Goal: Information Seeking & Learning: Learn about a topic

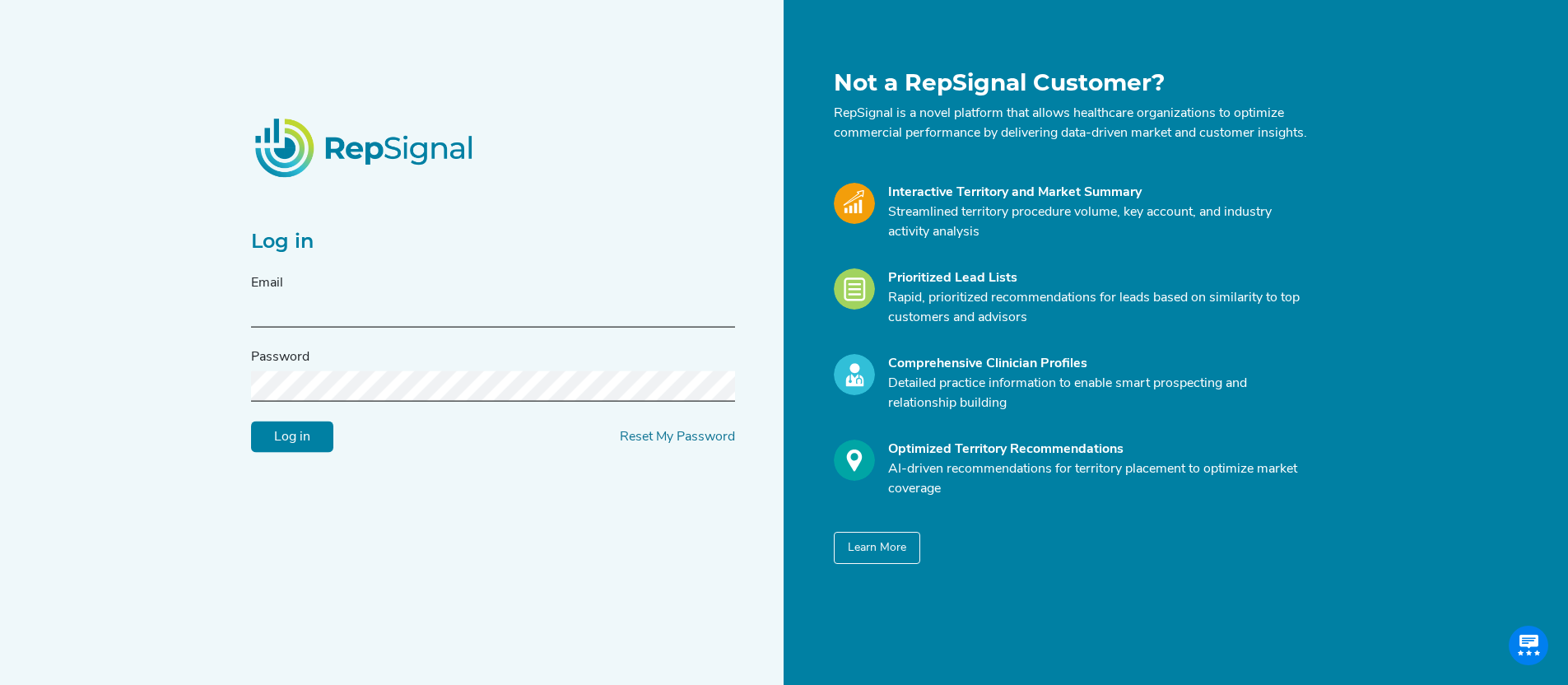
type input "[EMAIL_ADDRESS][DOMAIN_NAME]"
drag, startPoint x: 421, startPoint y: 324, endPoint x: 188, endPoint y: 317, distance: 233.1
click at [188, 317] on div "Log in Email [EMAIL_ADDRESS][DOMAIN_NAME] Password Log in Reset My Password Not…" at bounding box center [784, 362] width 1568 height 724
paste input "[EMAIL_ADDRESS][DOMAIN_NAME]"
type input "[EMAIL_ADDRESS][DOMAIN_NAME]"
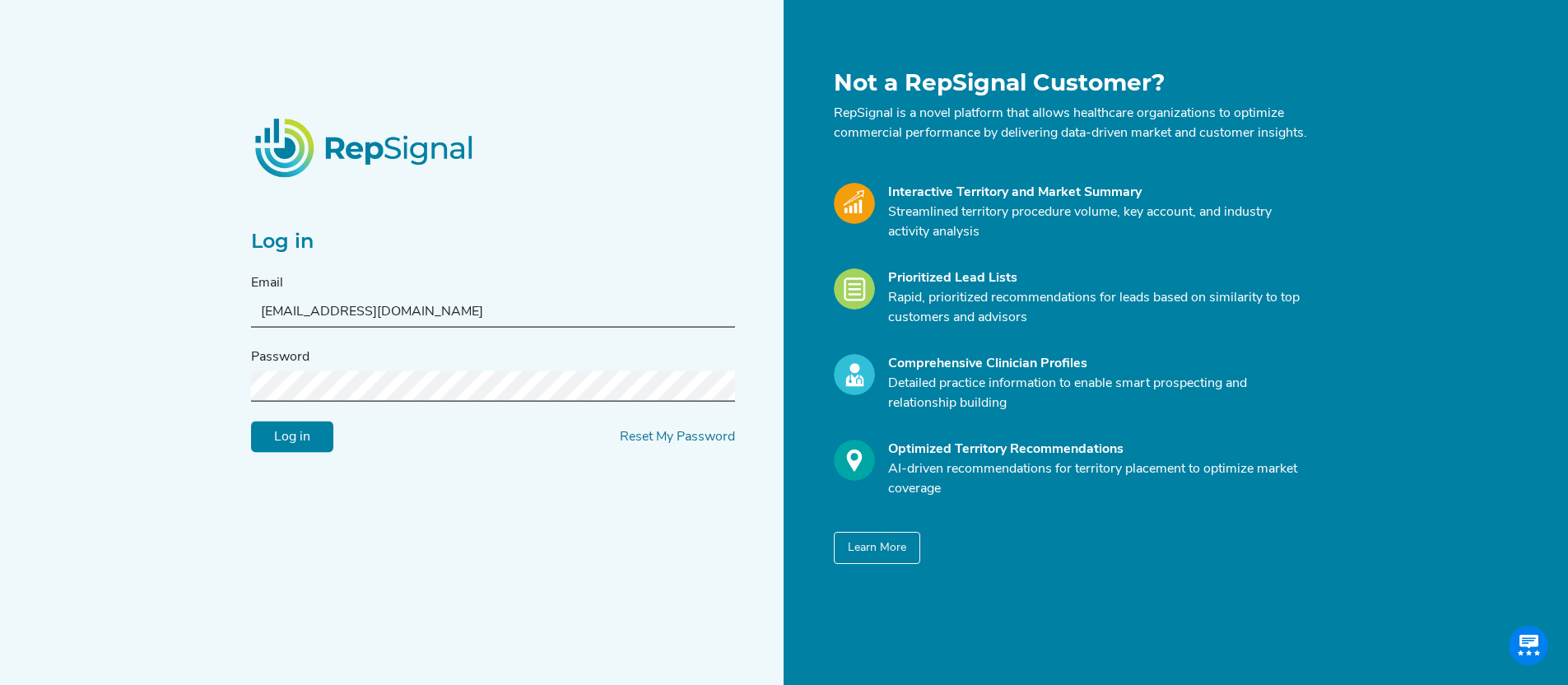
click at [185, 393] on div "Log in Email [EMAIL_ADDRESS][DOMAIN_NAME] Password Log in Reset My Password Not…" at bounding box center [784, 362] width 1568 height 724
click at [306, 450] on input "Log in" at bounding box center [292, 437] width 82 height 31
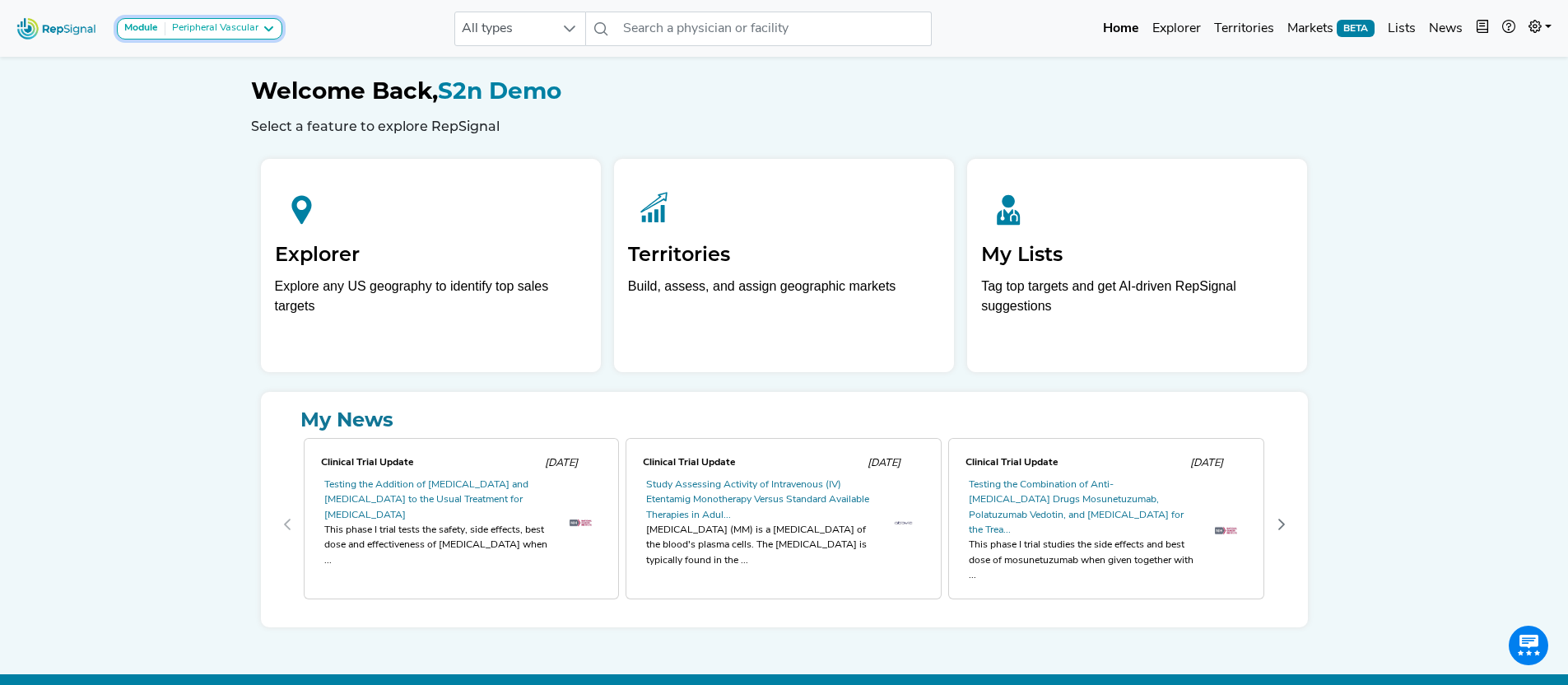
click at [246, 33] on div "Peripheral Vascular" at bounding box center [211, 28] width 93 height 13
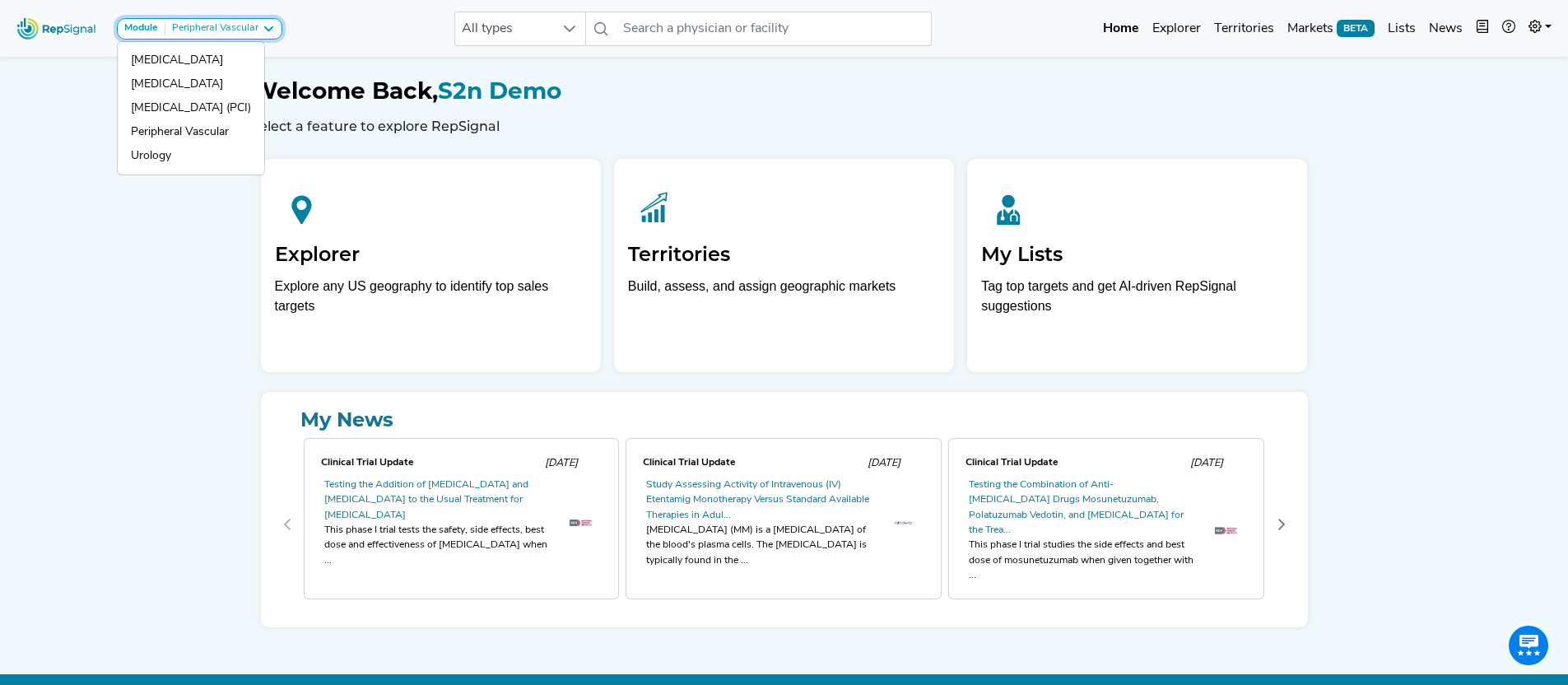
click at [254, 31] on div "Peripheral Vascular" at bounding box center [211, 28] width 93 height 13
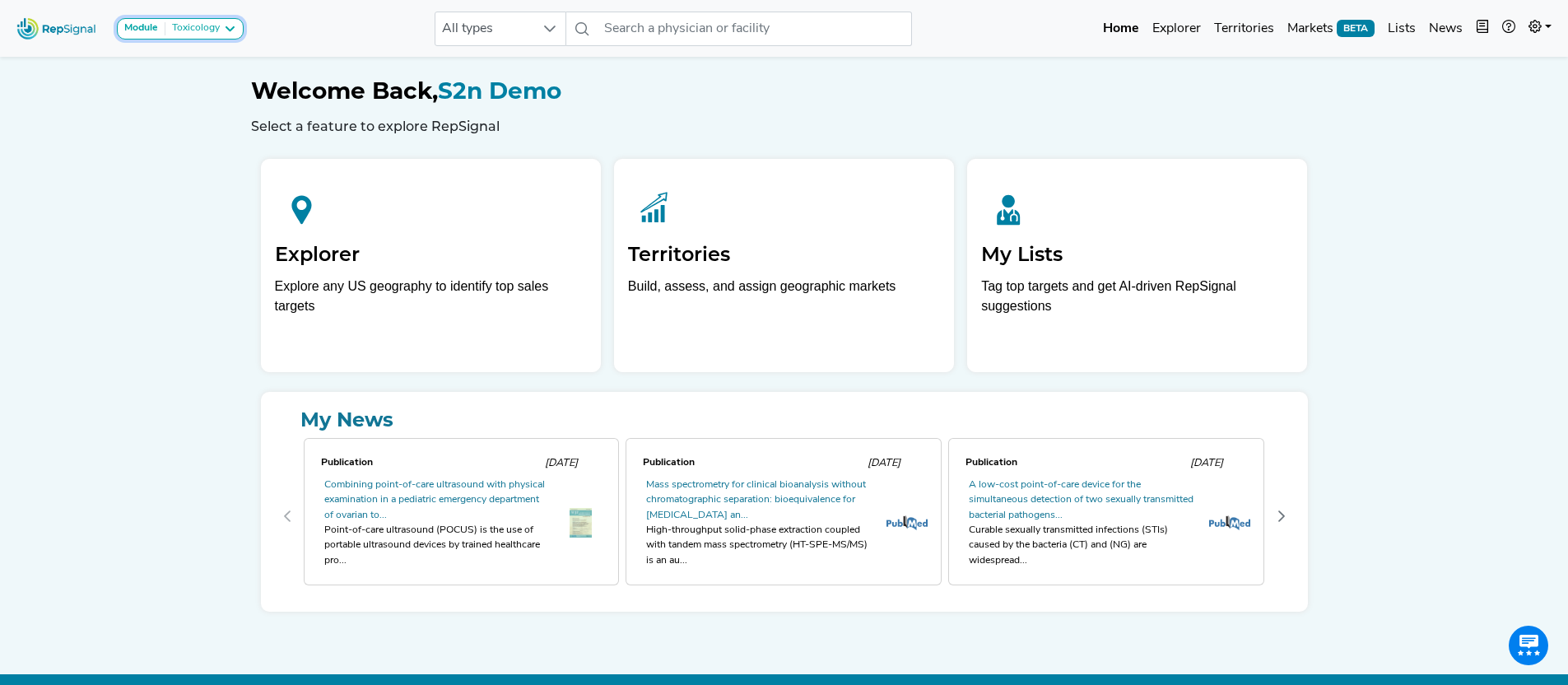
click at [221, 29] on div "Module Toxicology" at bounding box center [180, 28] width 112 height 13
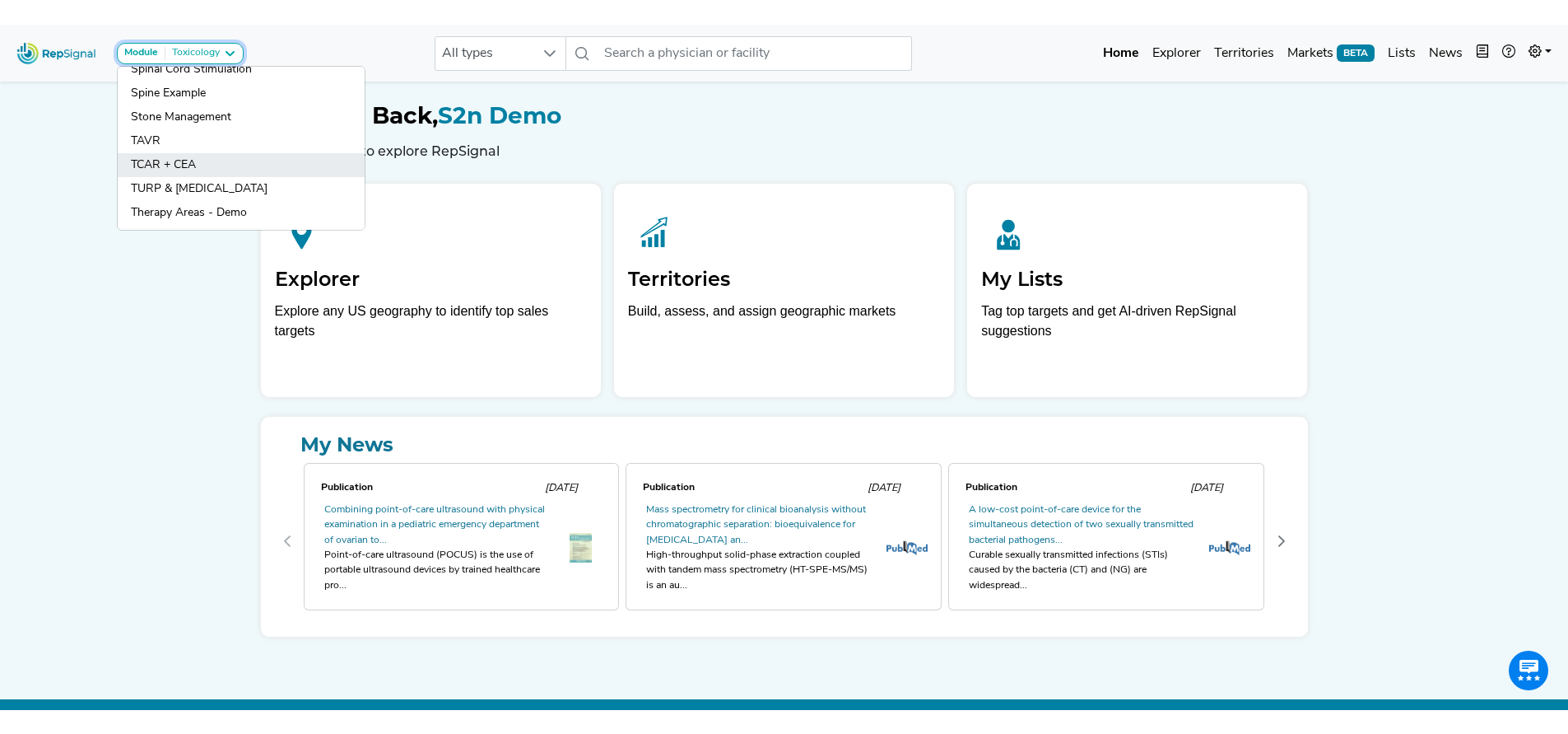
scroll to position [1508, 0]
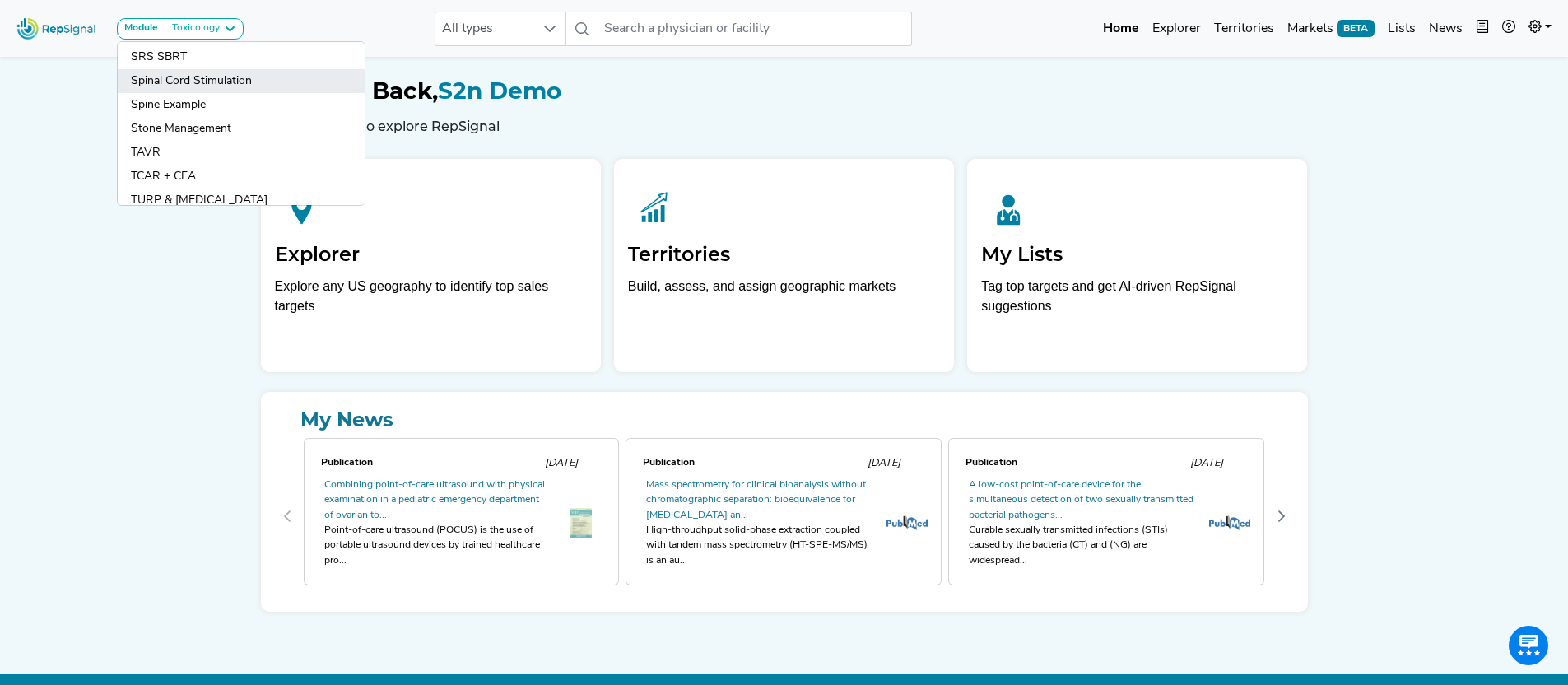
click at [212, 76] on link "Spinal Cord Stimulation" at bounding box center [241, 81] width 247 height 23
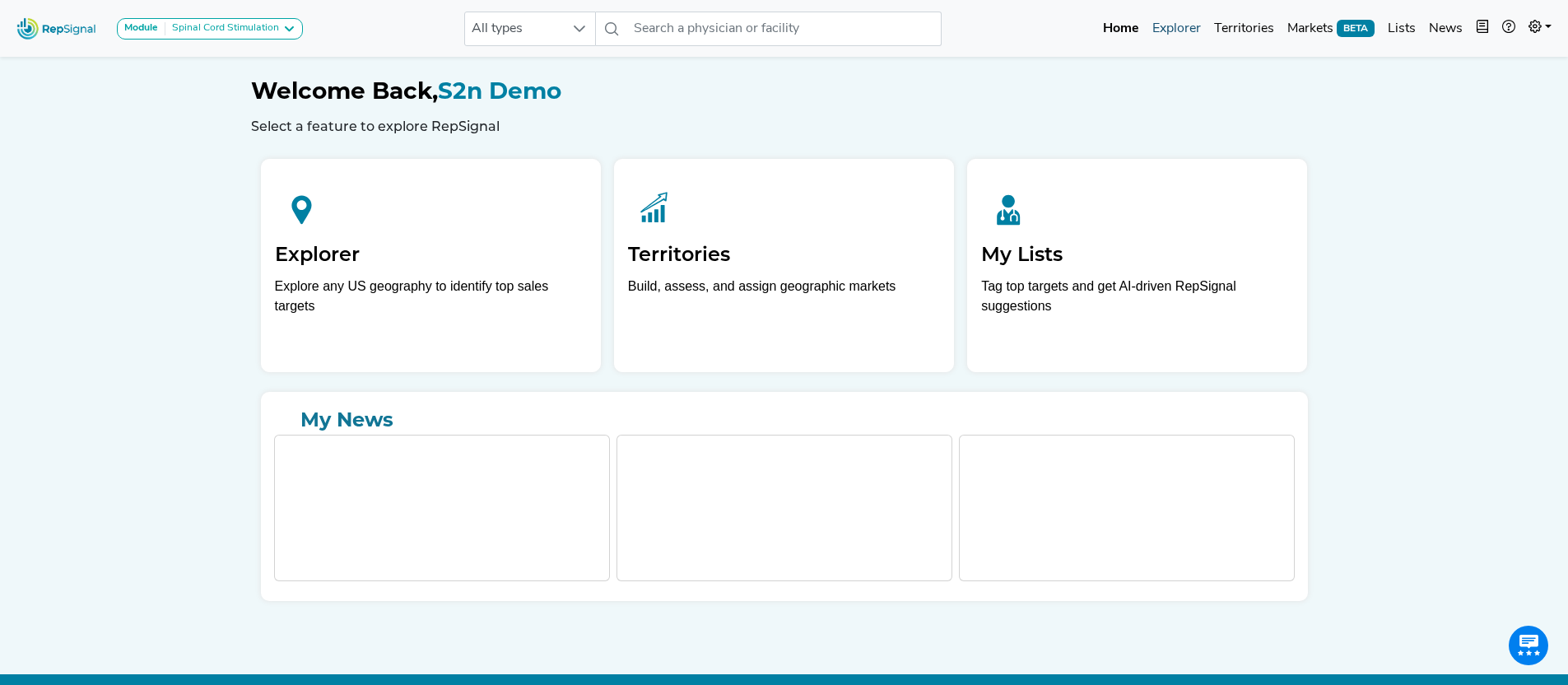
click at [1175, 32] on link "Explorer" at bounding box center [1177, 29] width 62 height 33
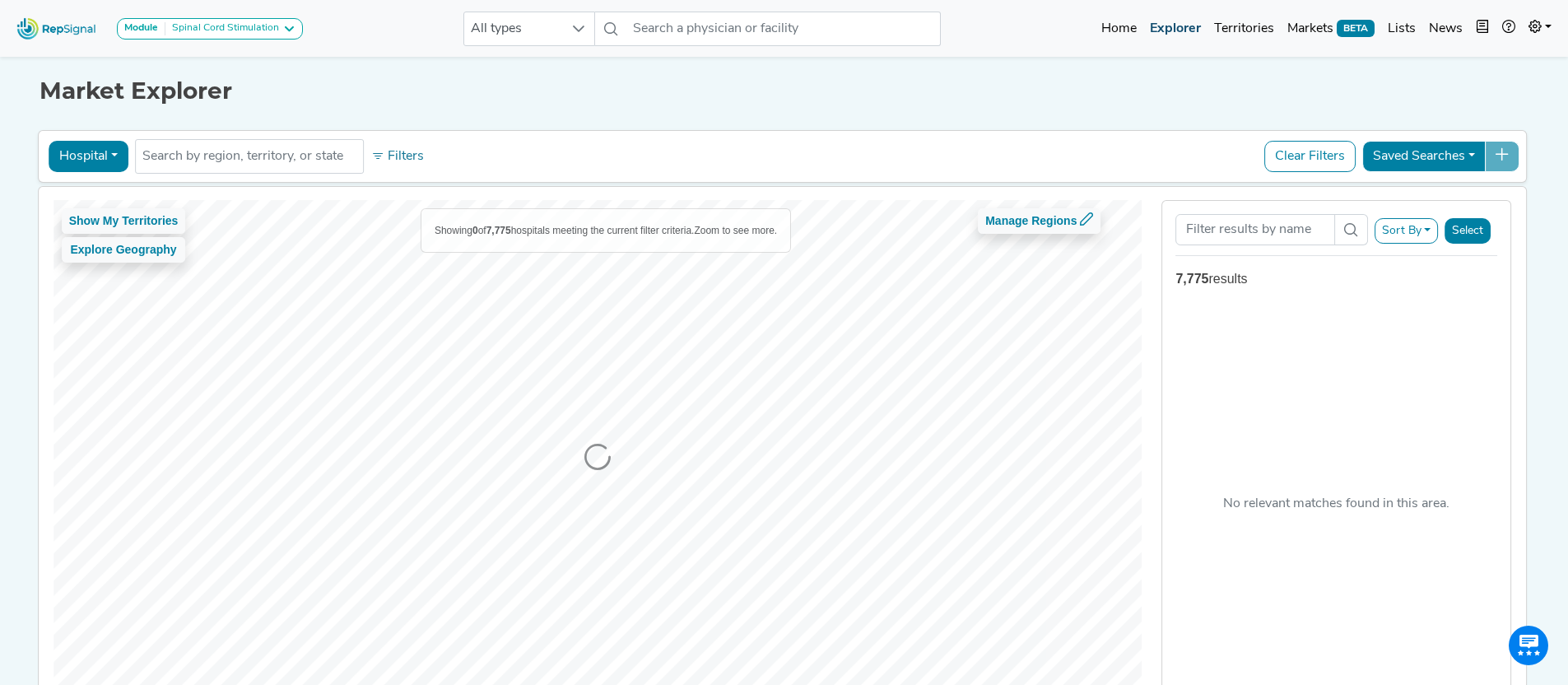
click at [1174, 30] on link "Explorer" at bounding box center [1176, 29] width 65 height 33
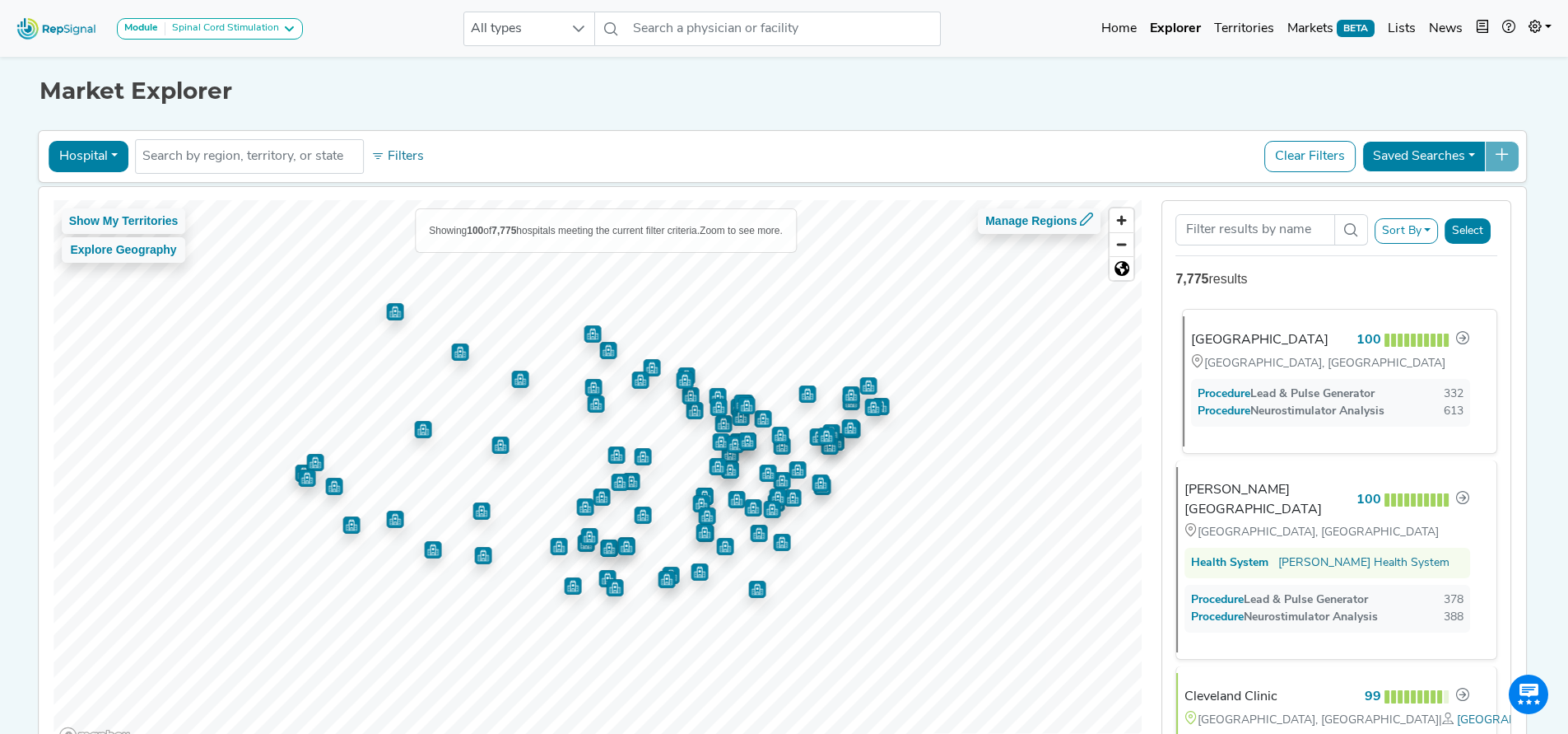
click at [1315, 354] on div "[GEOGRAPHIC_DATA], [GEOGRAPHIC_DATA]" at bounding box center [1330, 363] width 279 height 19
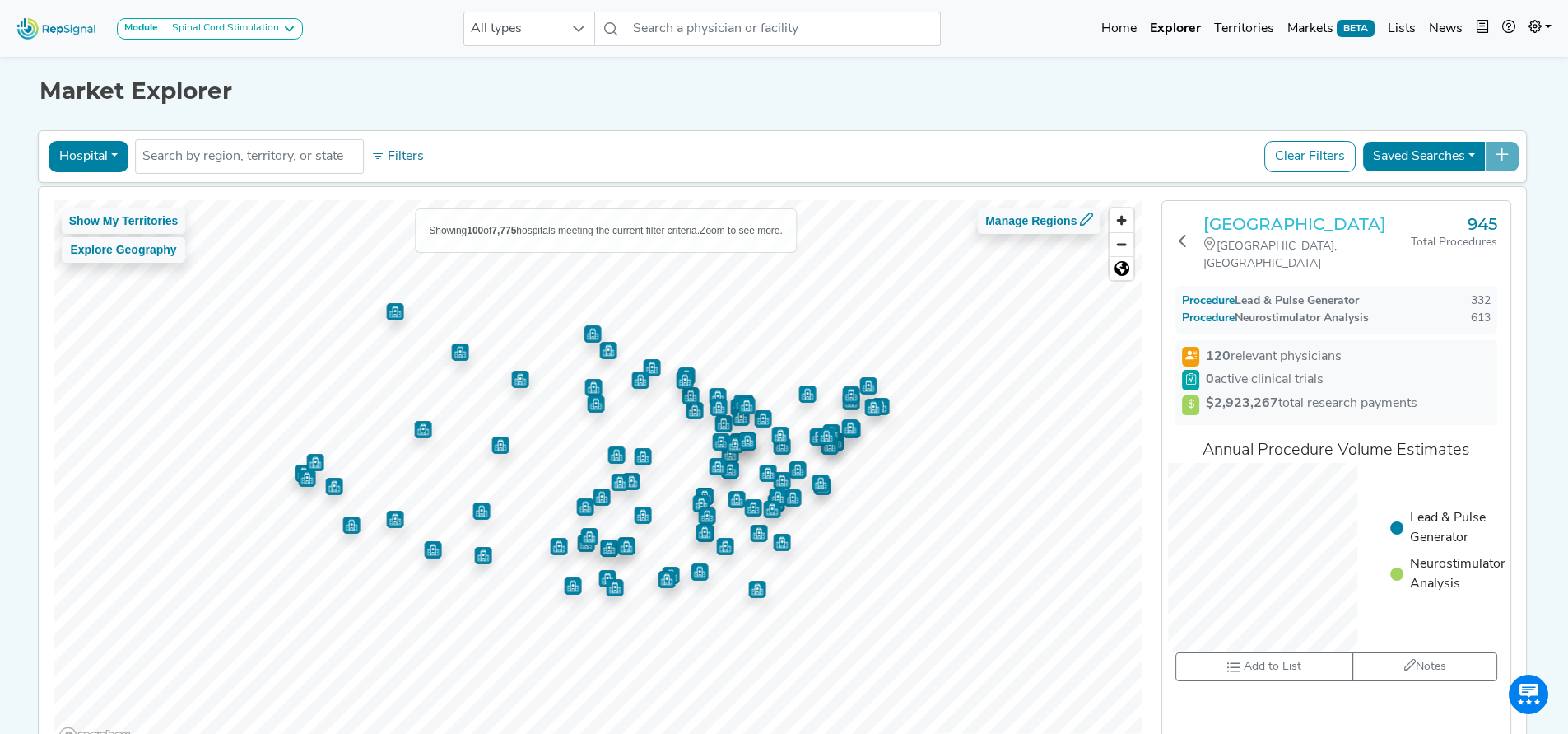
click at [1306, 228] on h3 "[GEOGRAPHIC_DATA]" at bounding box center [1308, 224] width 207 height 20
click at [395, 158] on button "Filters" at bounding box center [397, 157] width 61 height 28
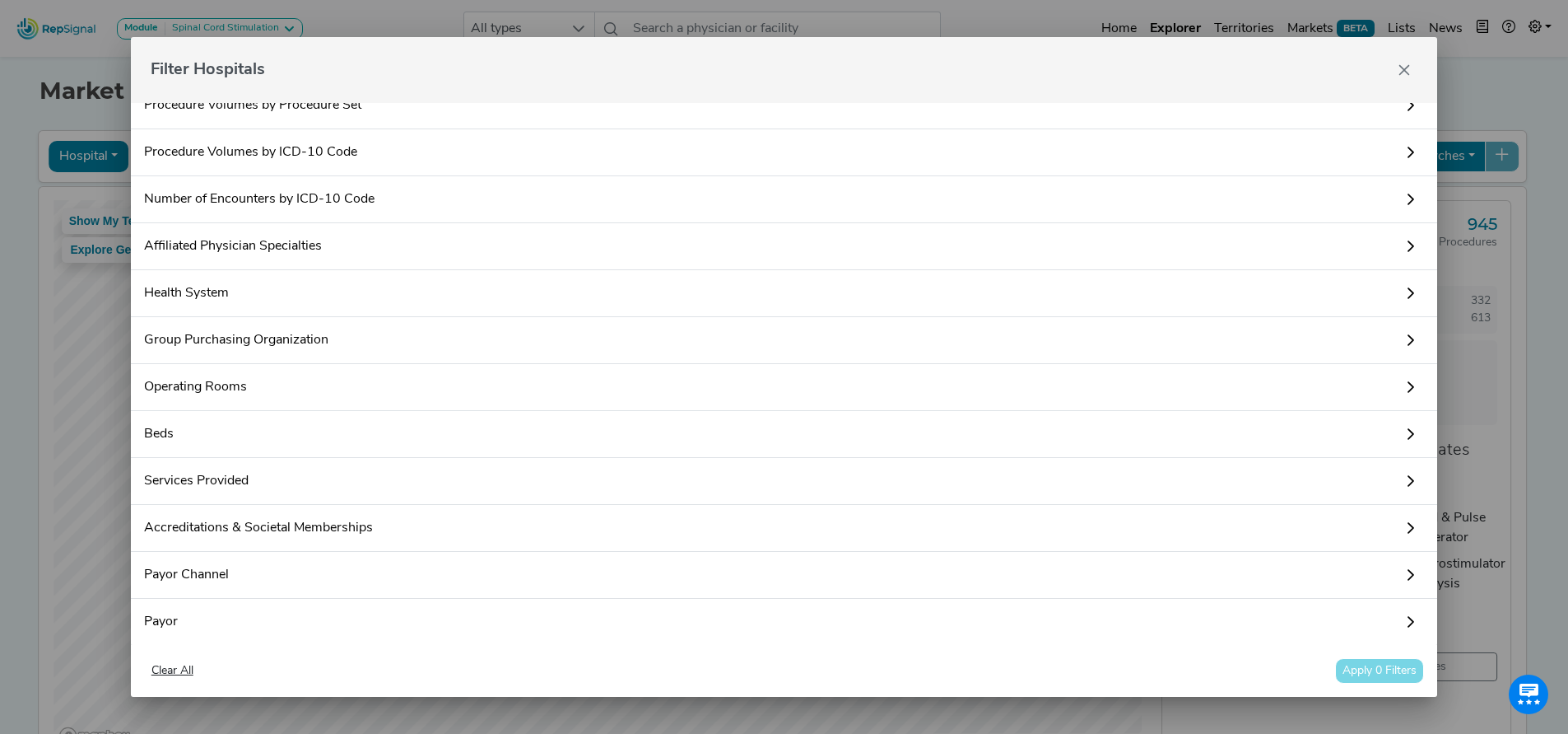
scroll to position [127, 0]
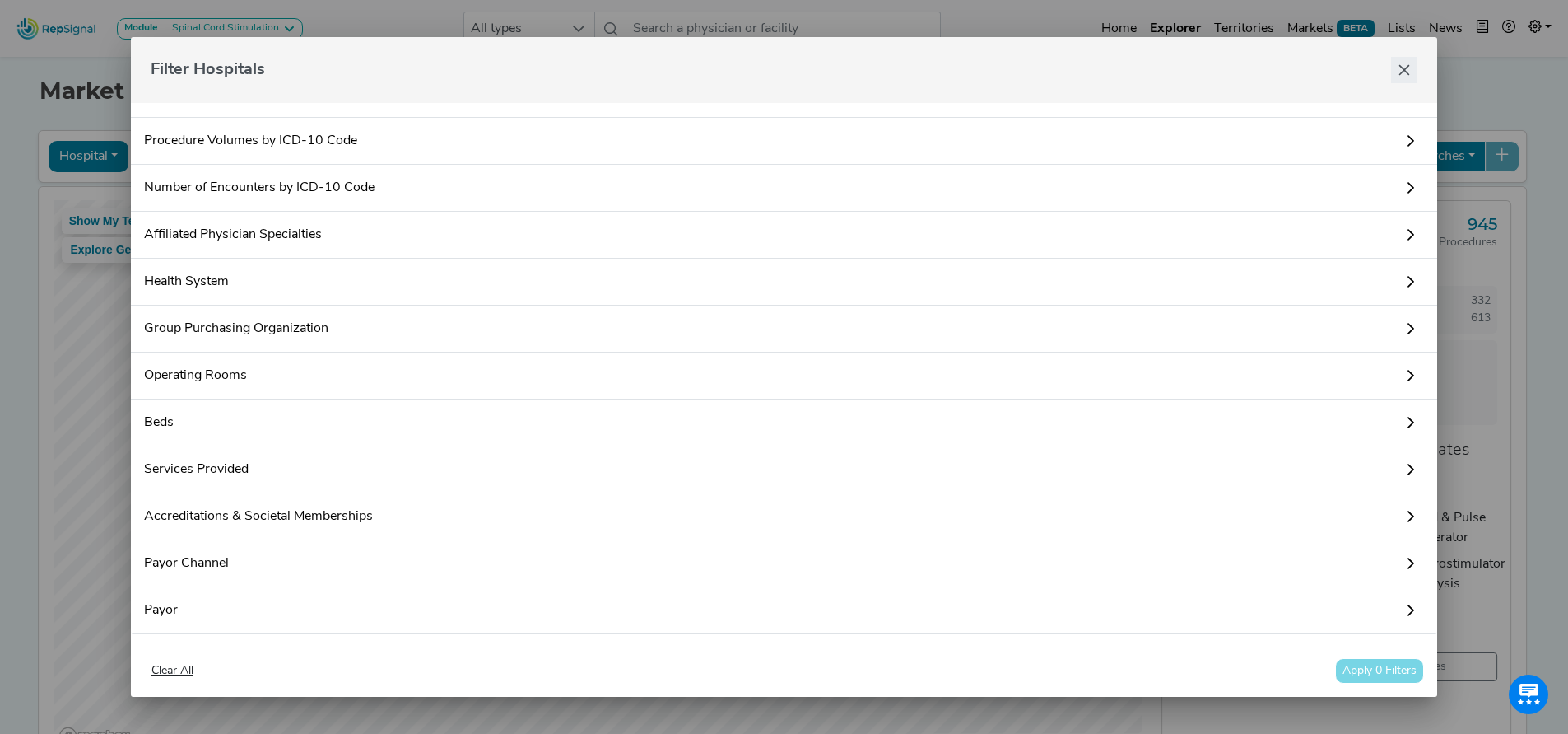
click at [1402, 69] on icon "Close" at bounding box center [1404, 69] width 13 height 13
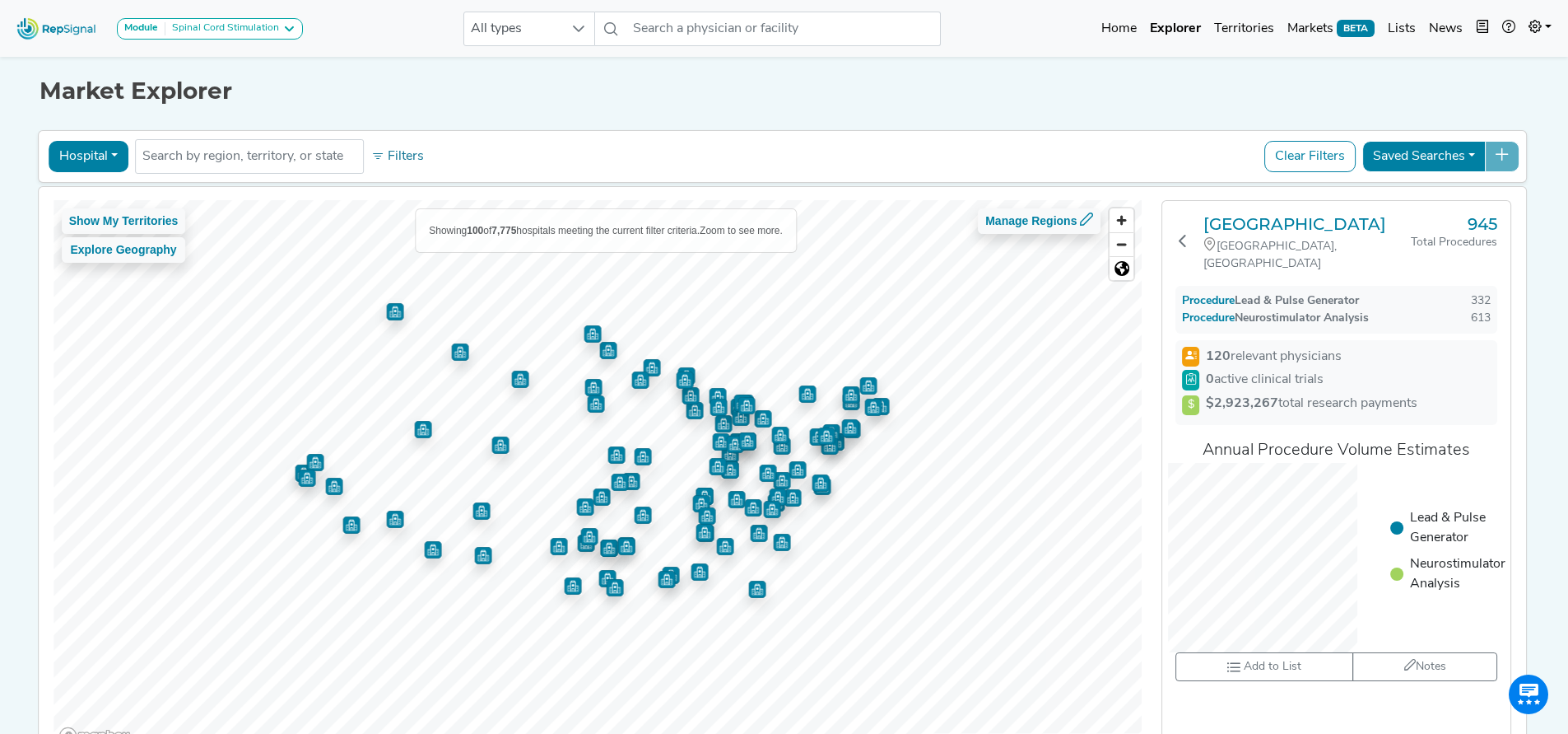
click at [86, 156] on button "Hospital" at bounding box center [89, 157] width 80 height 31
click at [1409, 30] on link "Lists" at bounding box center [1402, 29] width 41 height 33
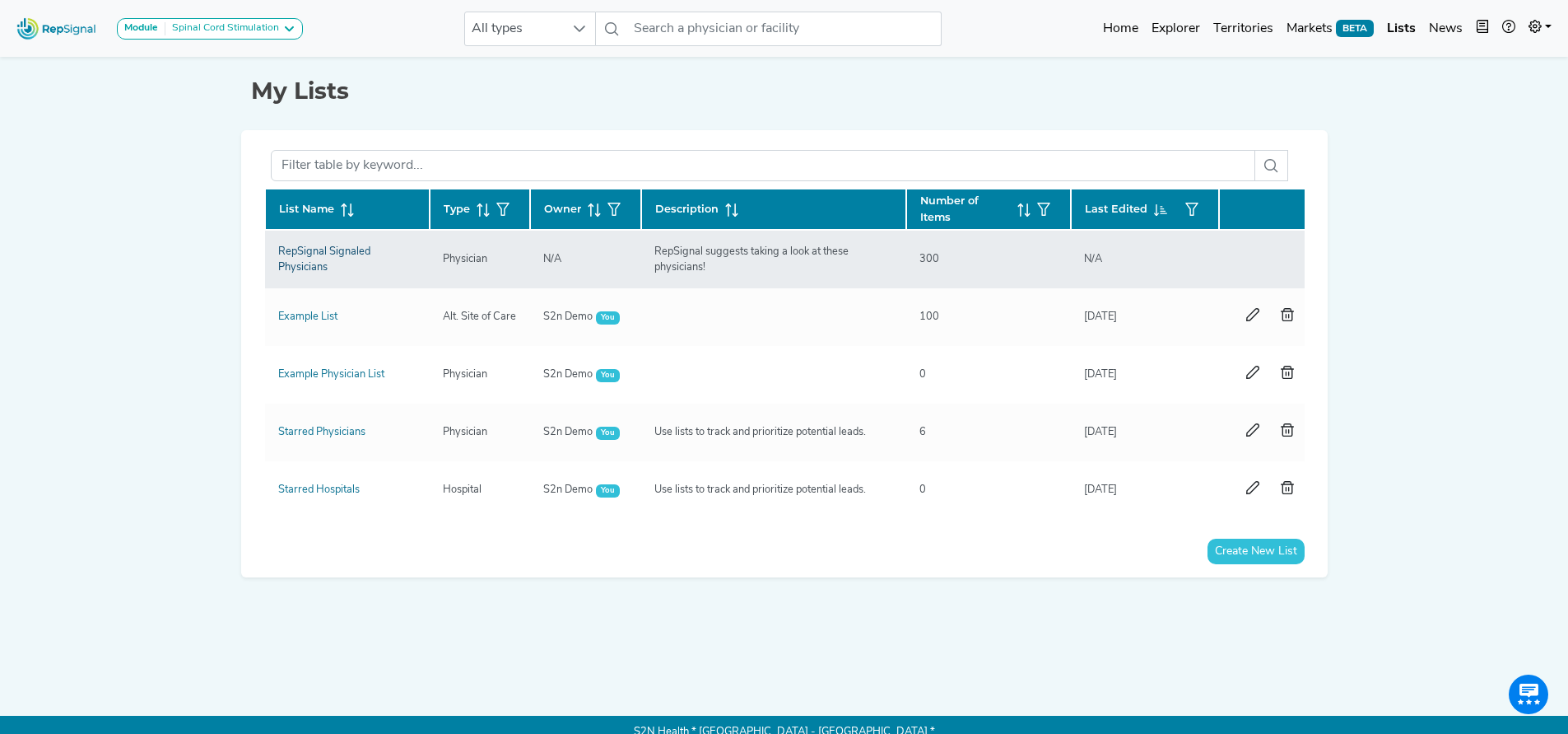
click at [305, 261] on link "RepSignal Signaled Physicians" at bounding box center [325, 259] width 92 height 26
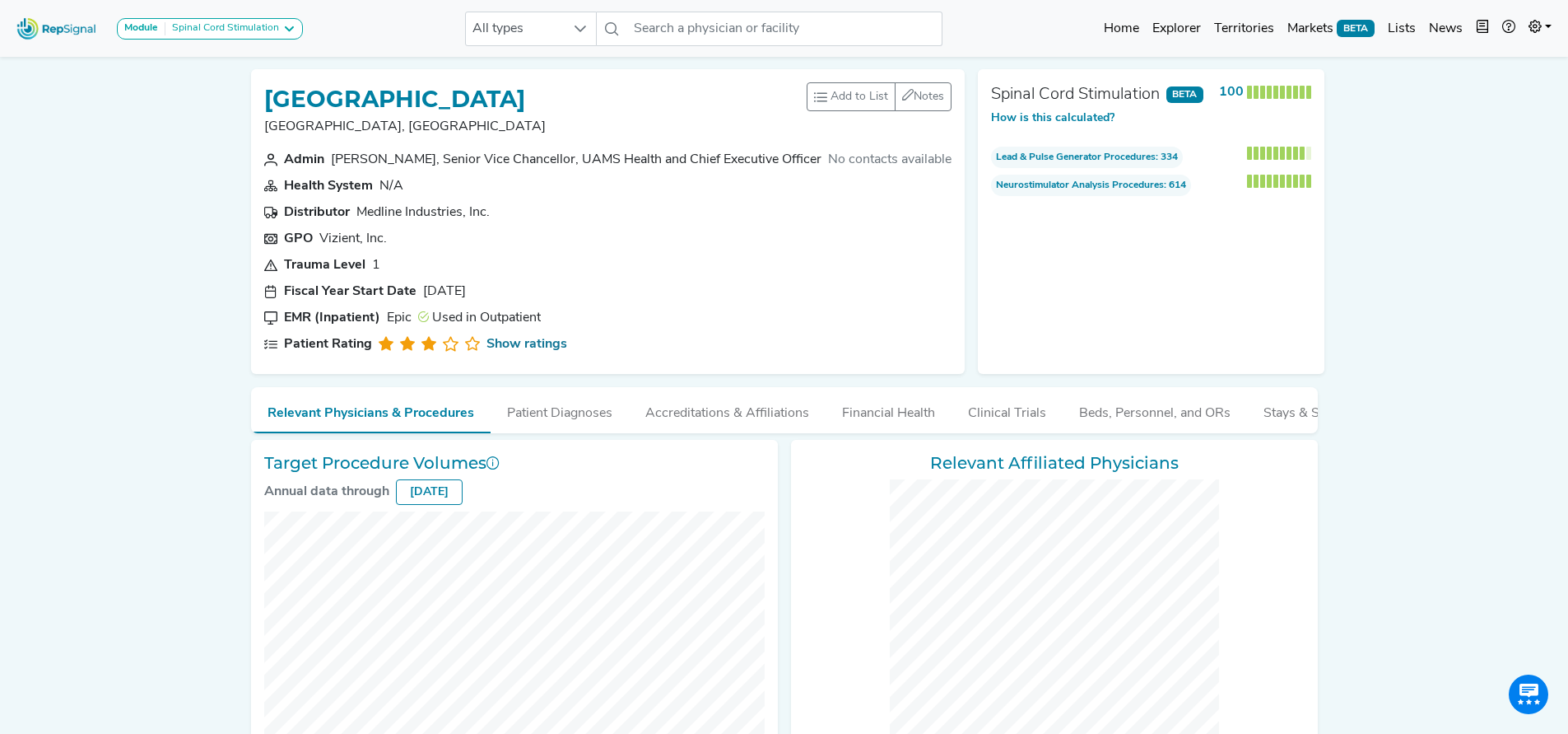
checkbox input "false"
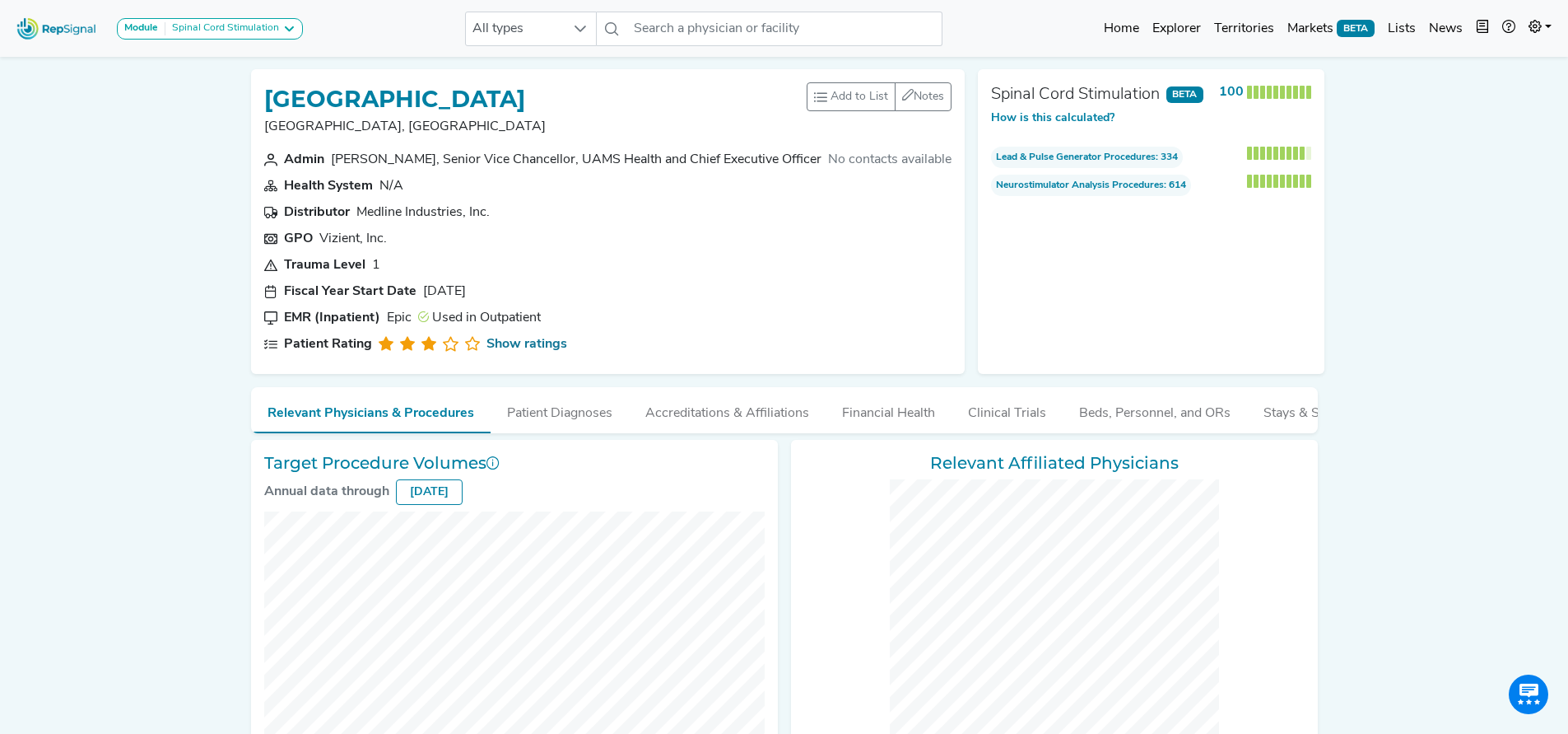
checkbox input "false"
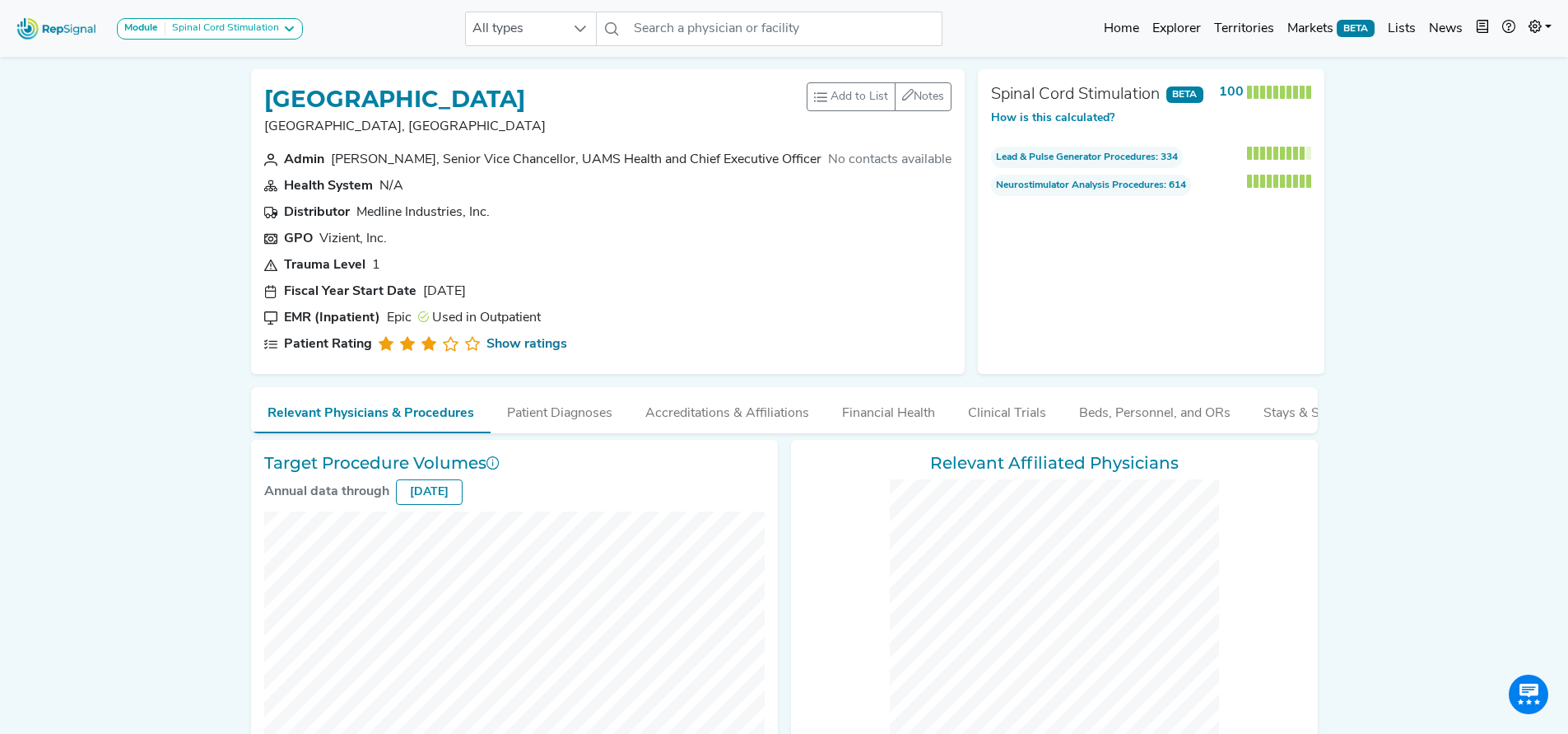
checkbox input "false"
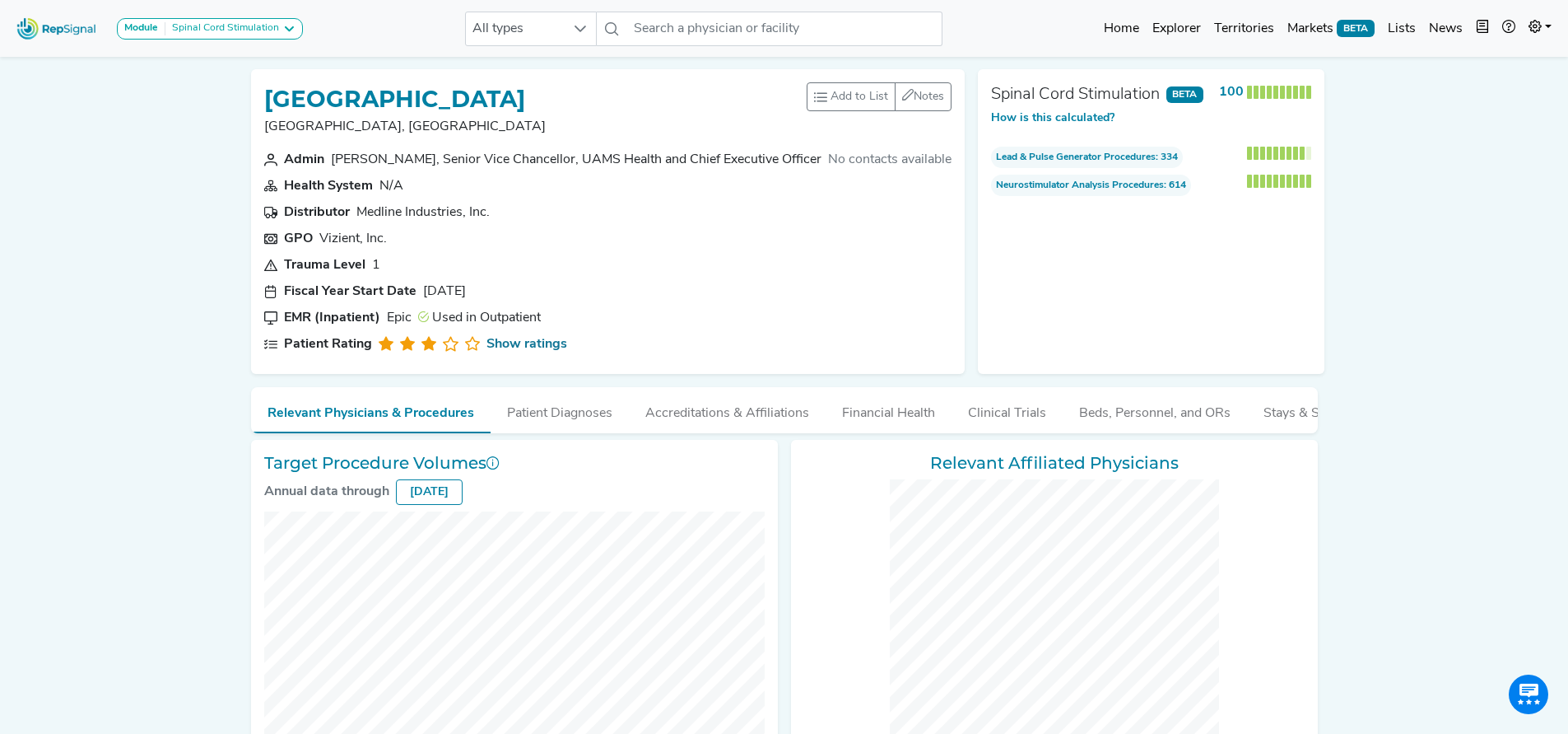
checkbox input "false"
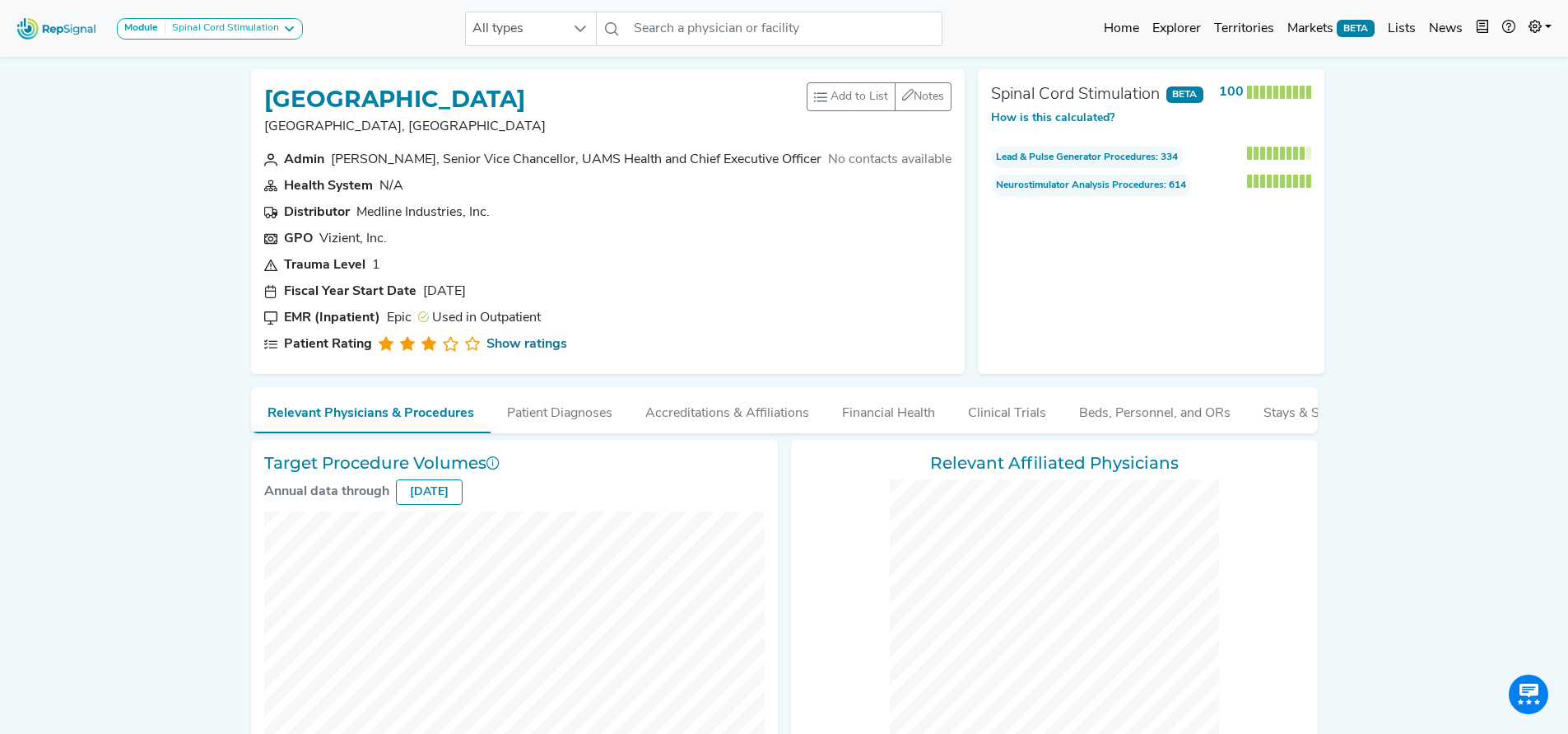
checkbox input "false"
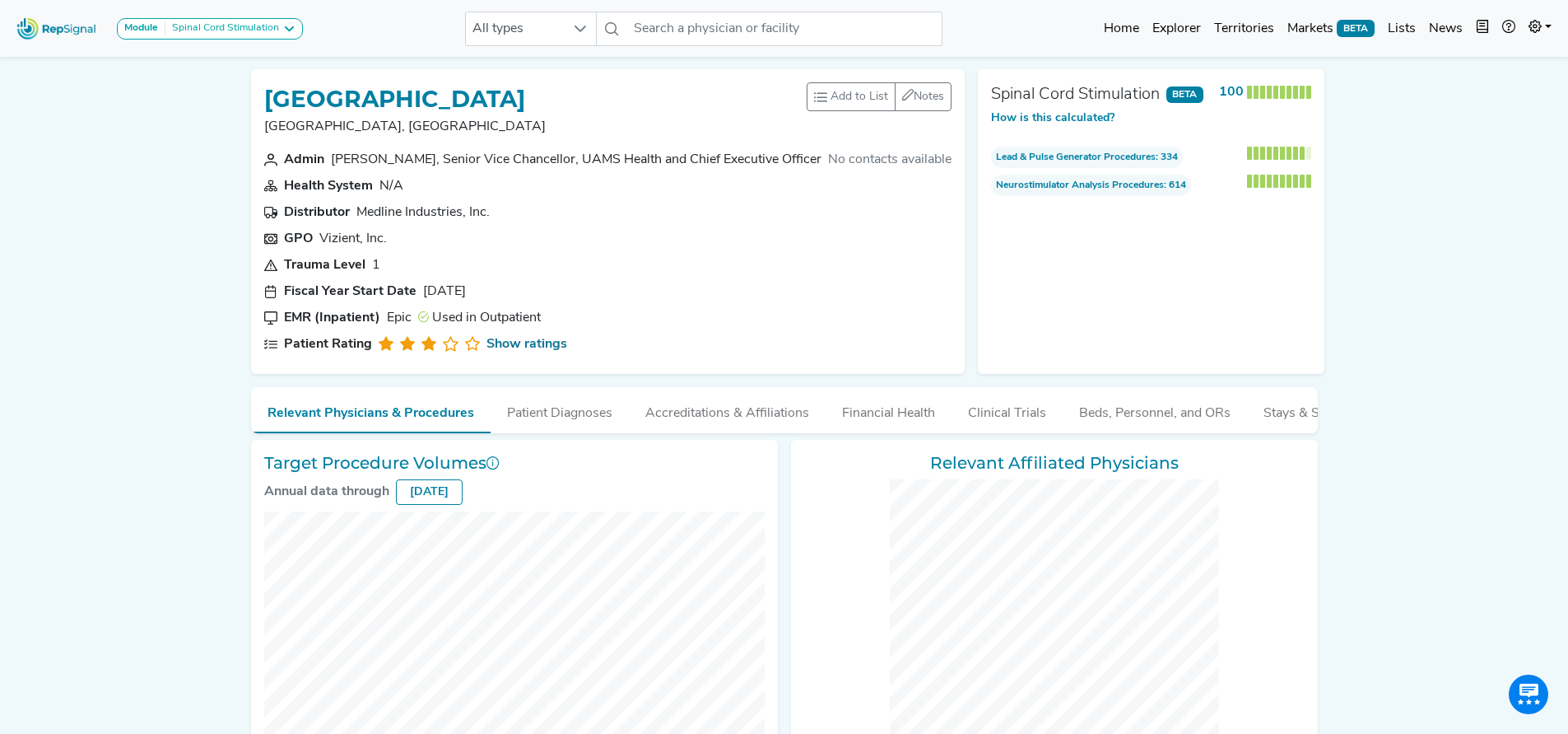
checkbox input "false"
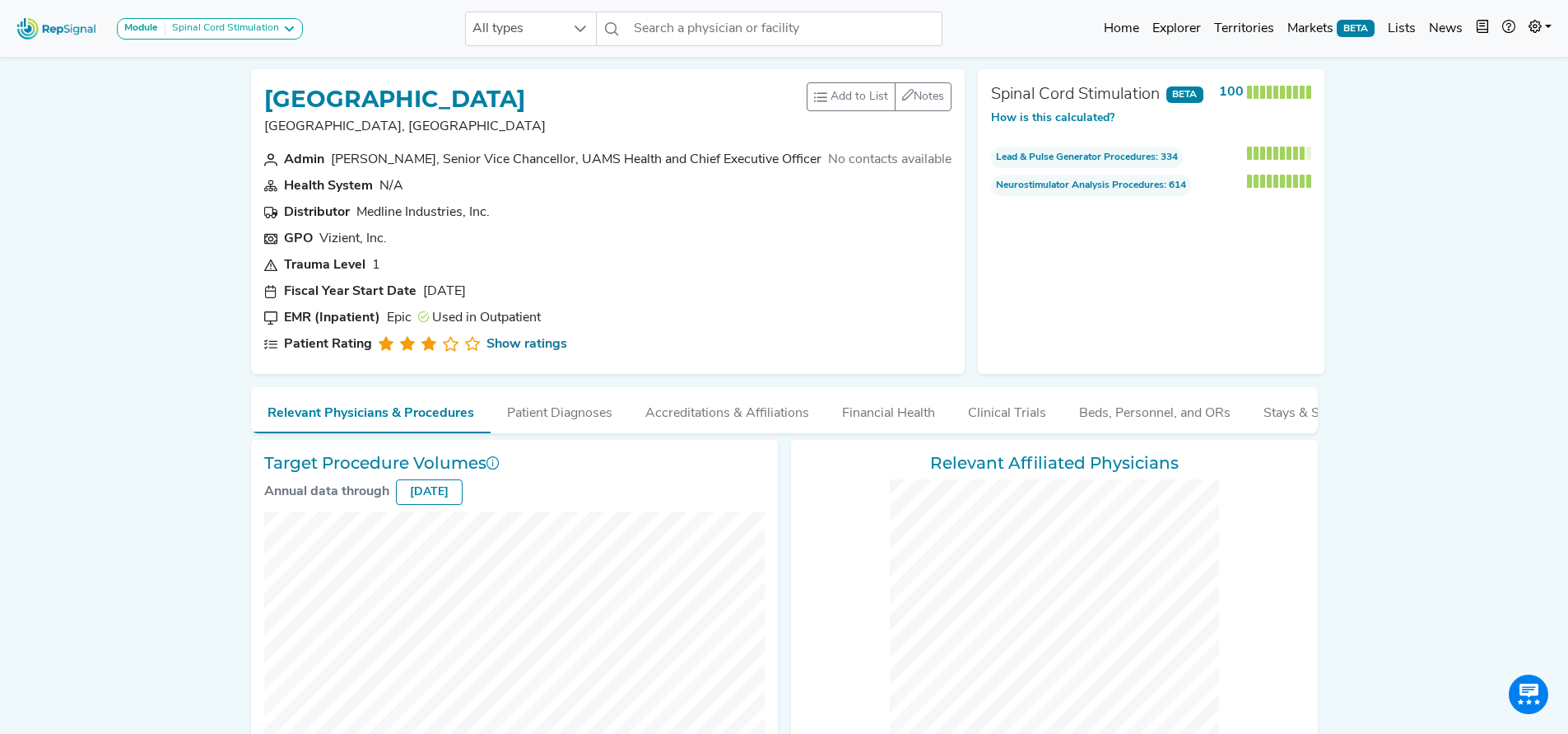
checkbox input "false"
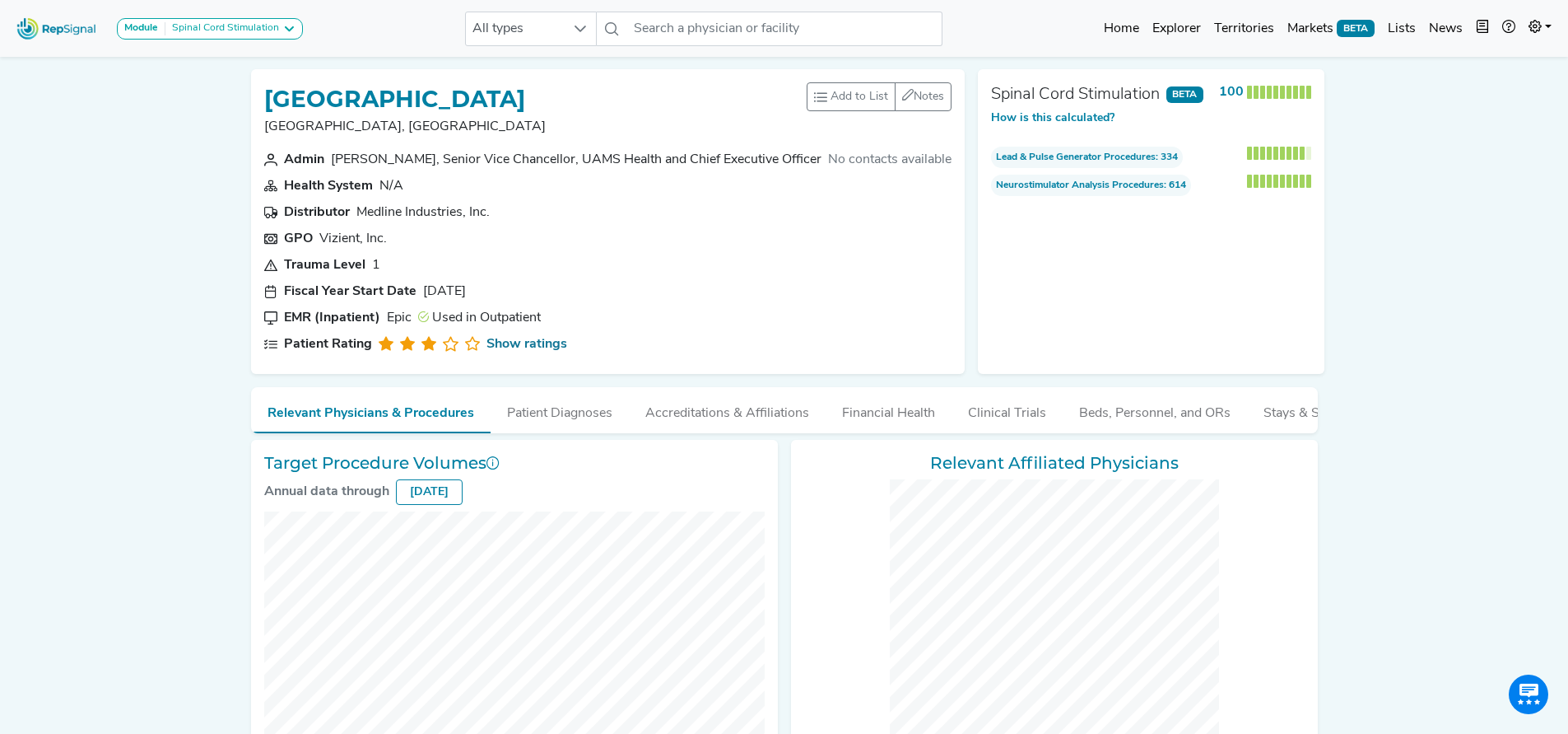
checkbox input "false"
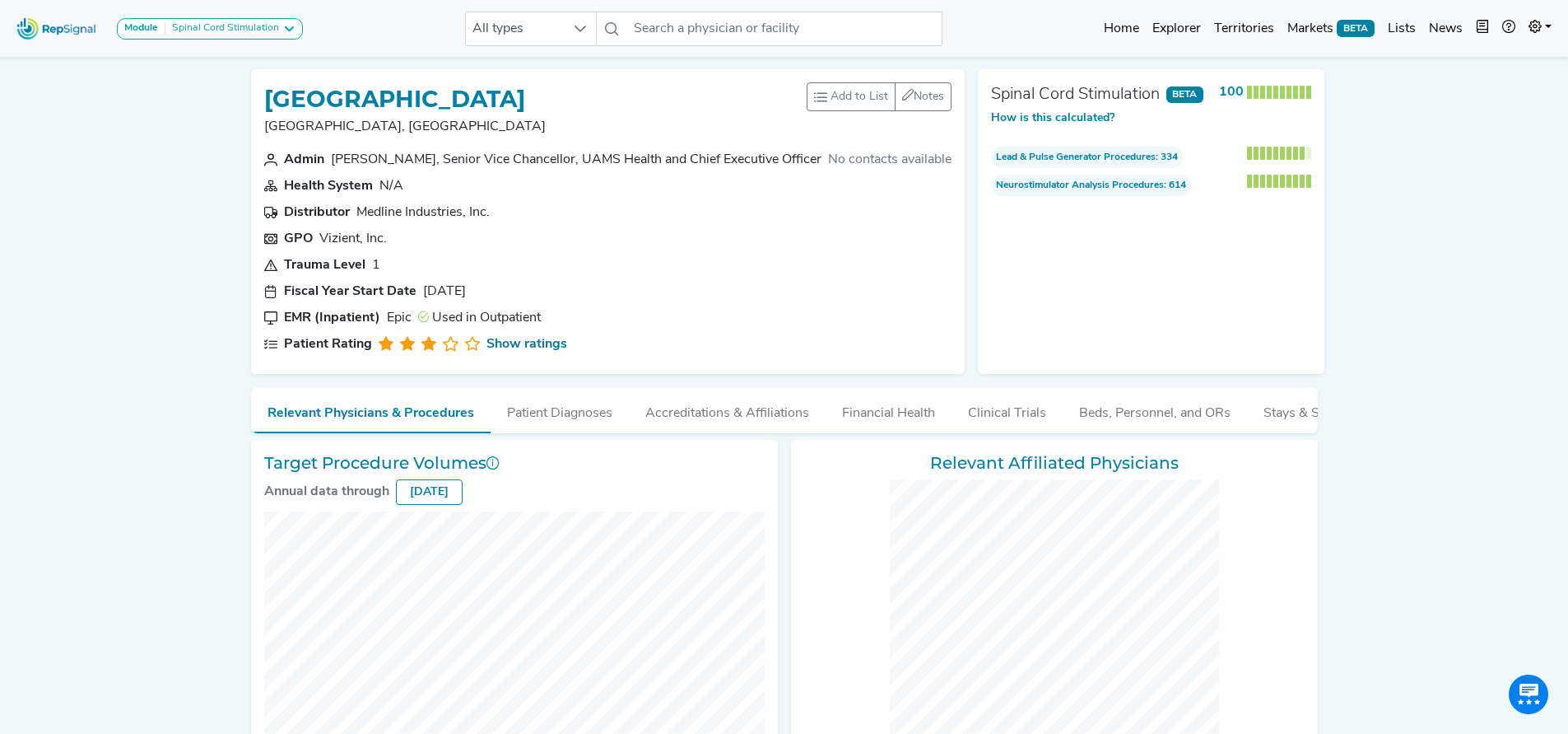
checkbox input "false"
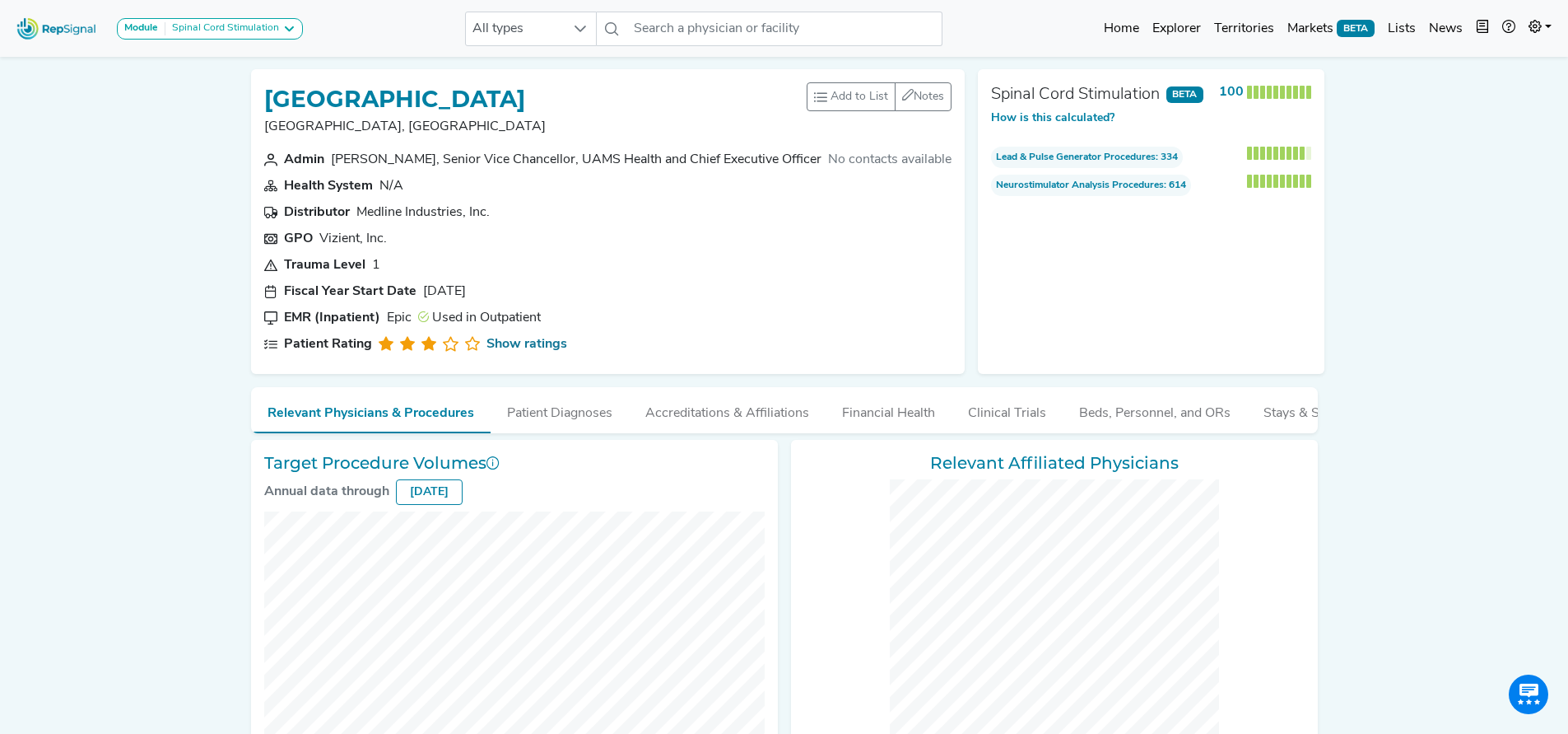
checkbox input "false"
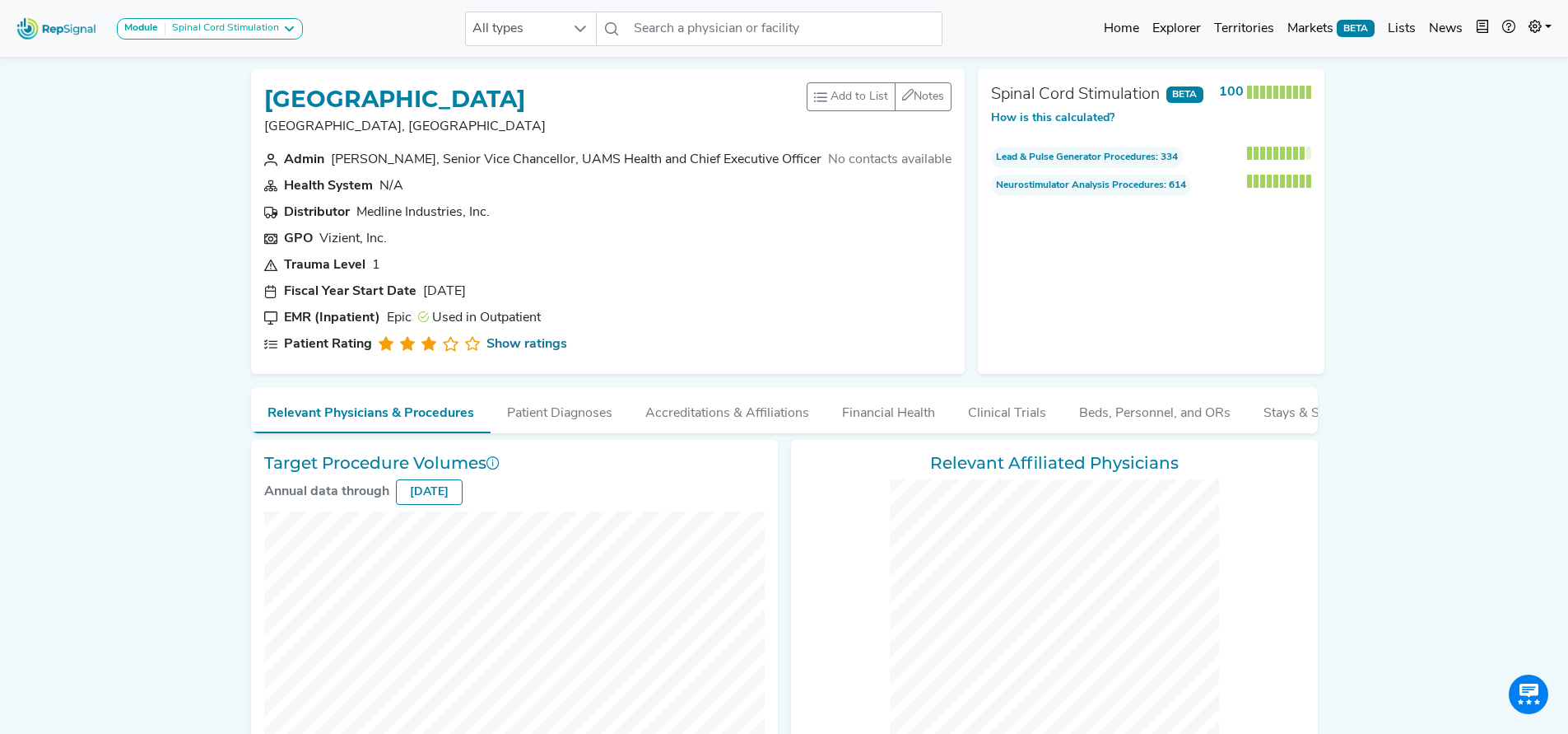
checkbox input "false"
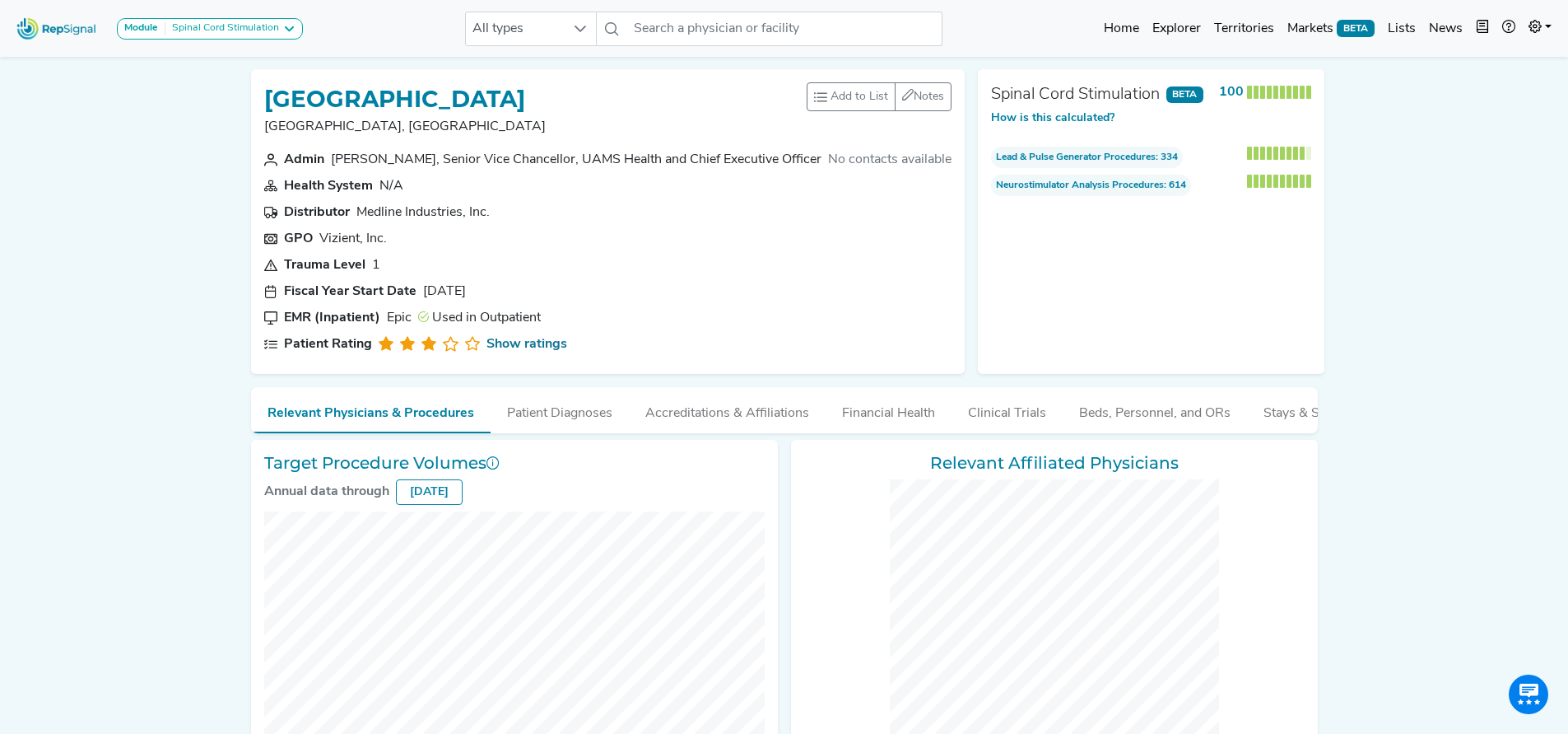
checkbox input "false"
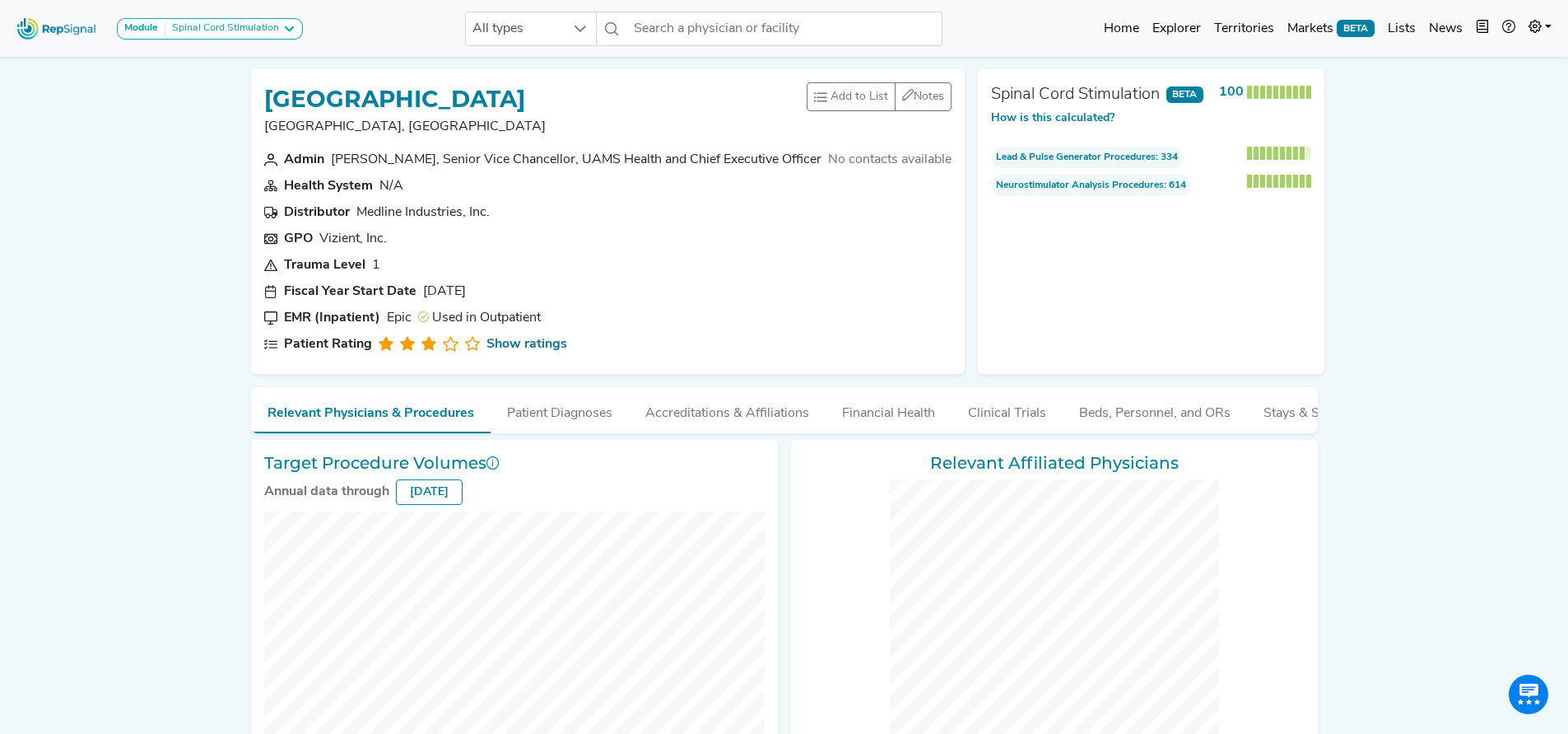
checkbox input "false"
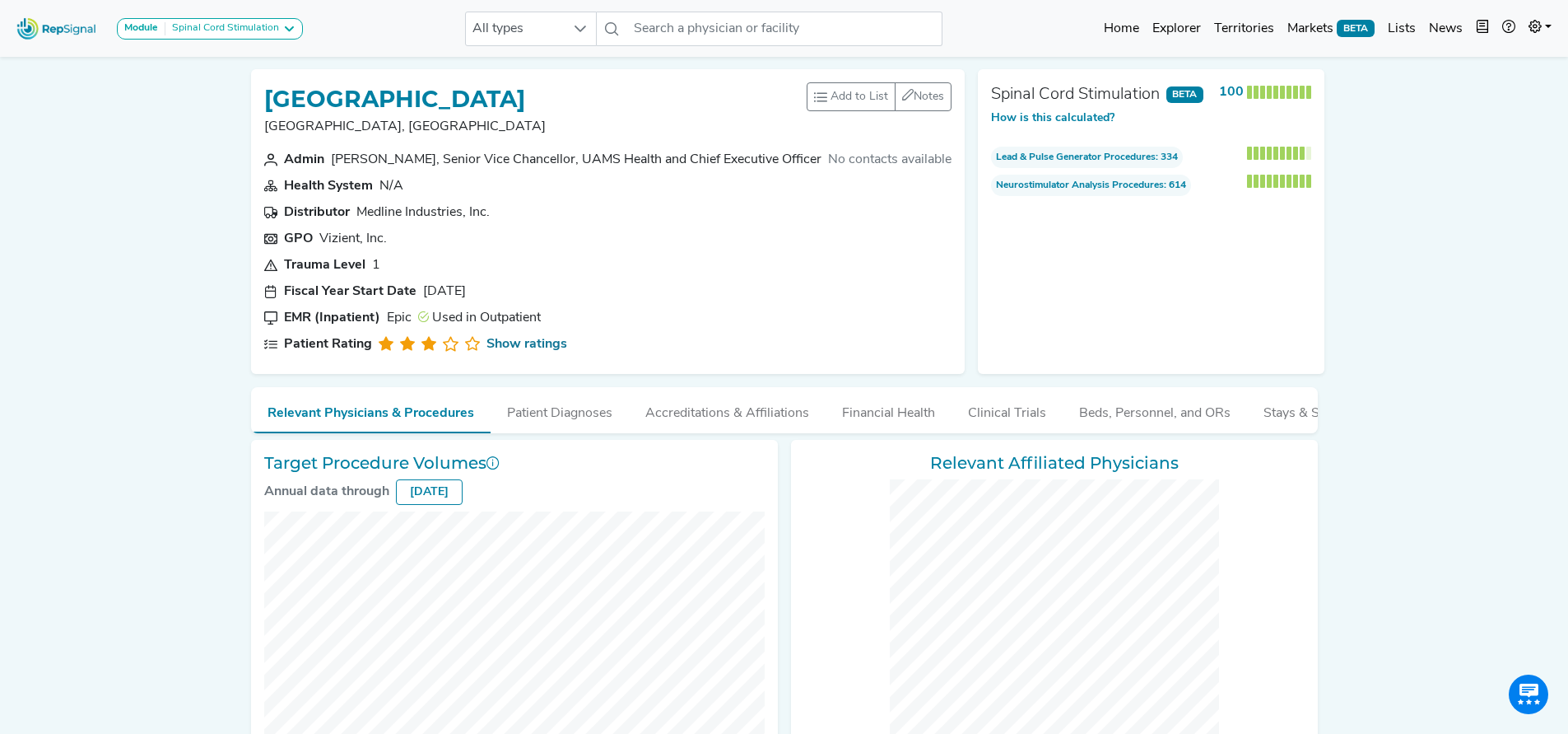
checkbox input "false"
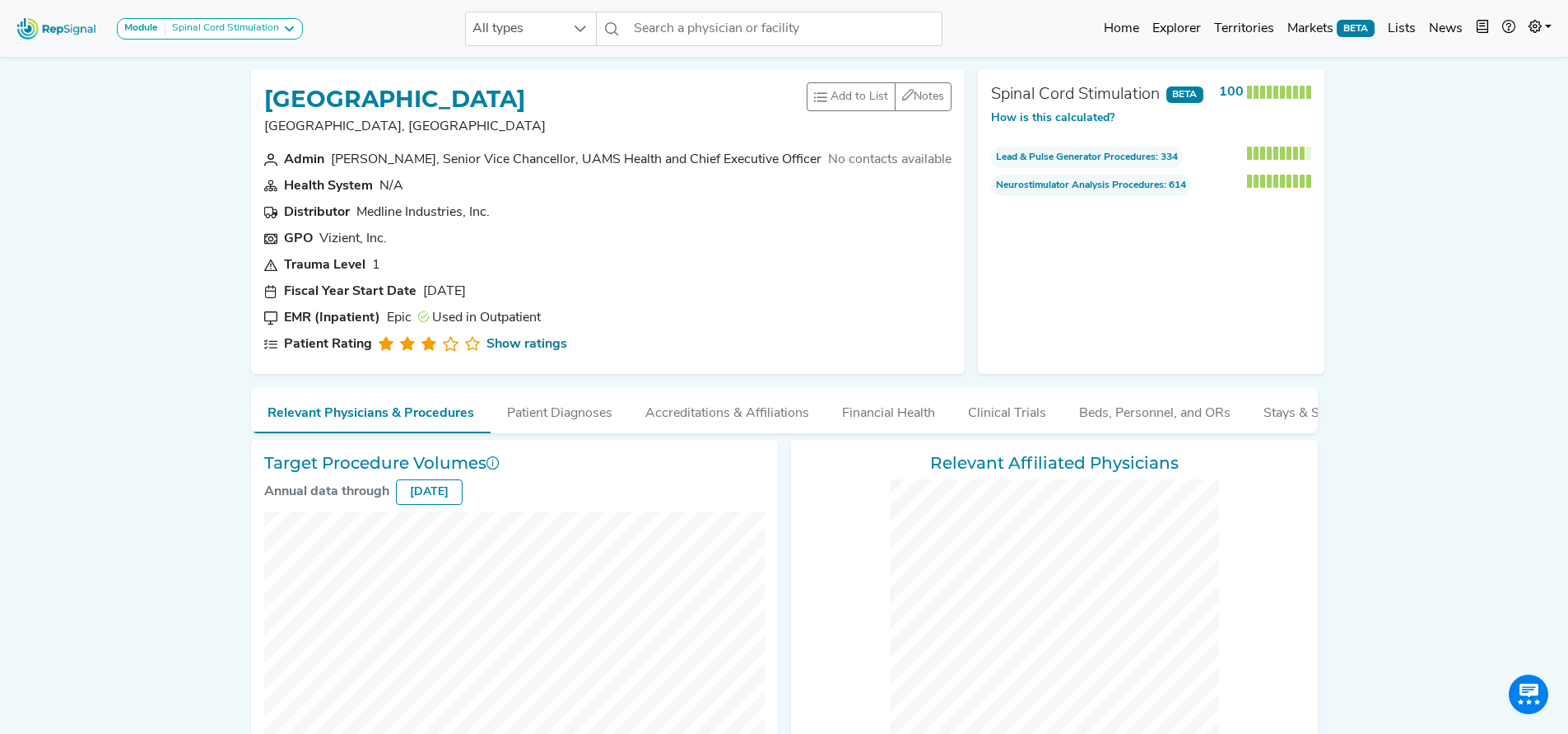
checkbox input "false"
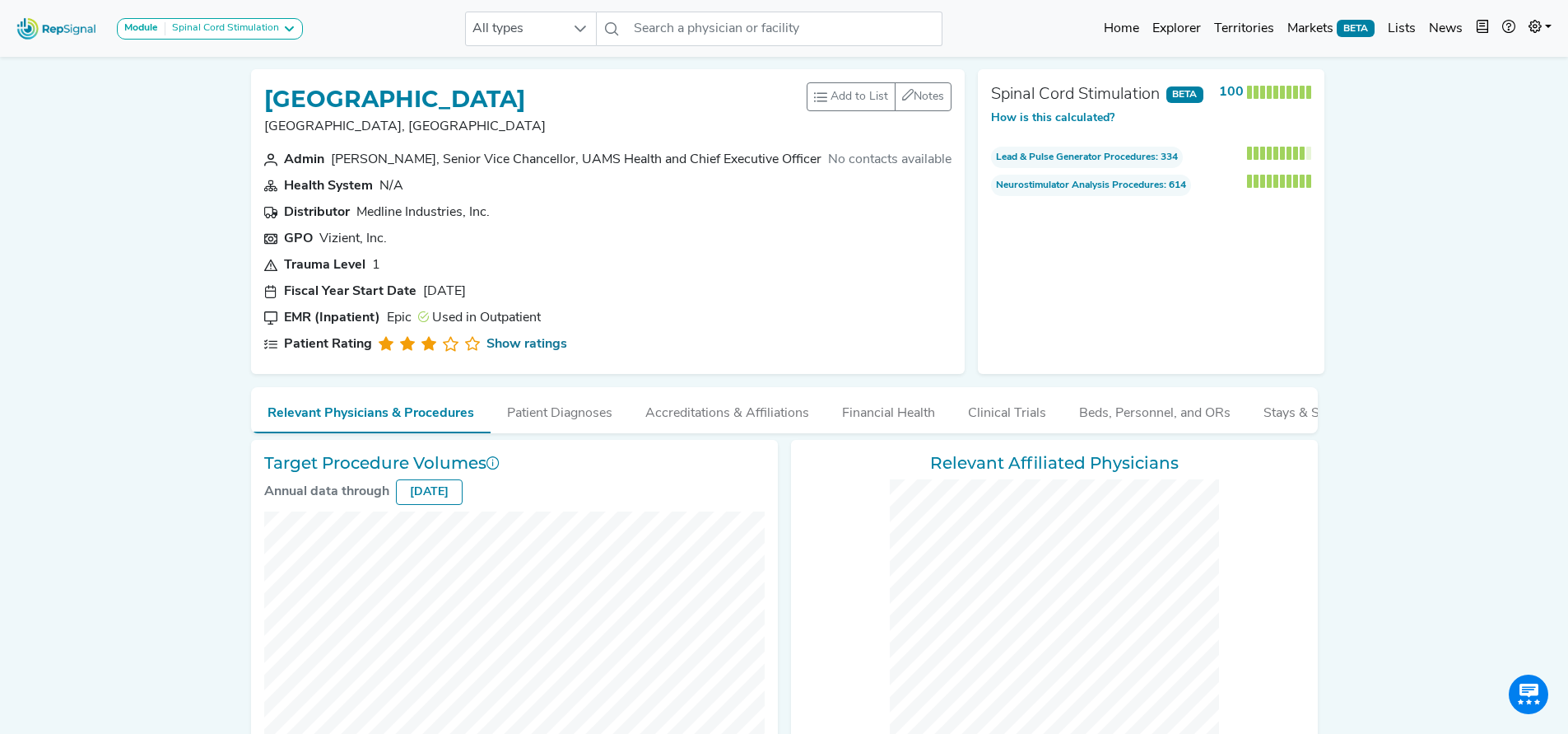
checkbox input "false"
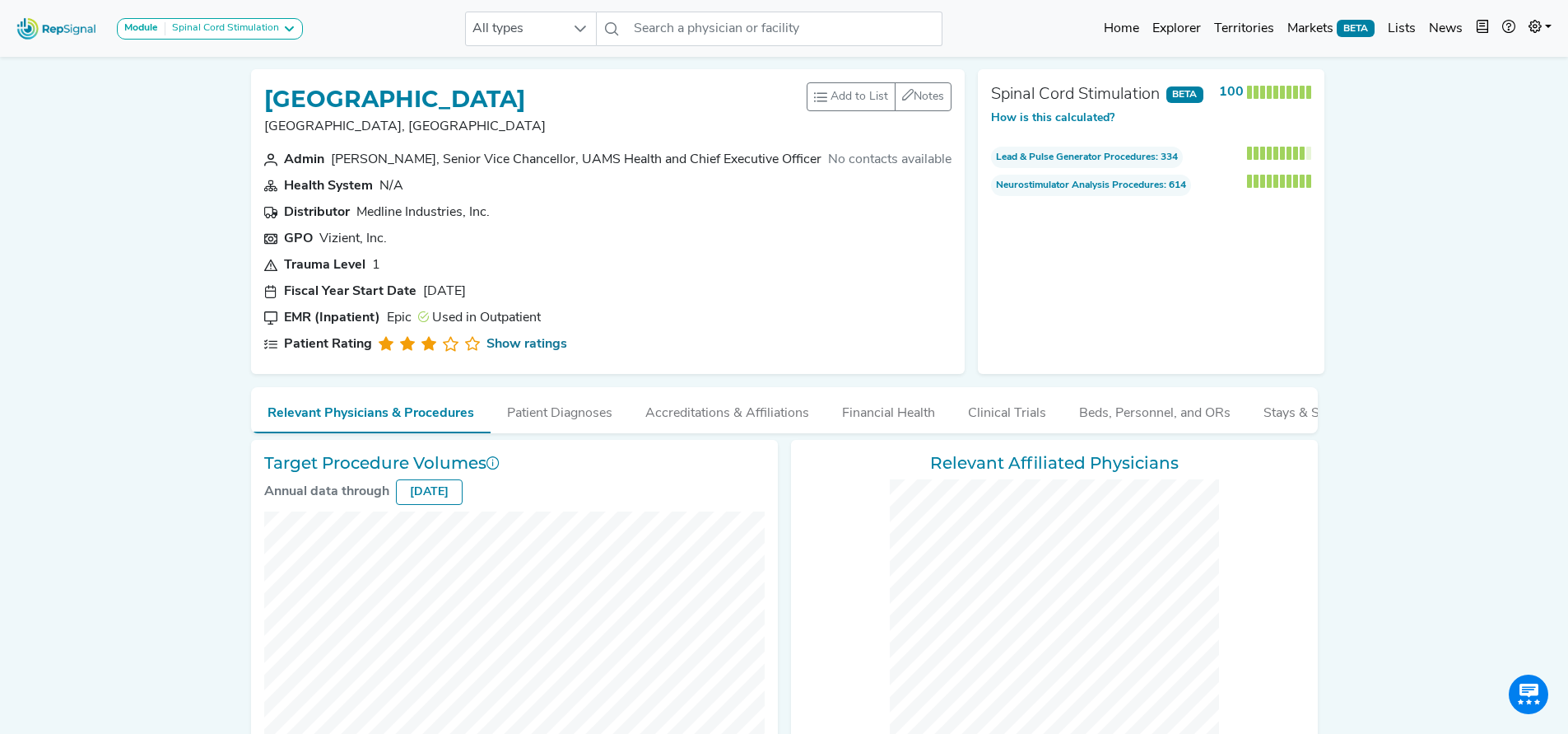
checkbox input "false"
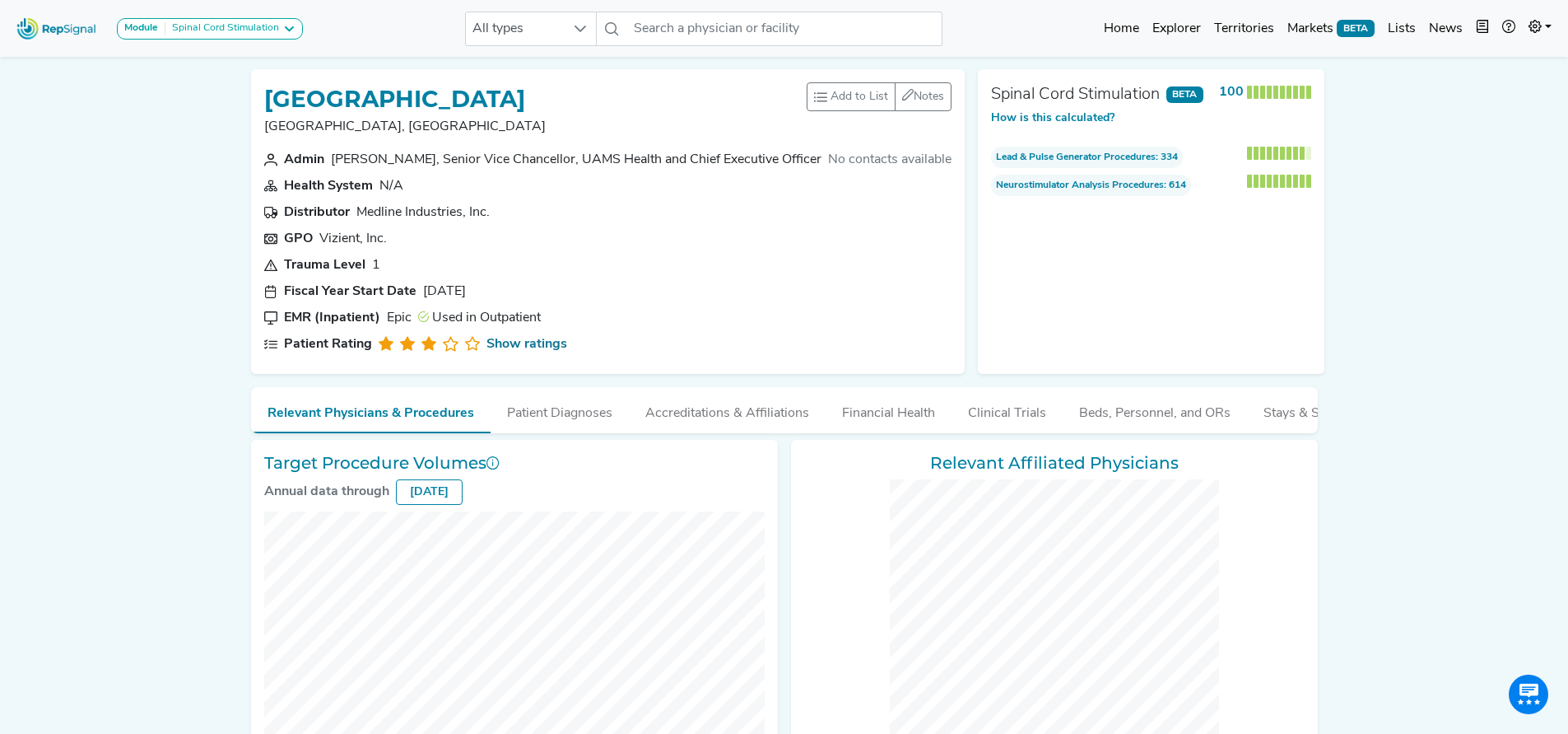
checkbox input "false"
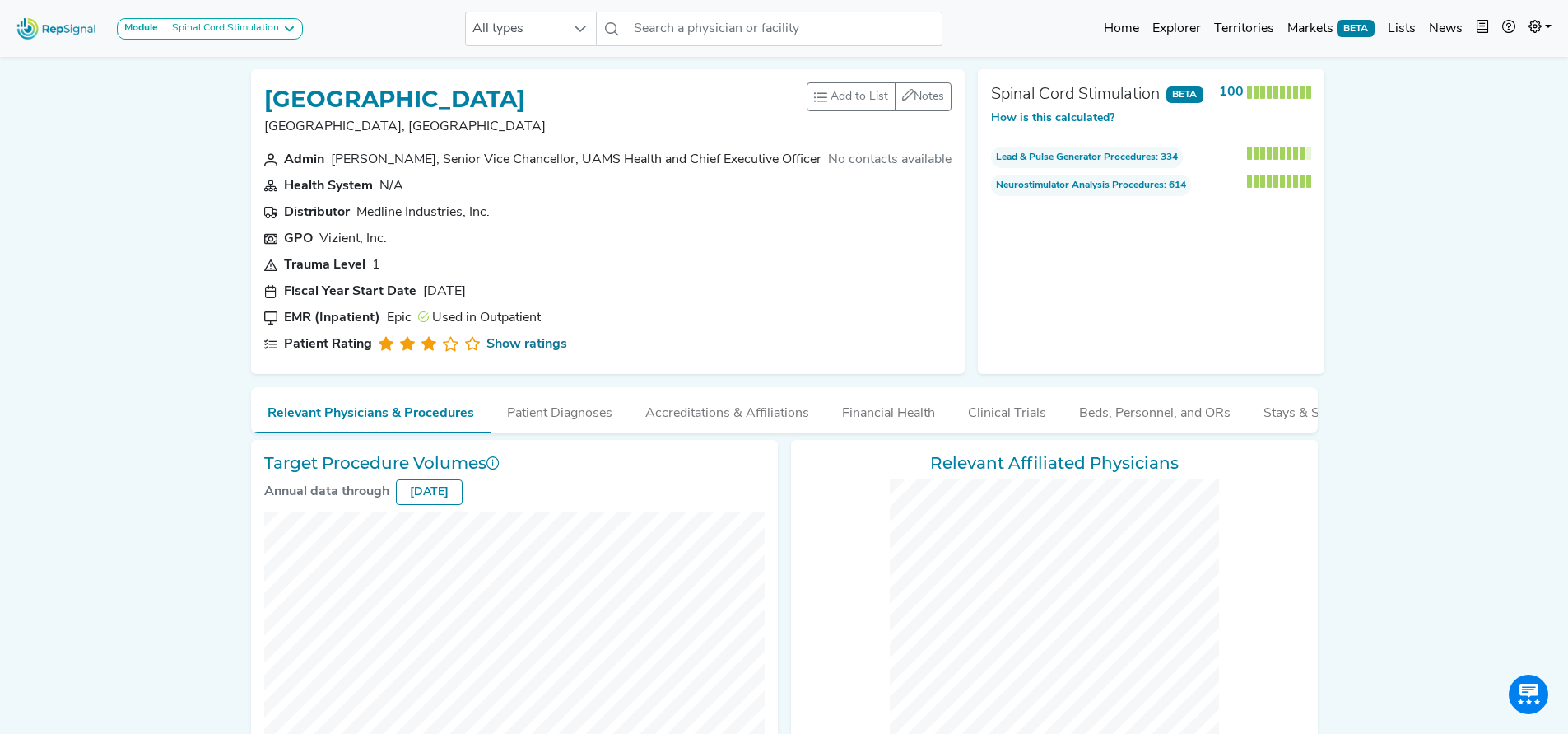
checkbox input "false"
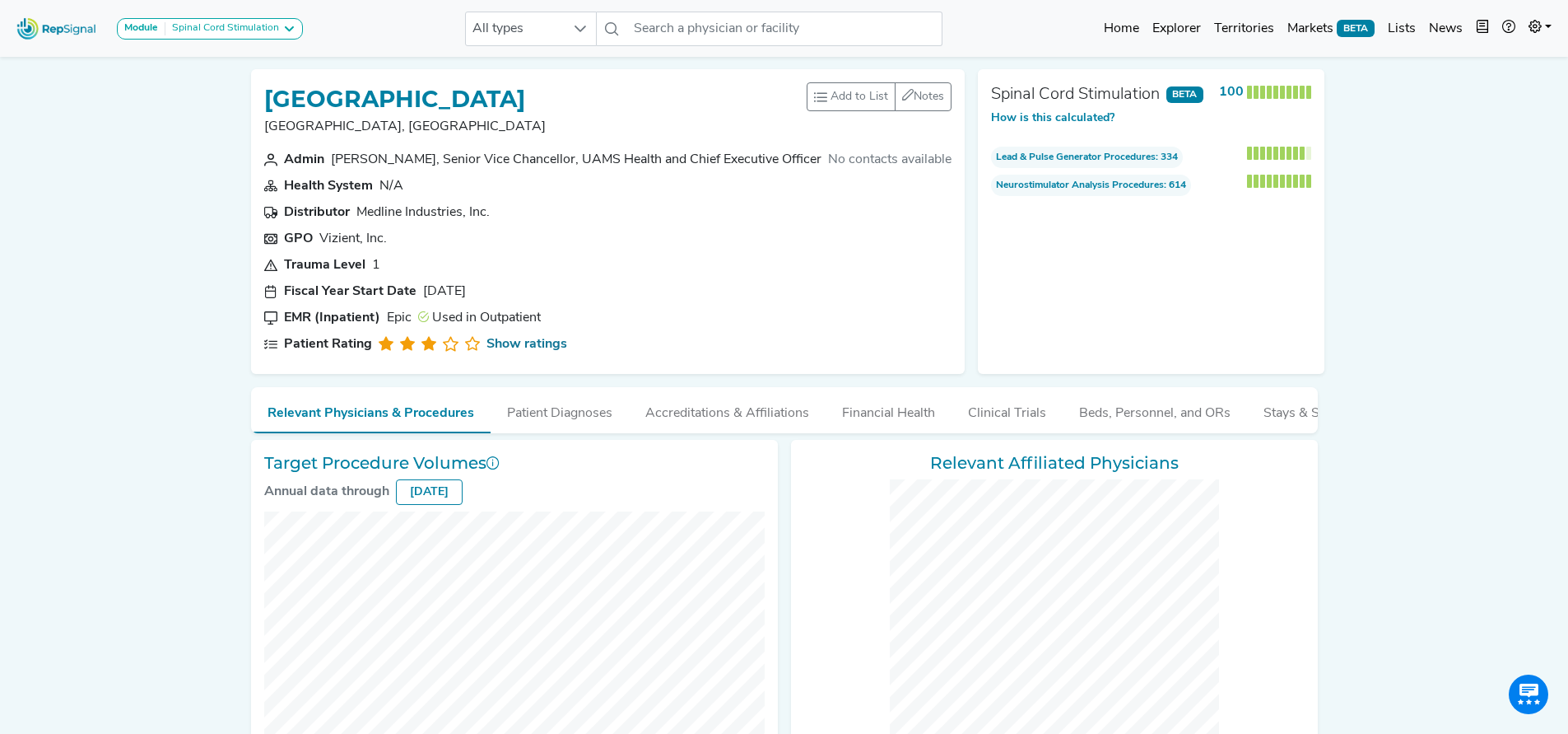
checkbox input "false"
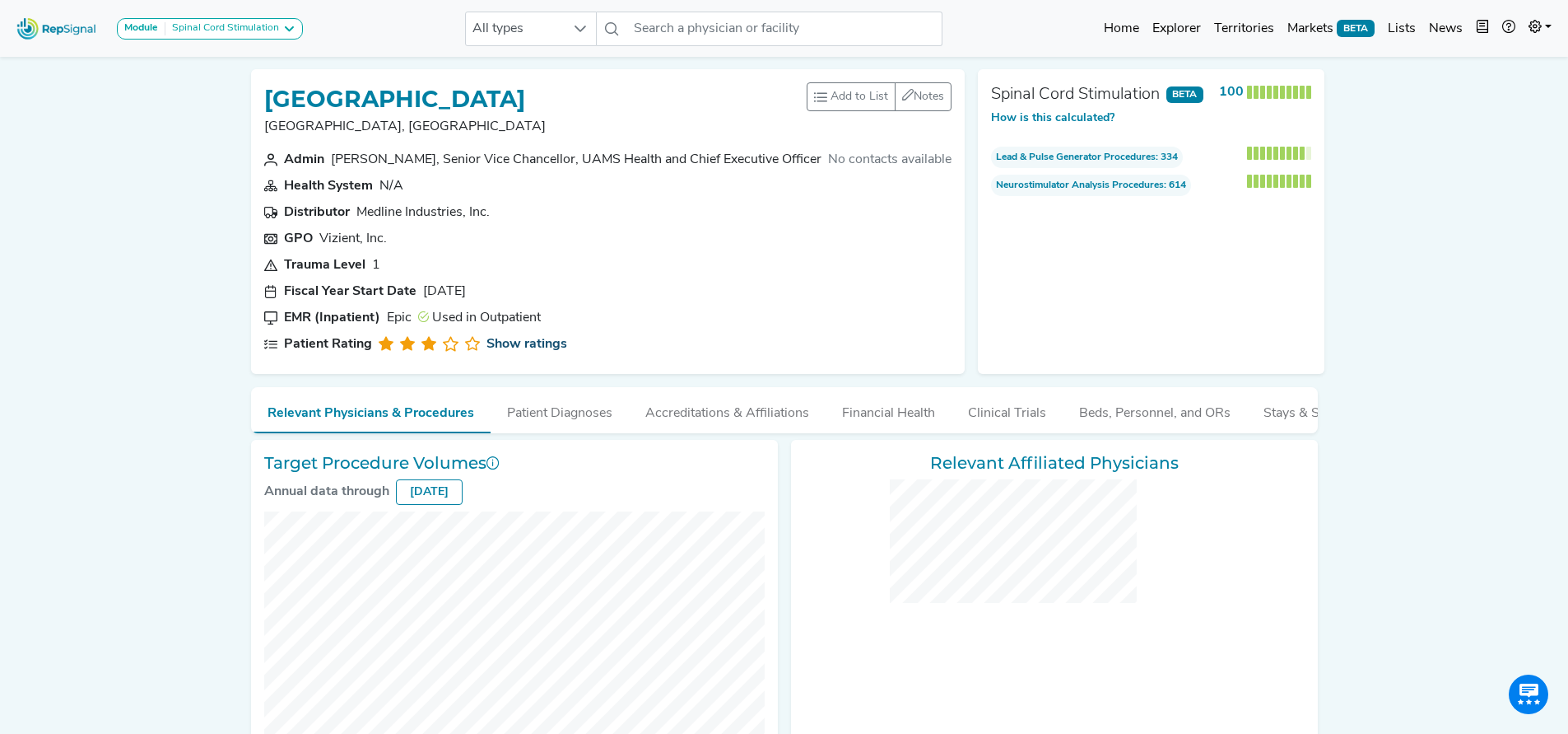
checkbox input "false"
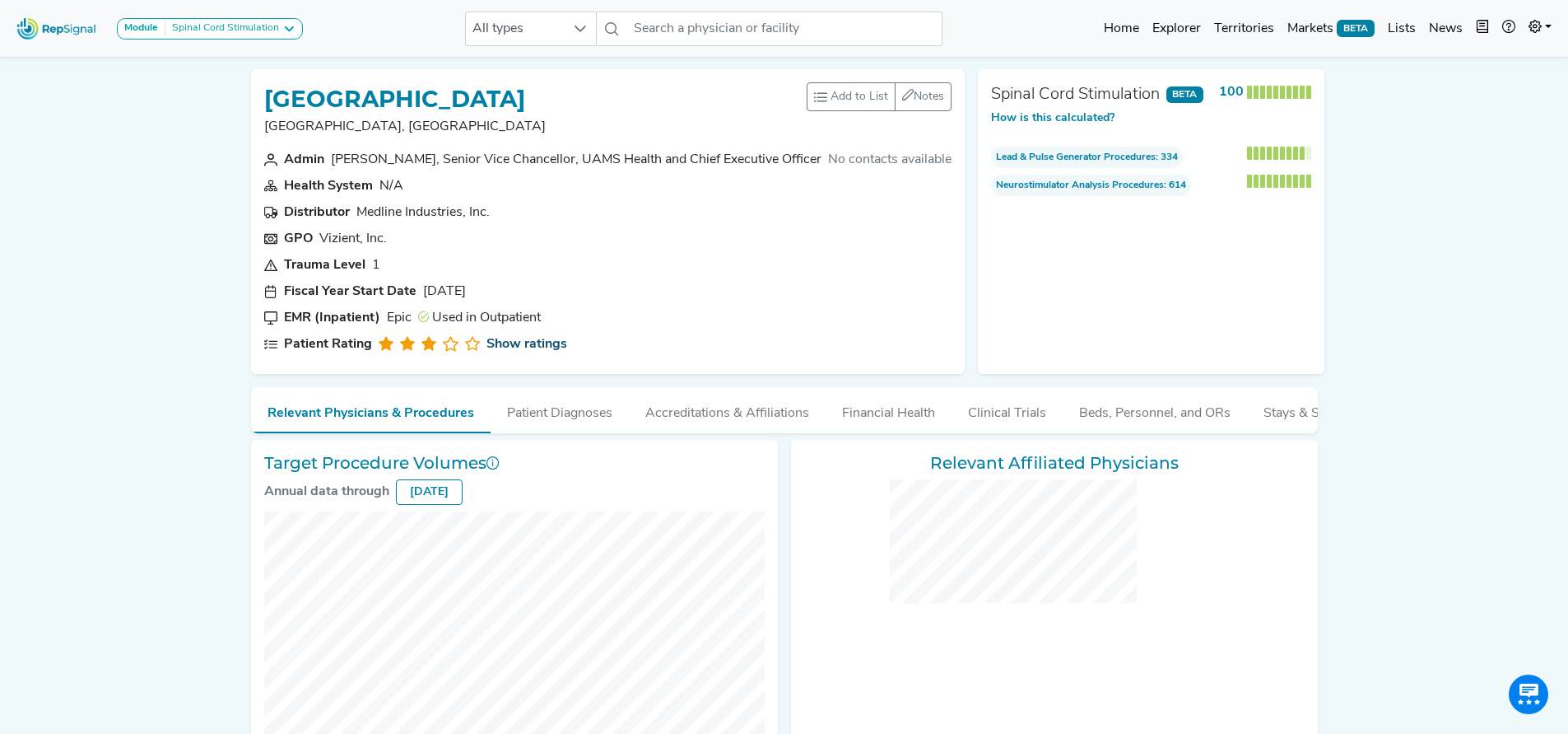
checkbox input "false"
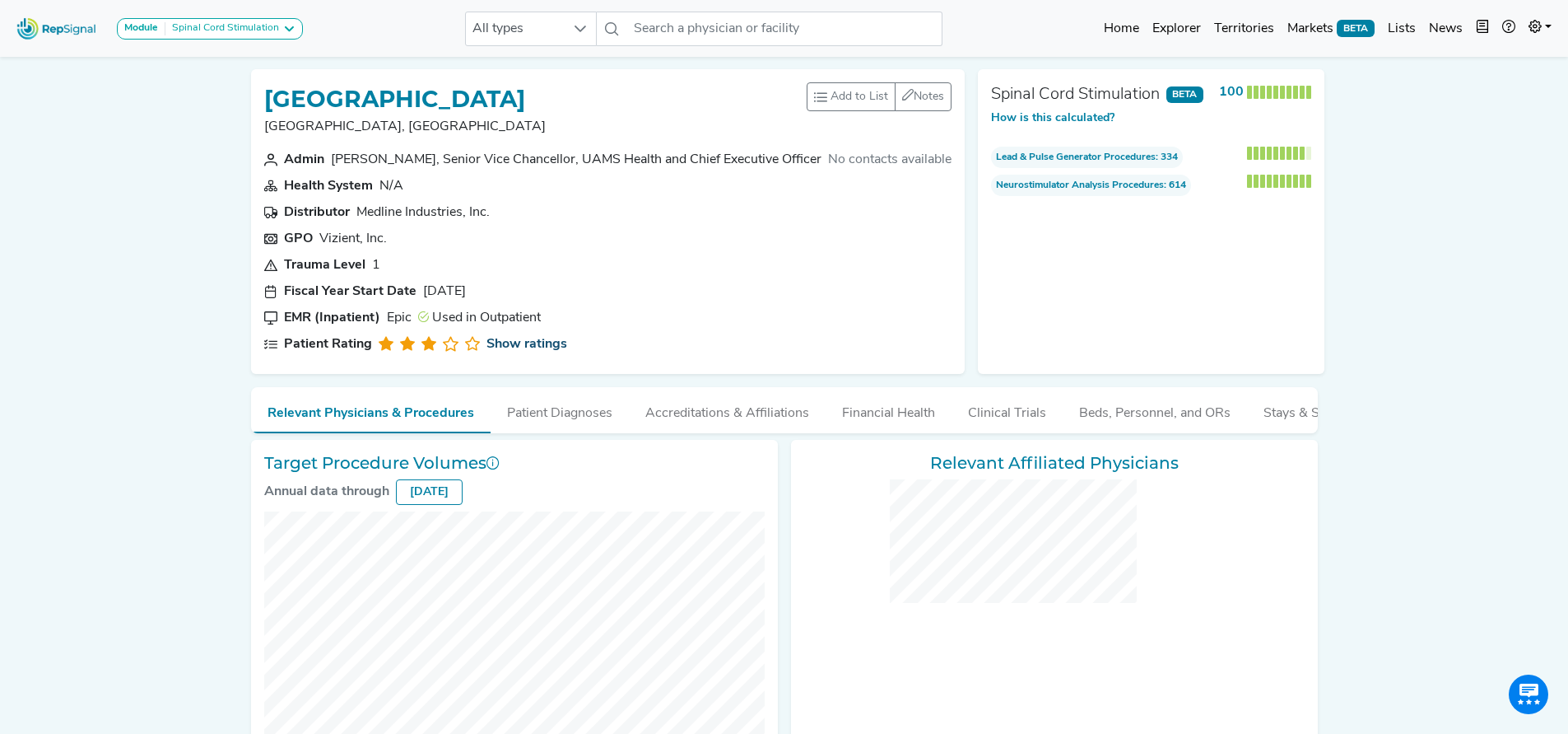
checkbox input "false"
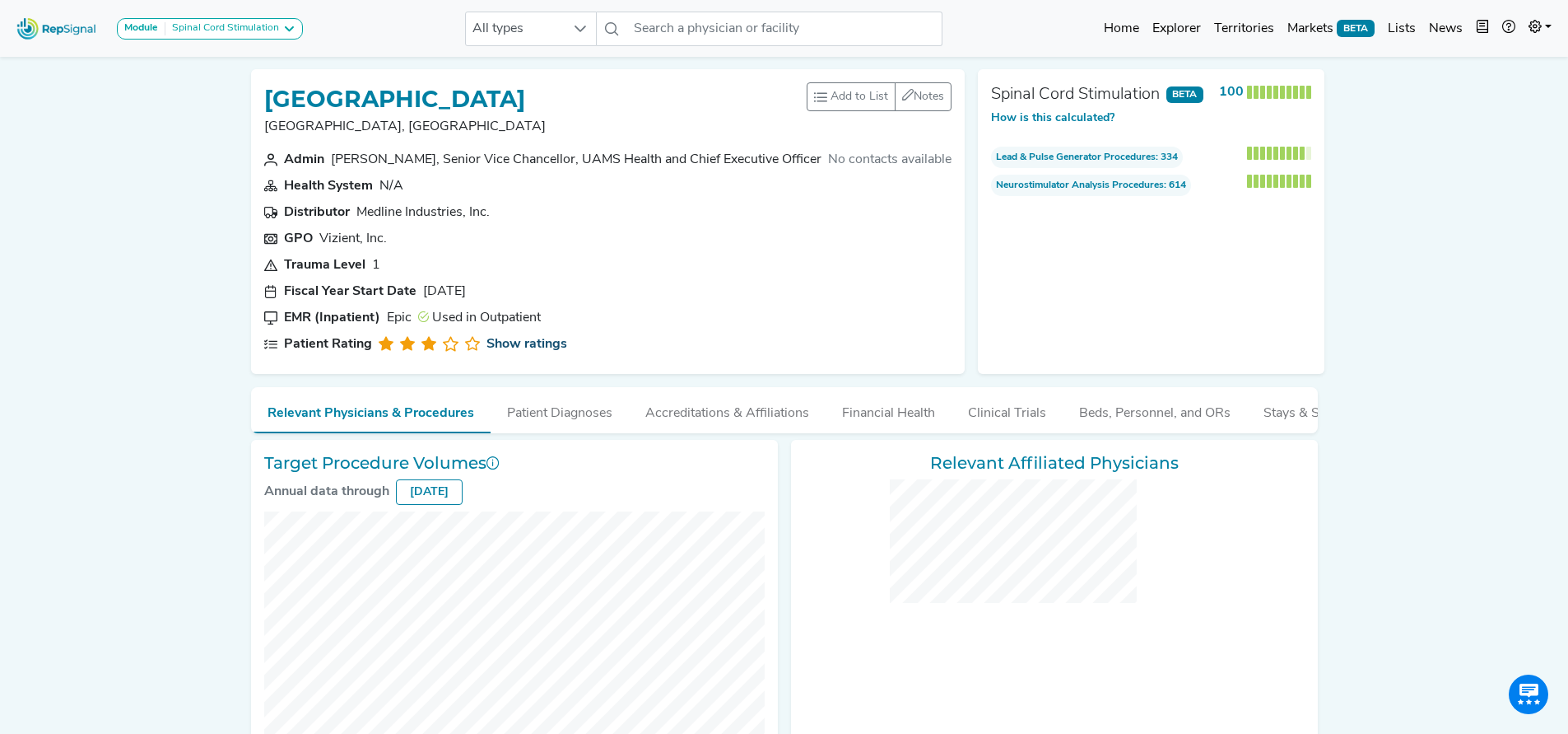
checkbox input "false"
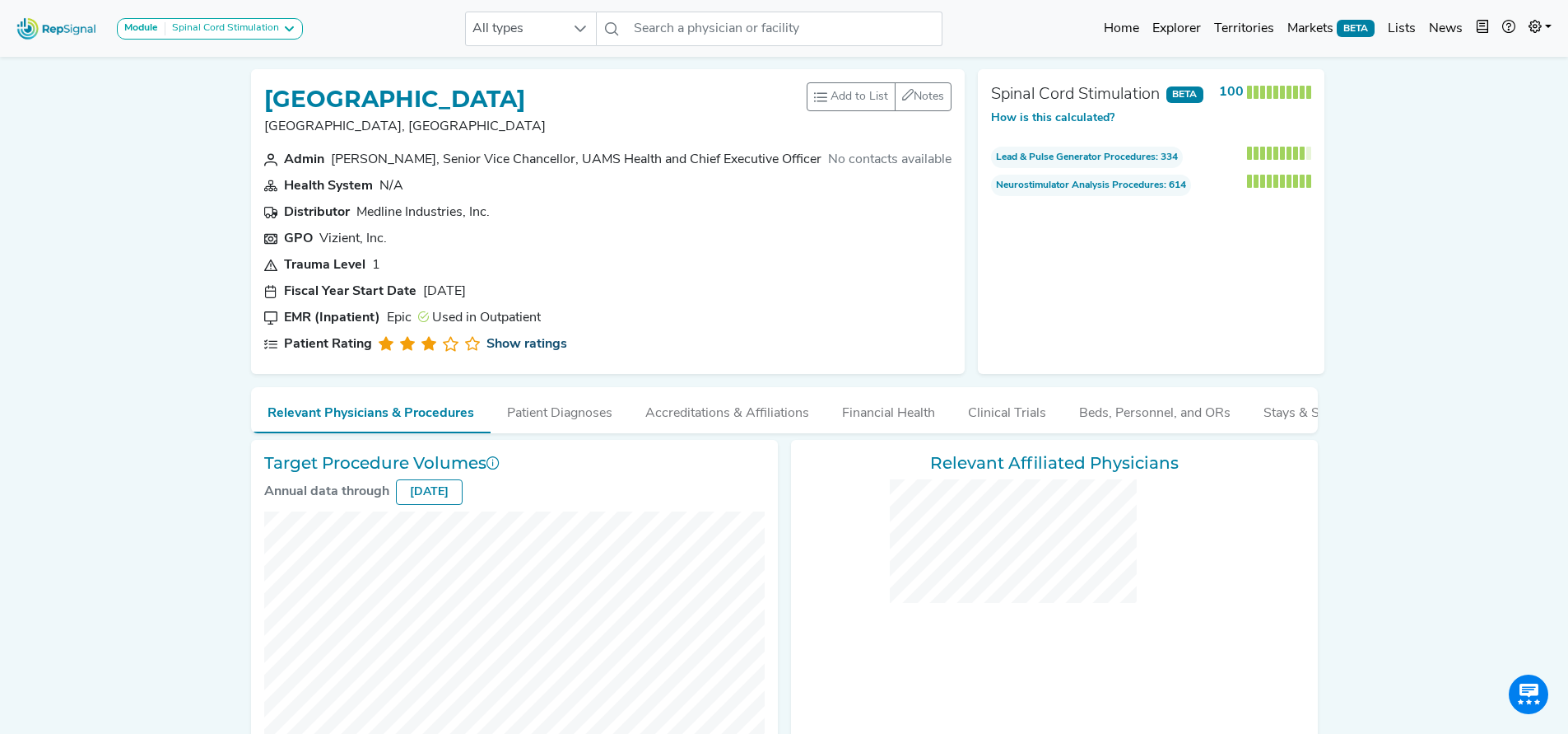
checkbox input "false"
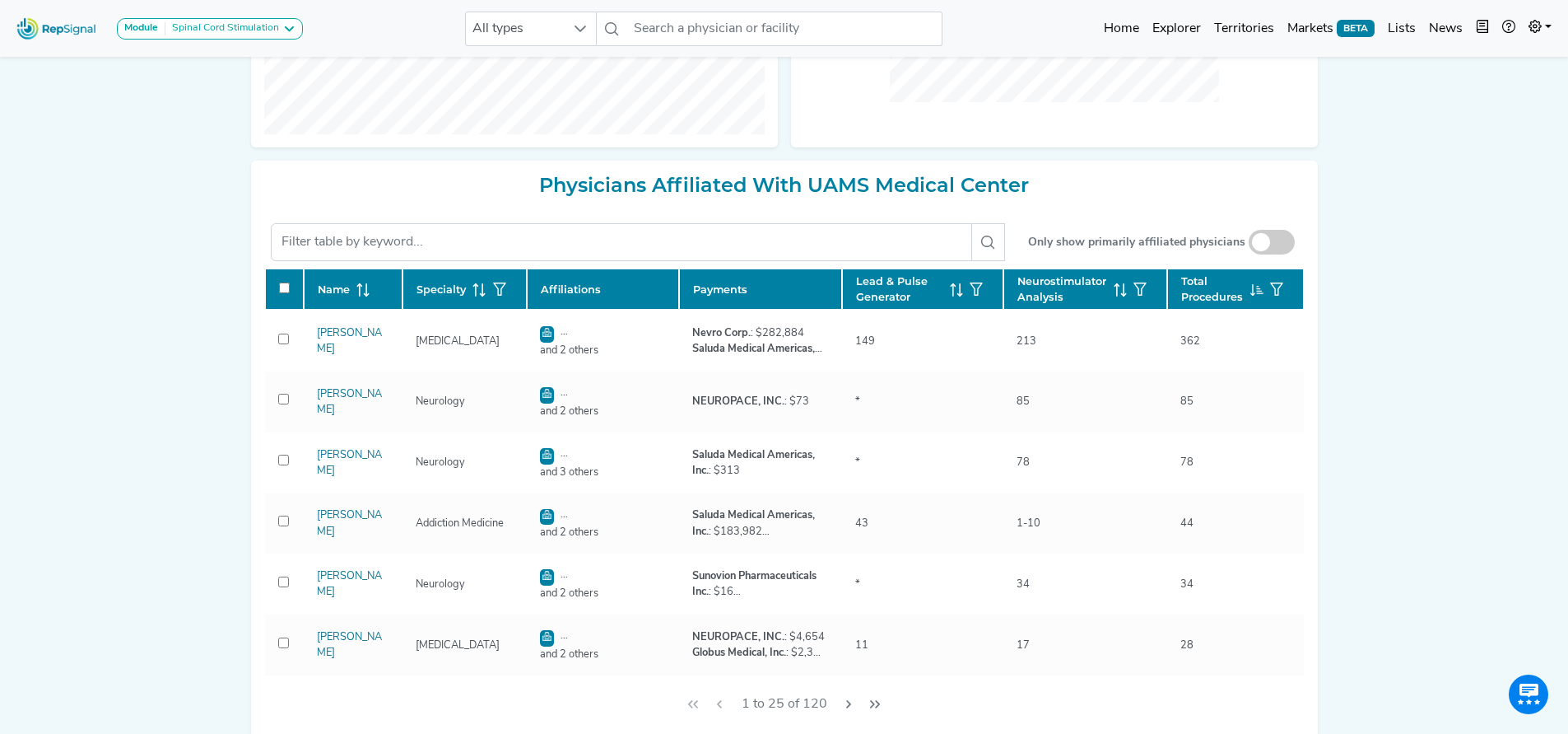
scroll to position [715, 0]
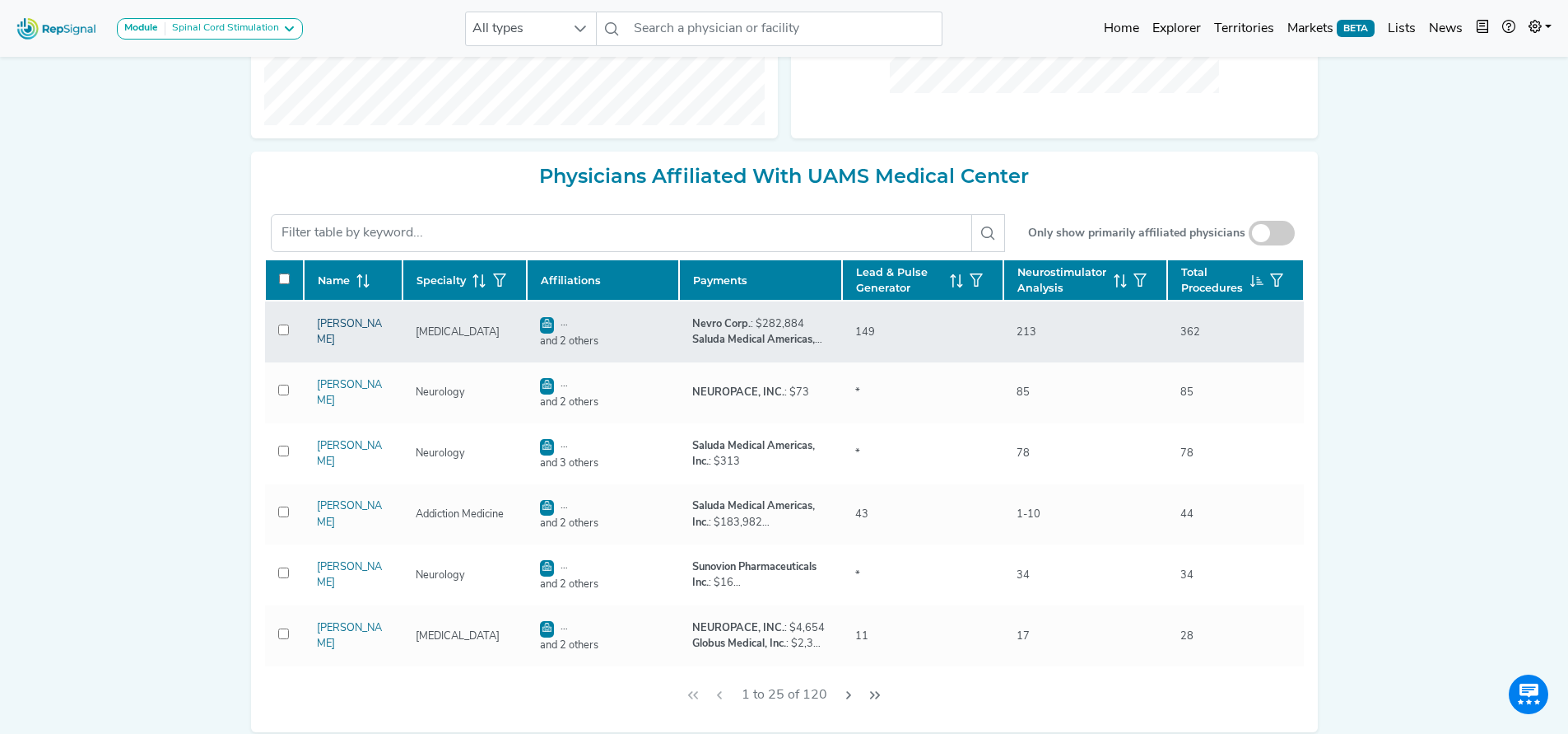
click at [361, 345] on link "[PERSON_NAME]" at bounding box center [349, 332] width 65 height 26
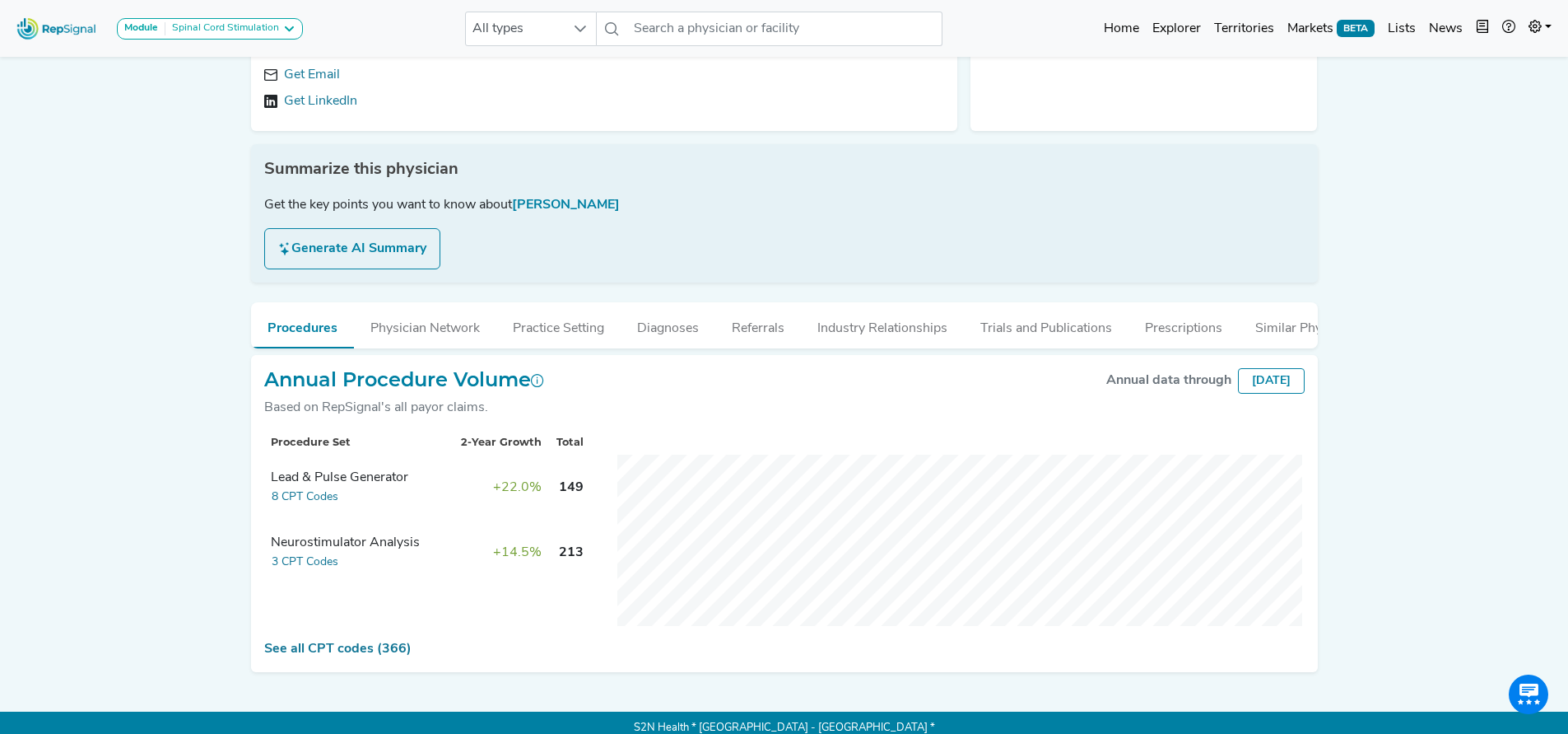
scroll to position [187, 0]
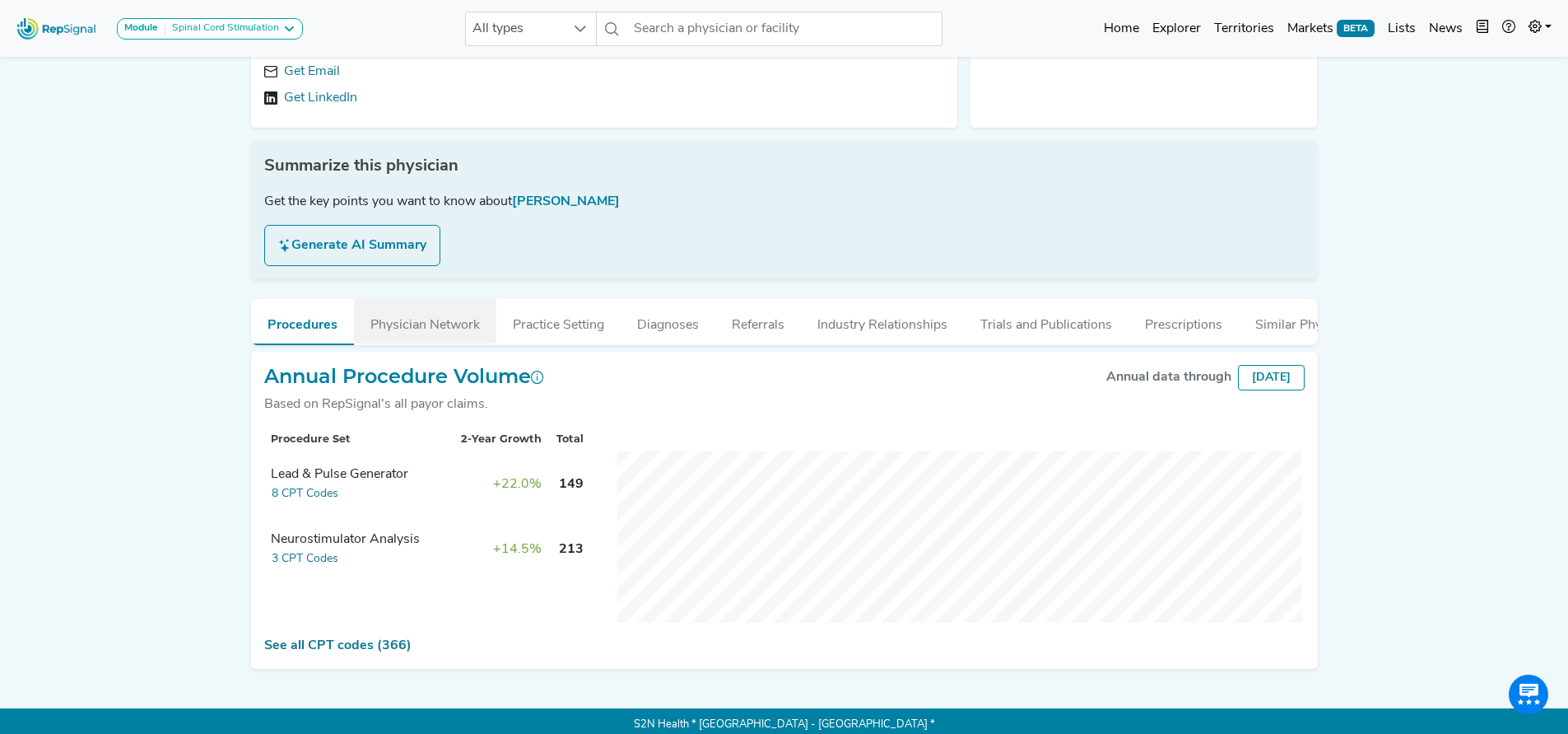
click at [436, 310] on button "Physician Network" at bounding box center [426, 321] width 143 height 44
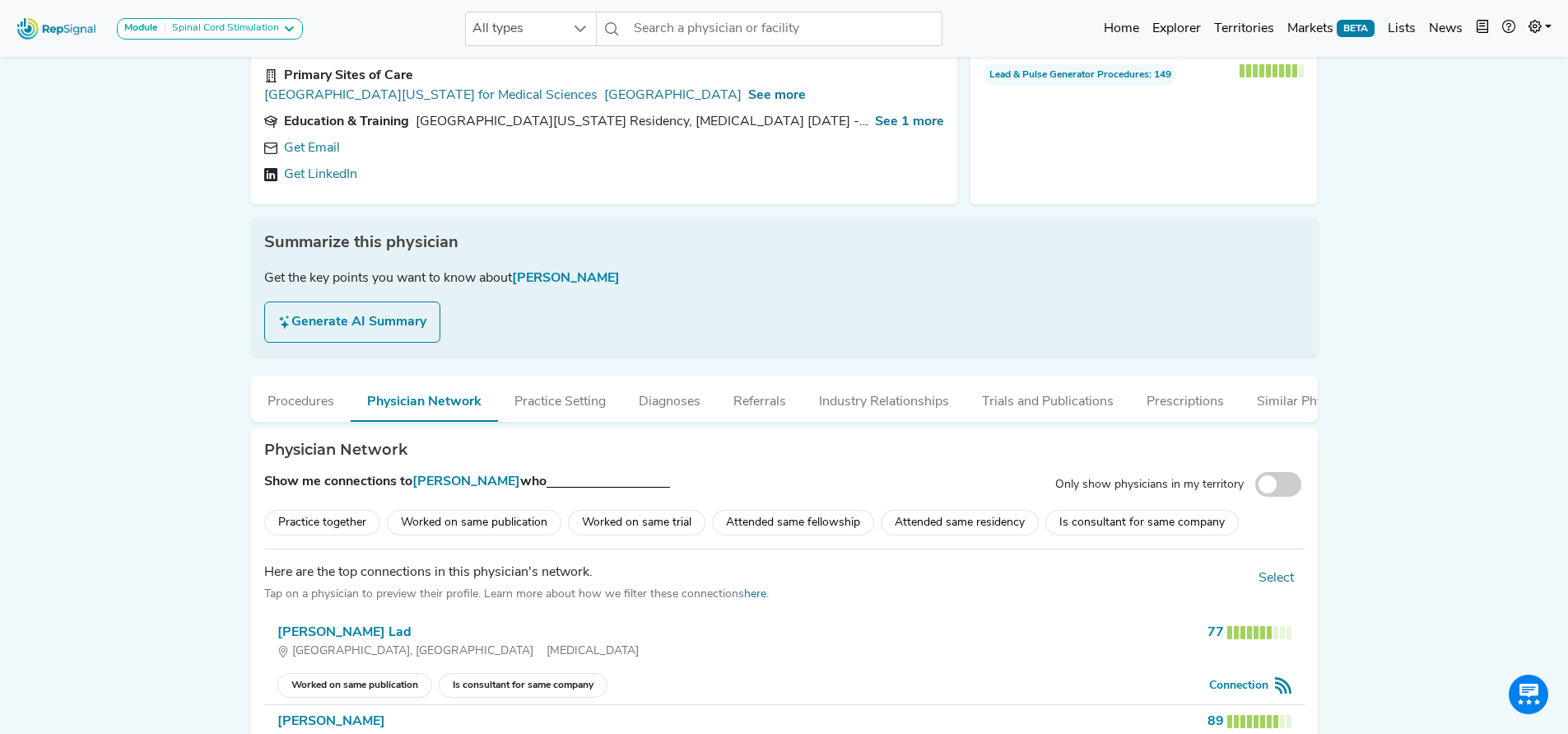
scroll to position [107, 0]
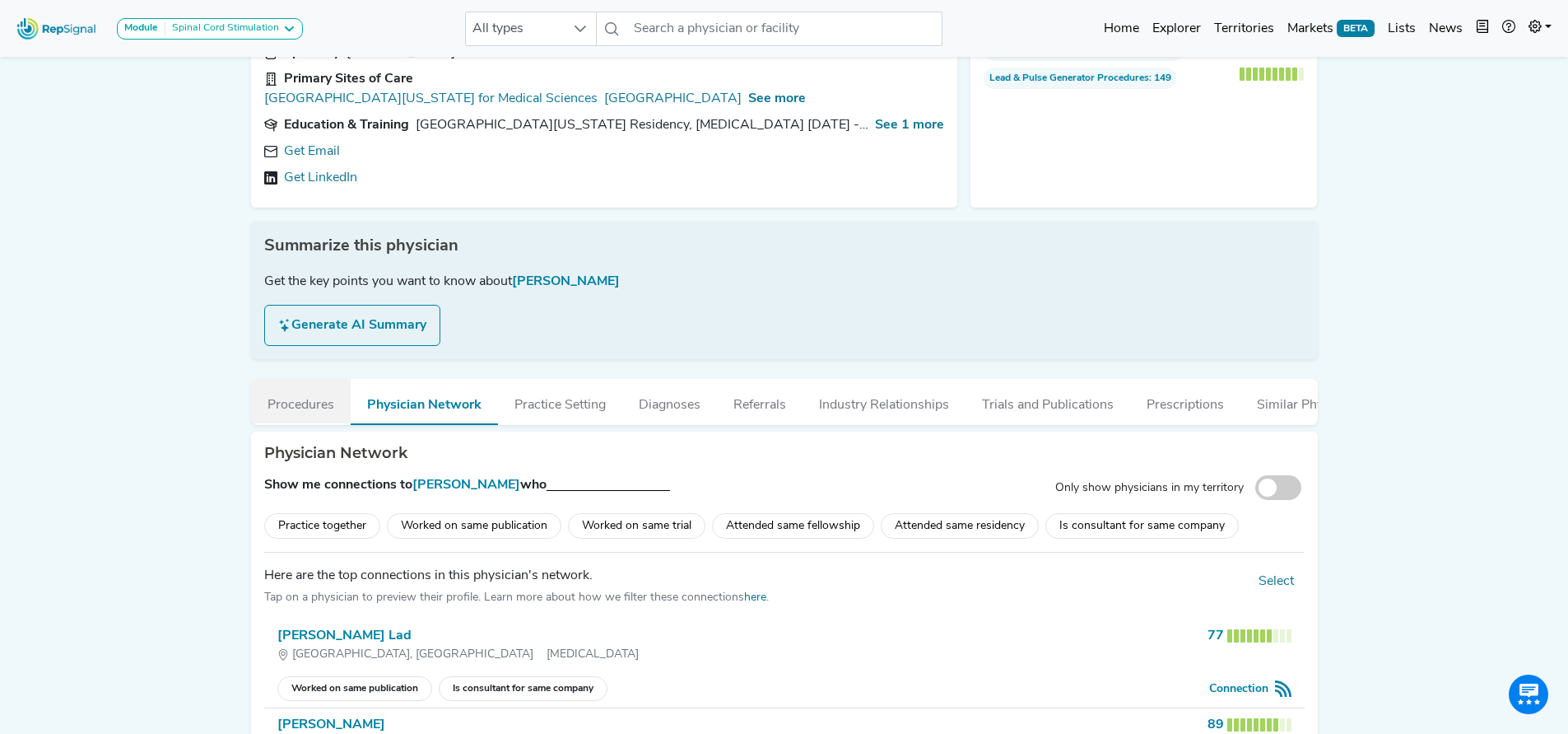
click at [302, 384] on button "Procedures" at bounding box center [301, 400] width 100 height 44
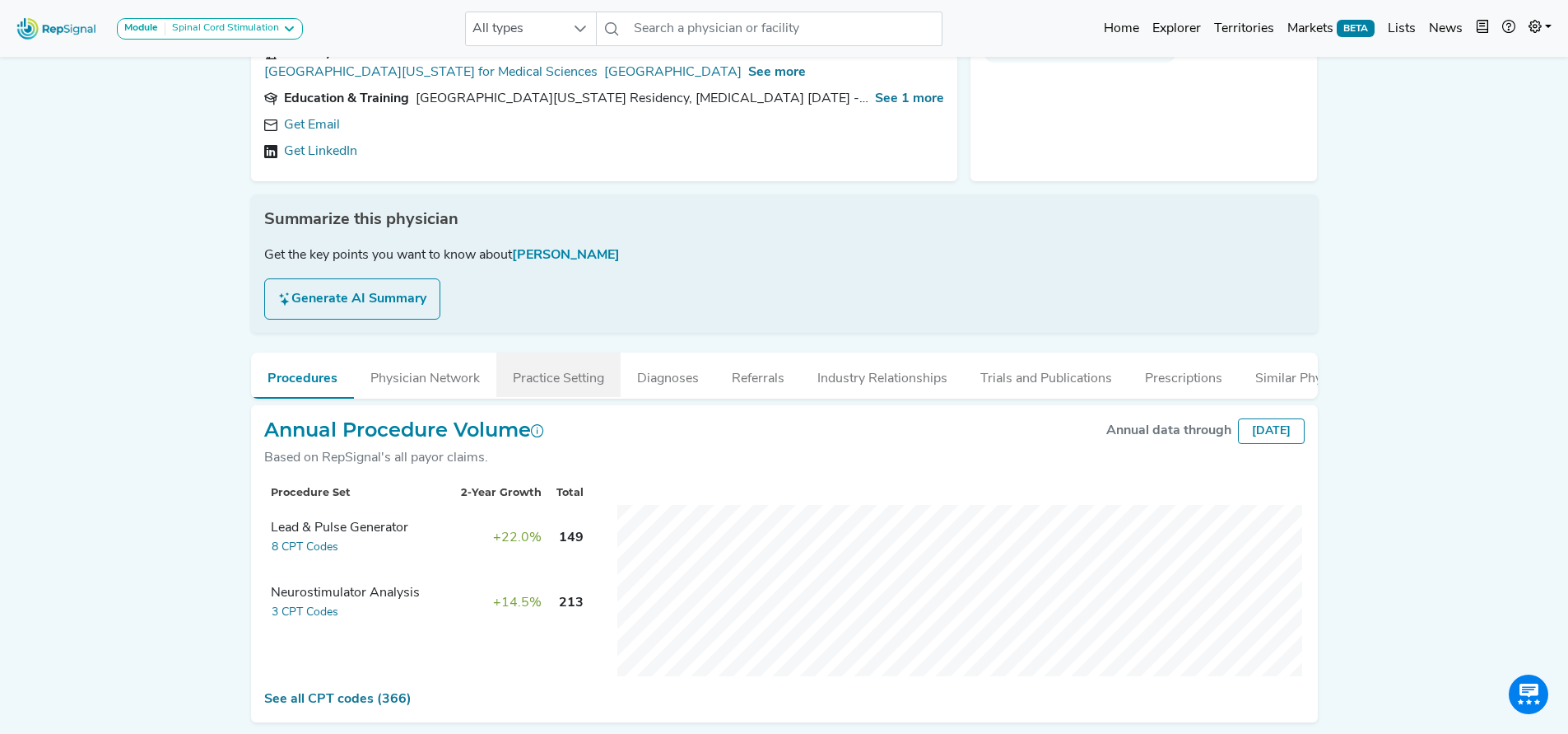
scroll to position [137, 0]
click at [393, 279] on button "Generate AI Summary" at bounding box center [352, 296] width 176 height 41
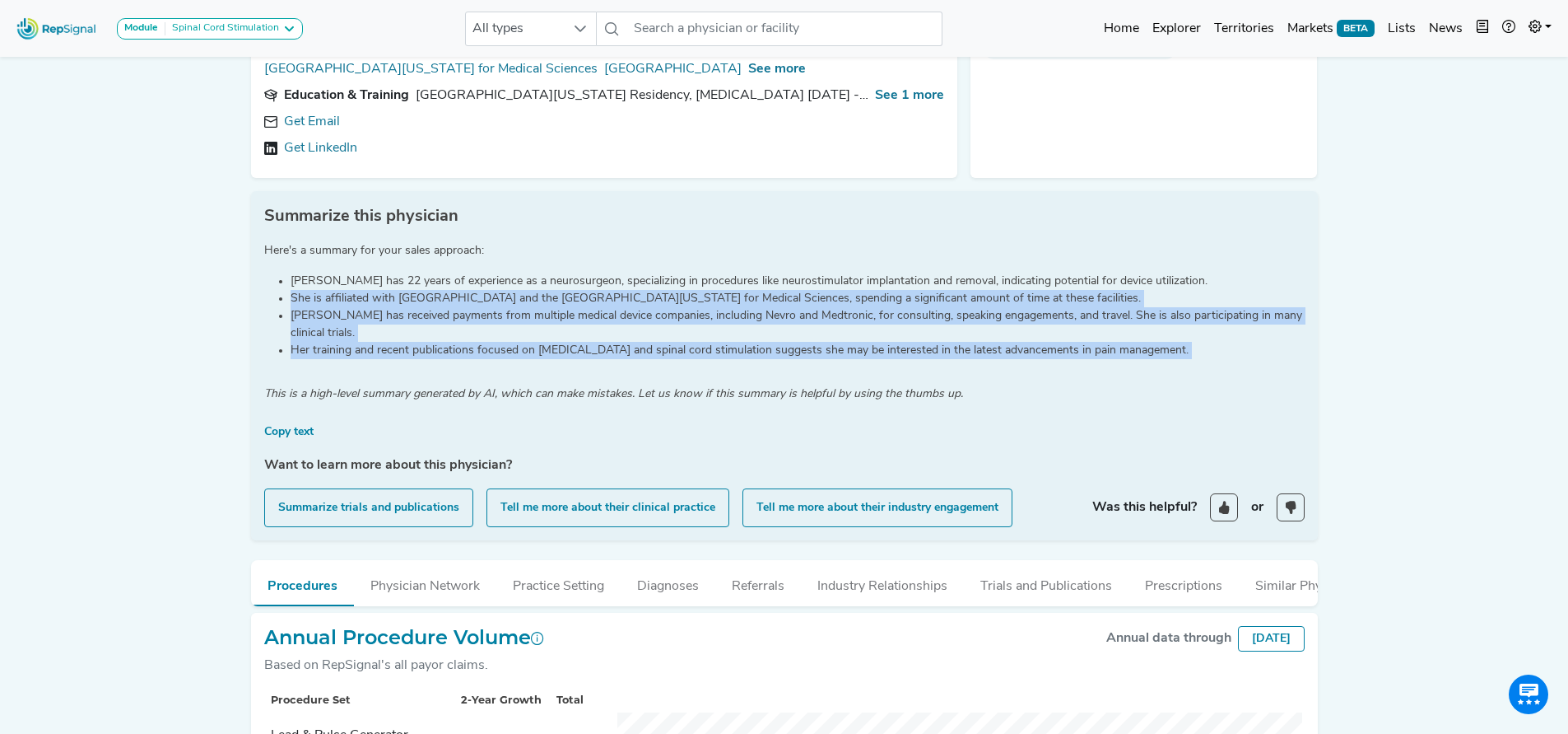
drag, startPoint x: 351, startPoint y: 269, endPoint x: 588, endPoint y: 361, distance: 254.2
click at [588, 361] on div "Here's a summary for your sales approach: [PERSON_NAME] has 22 years of experie…" at bounding box center [784, 378] width 1060 height 298
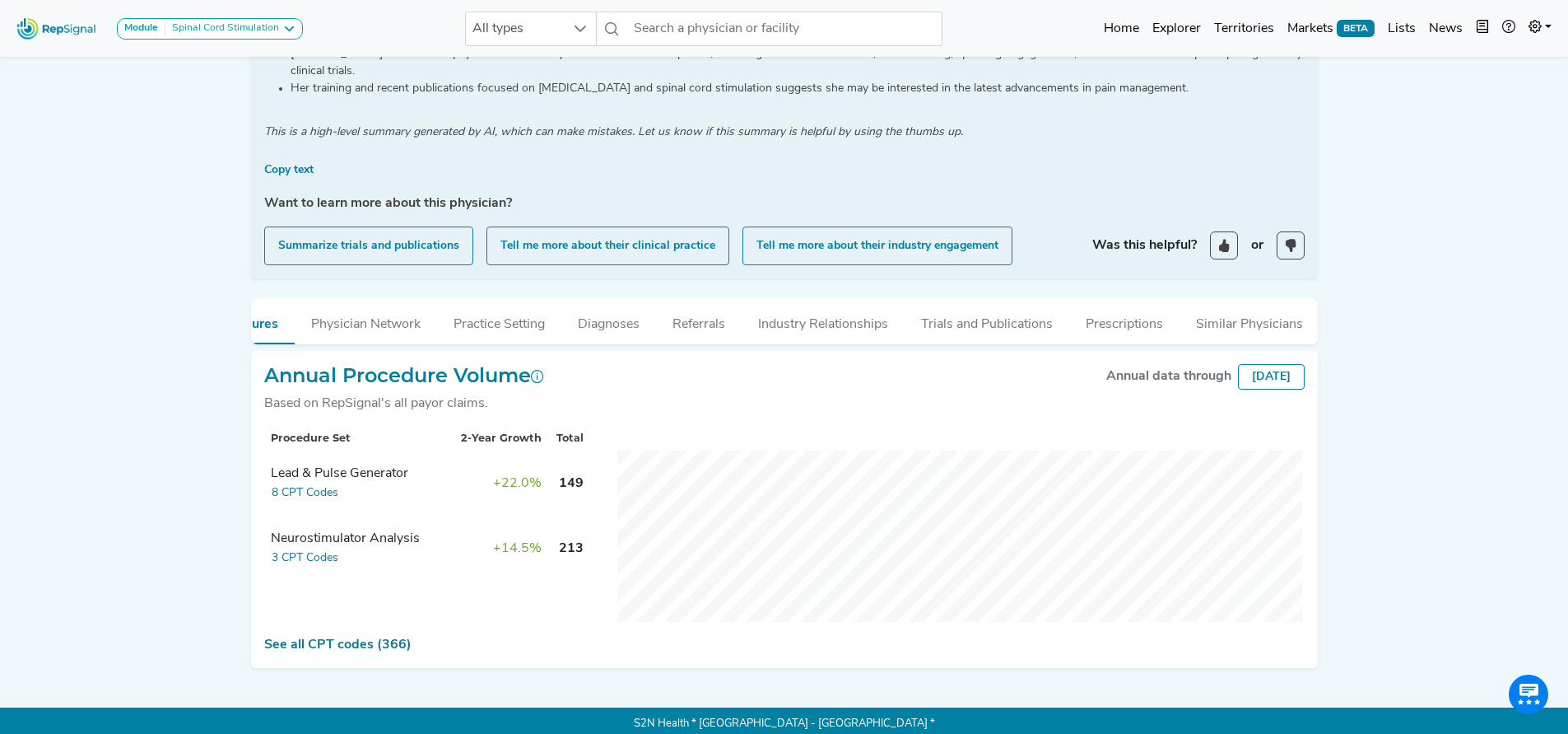
scroll to position [0, 0]
click at [452, 318] on button "Physician Network" at bounding box center [426, 320] width 143 height 44
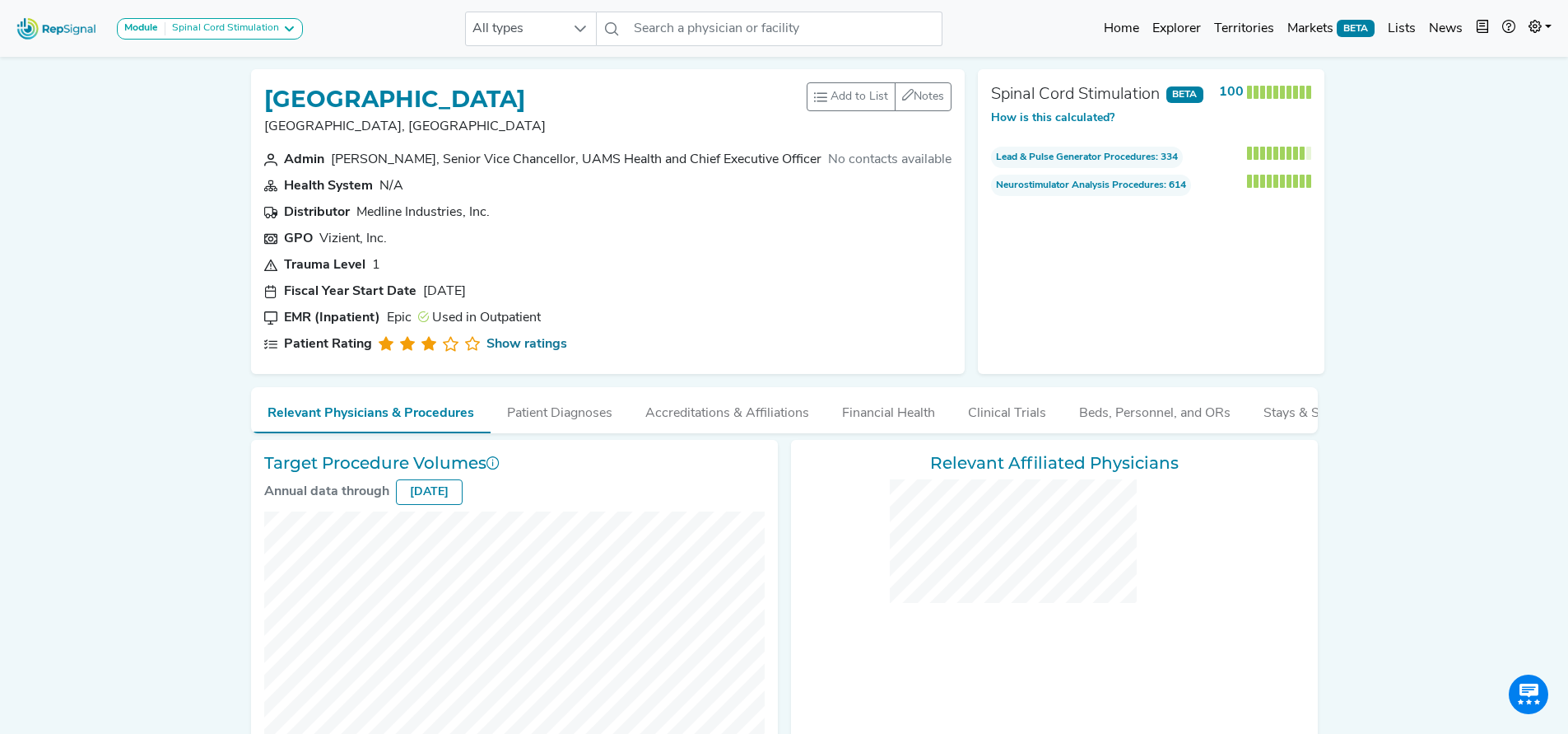
checkbox input "false"
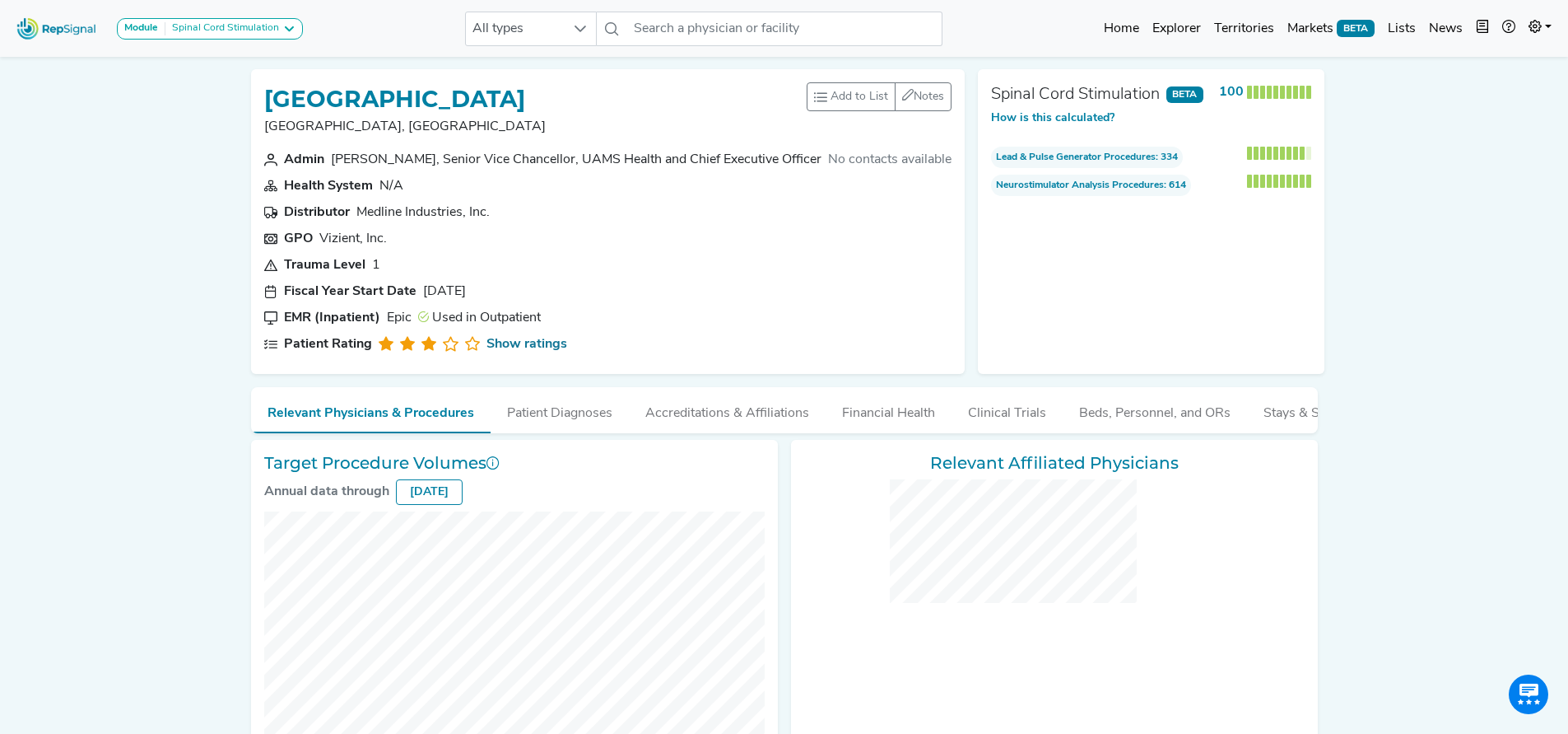
checkbox input "false"
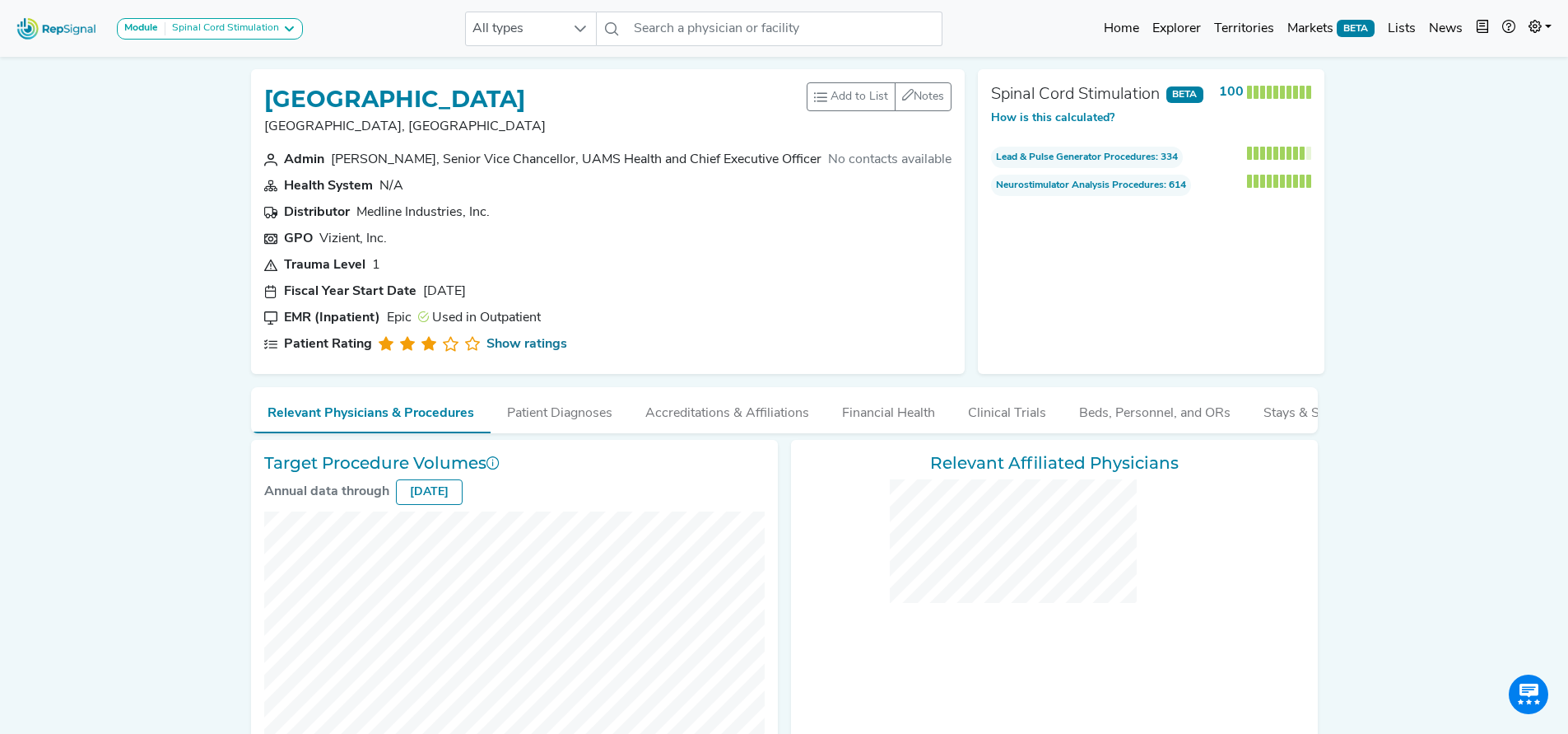
checkbox input "false"
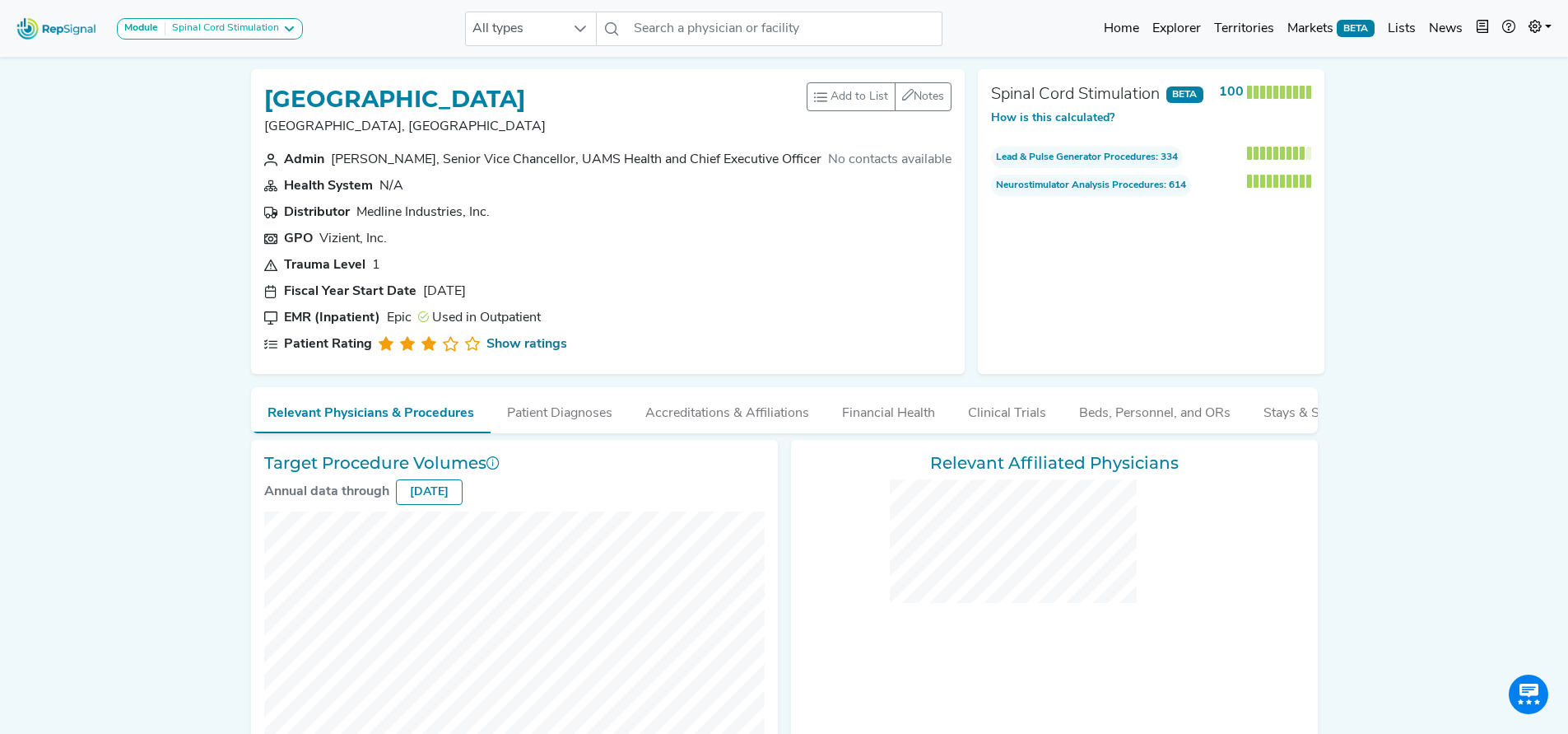
checkbox input "false"
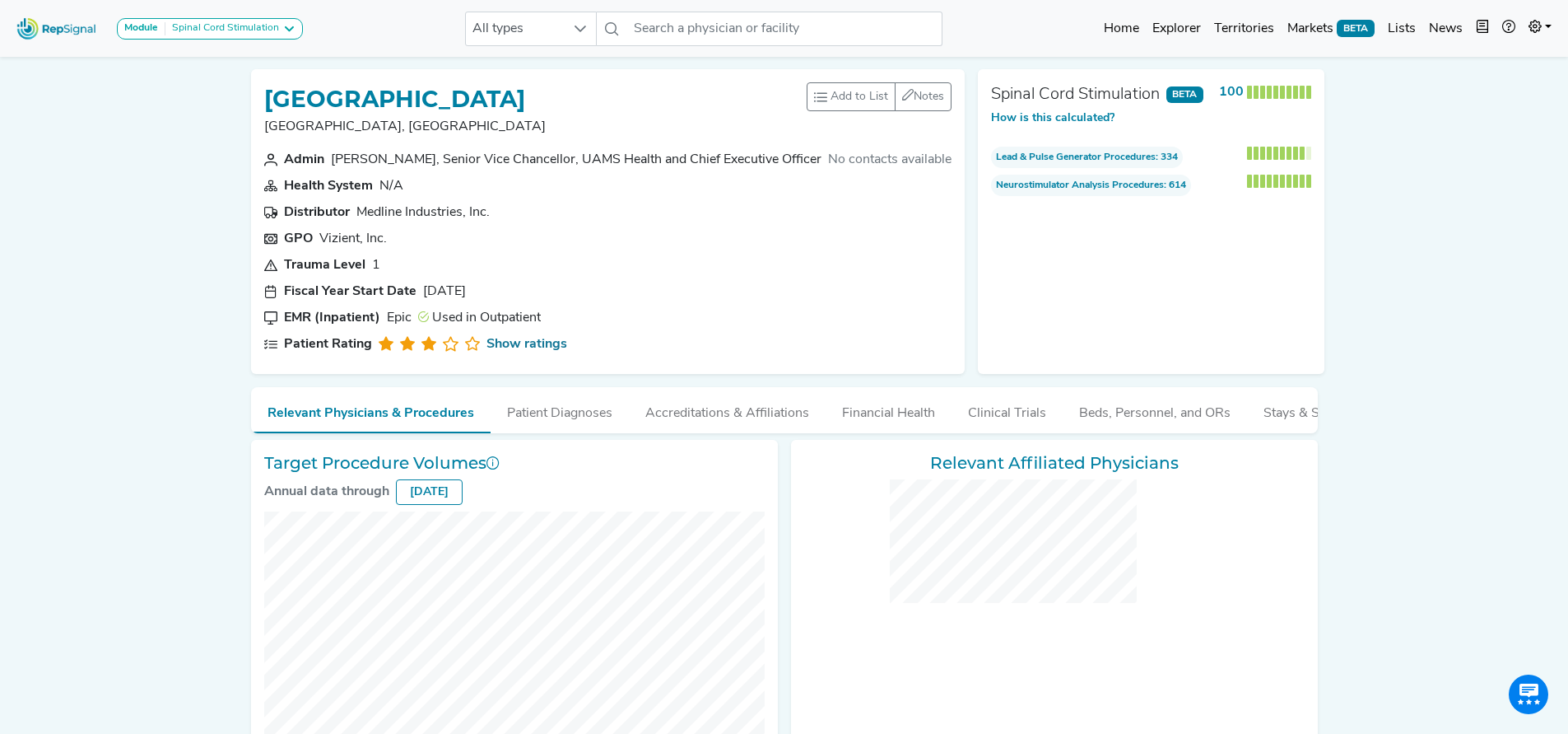
checkbox input "false"
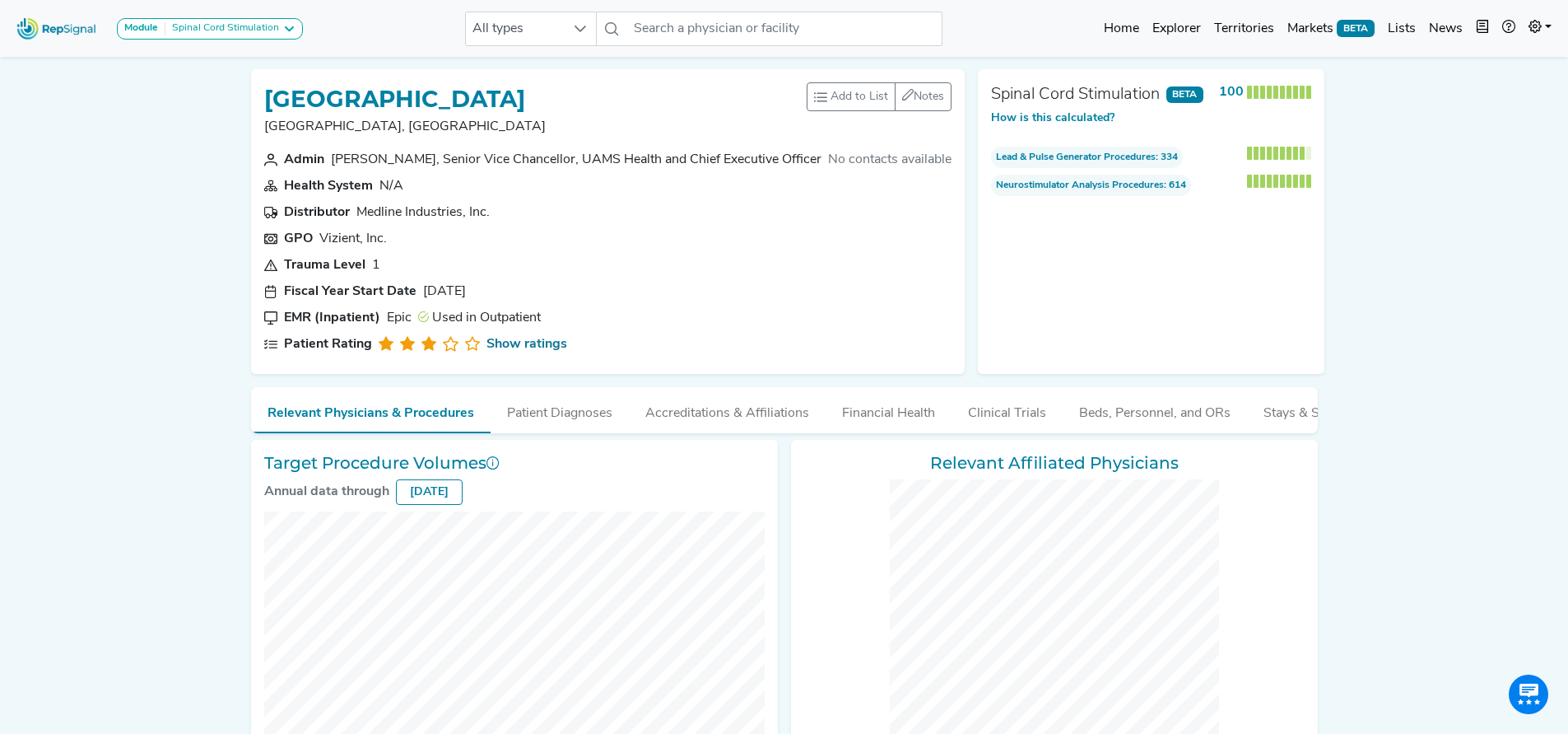
checkbox input "false"
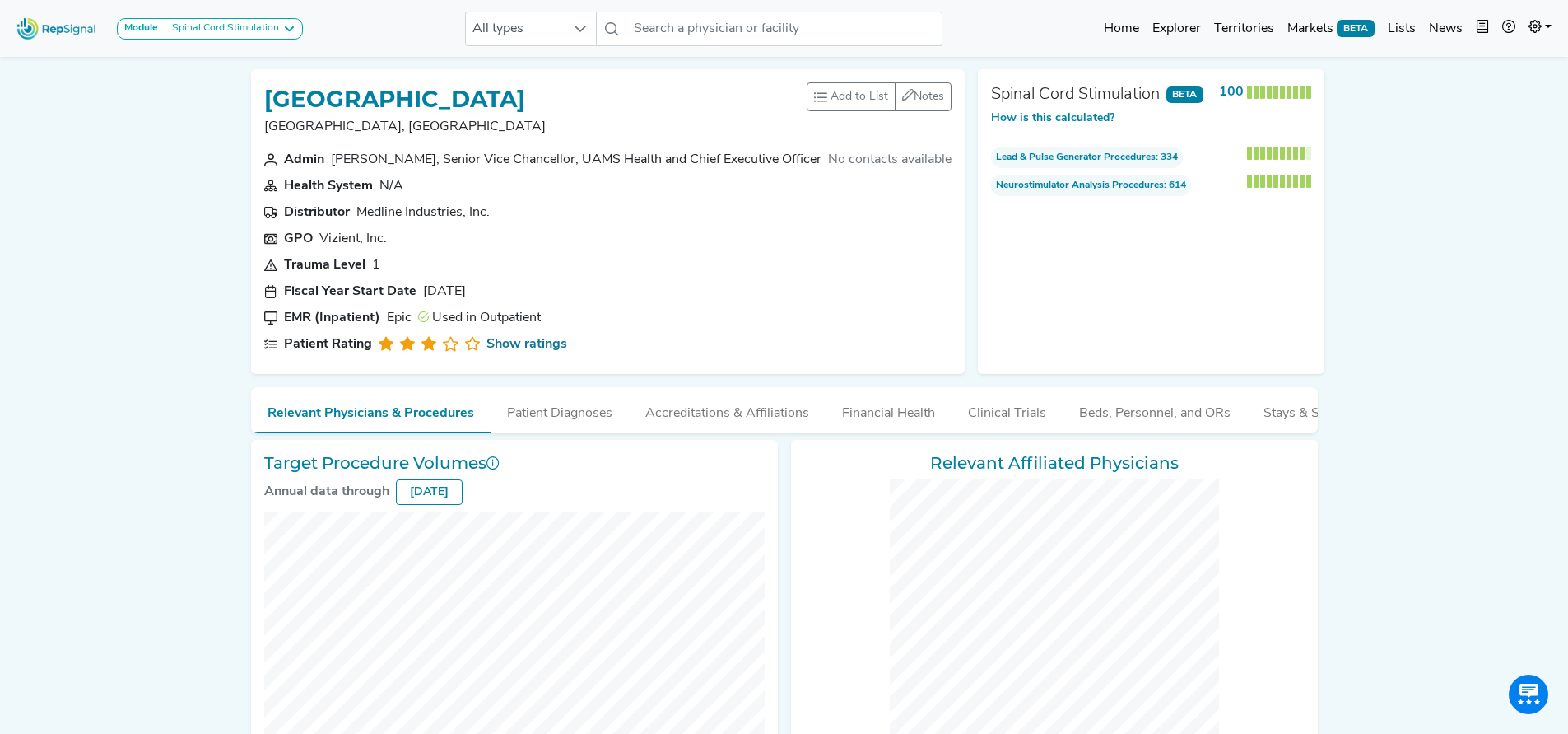
checkbox input "false"
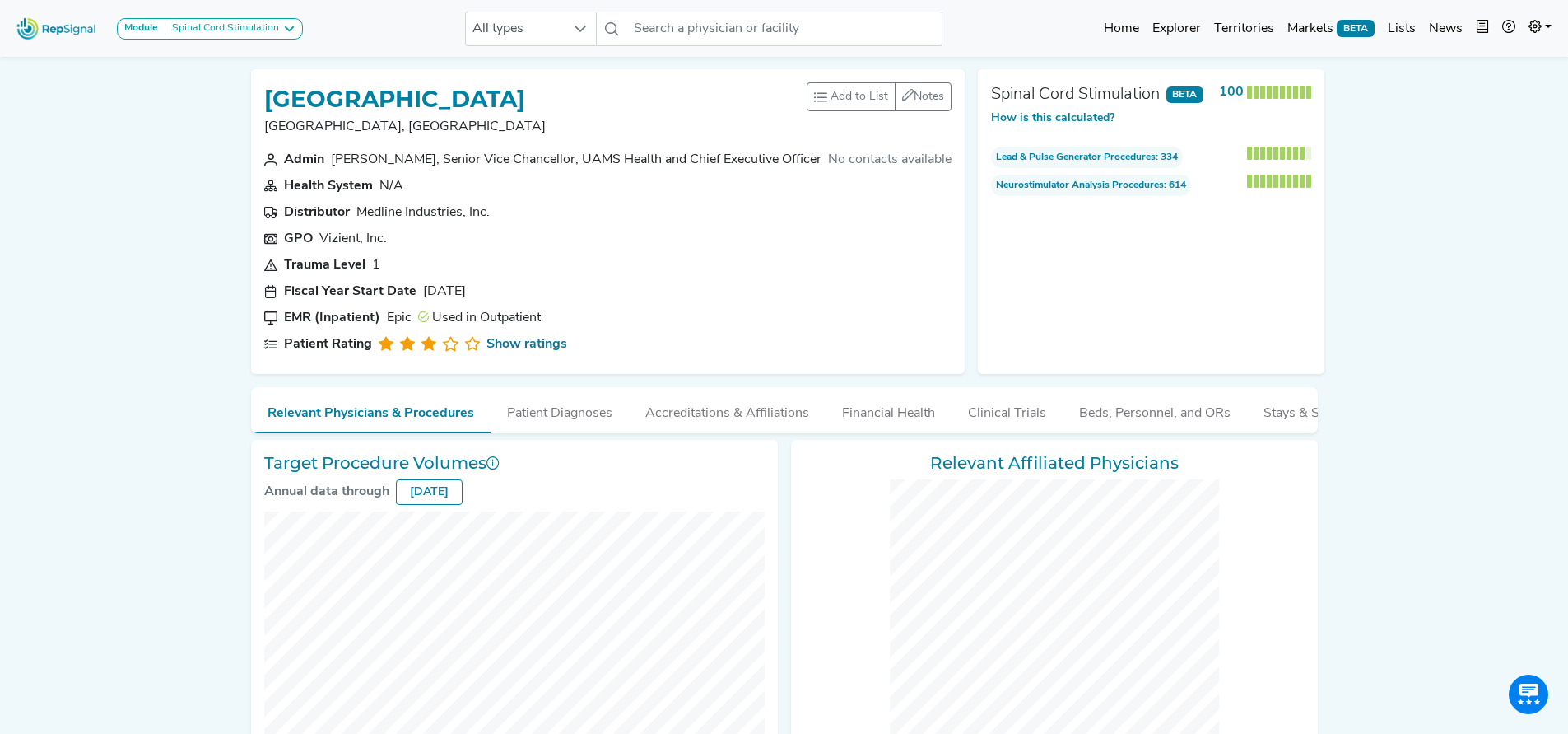
checkbox input "false"
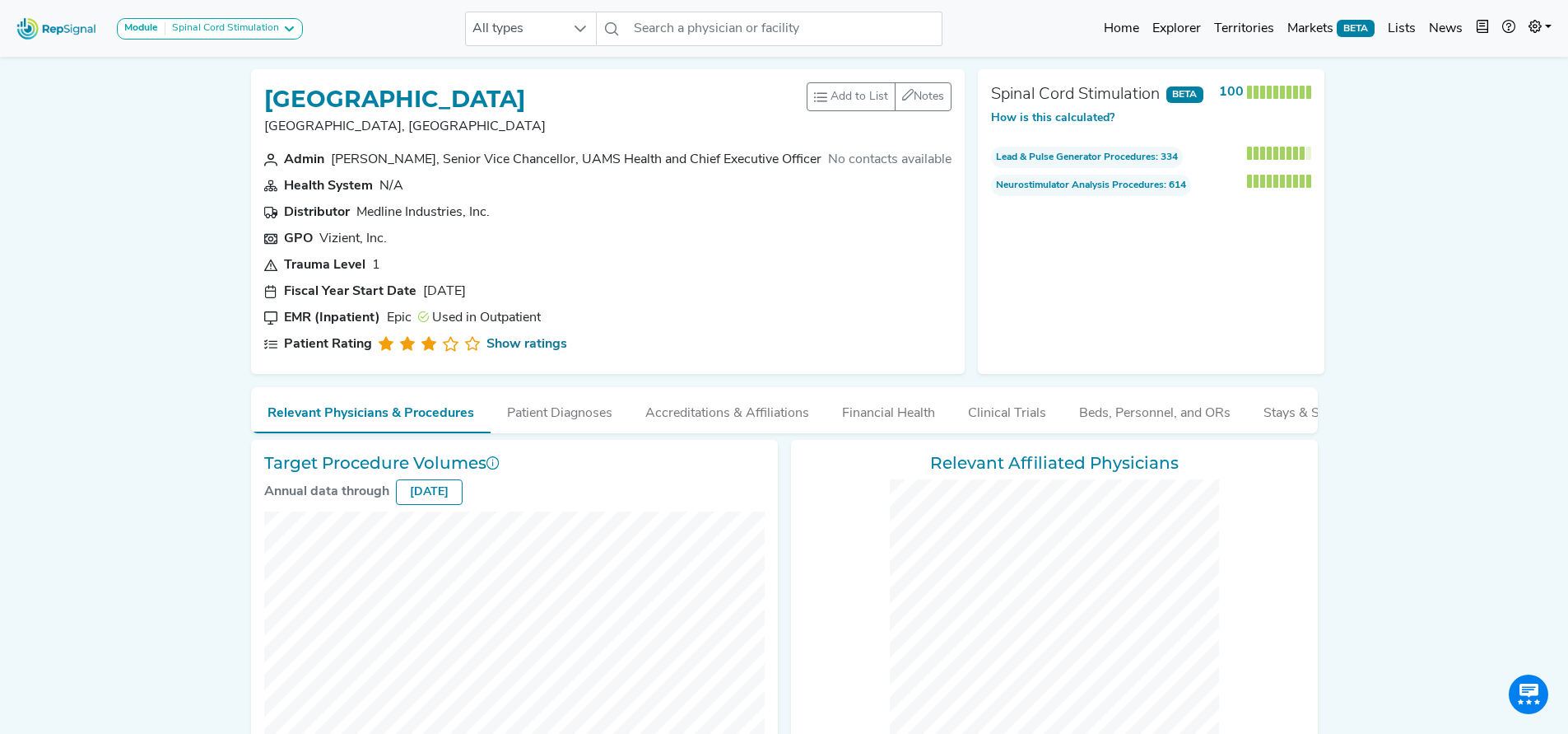
checkbox input "false"
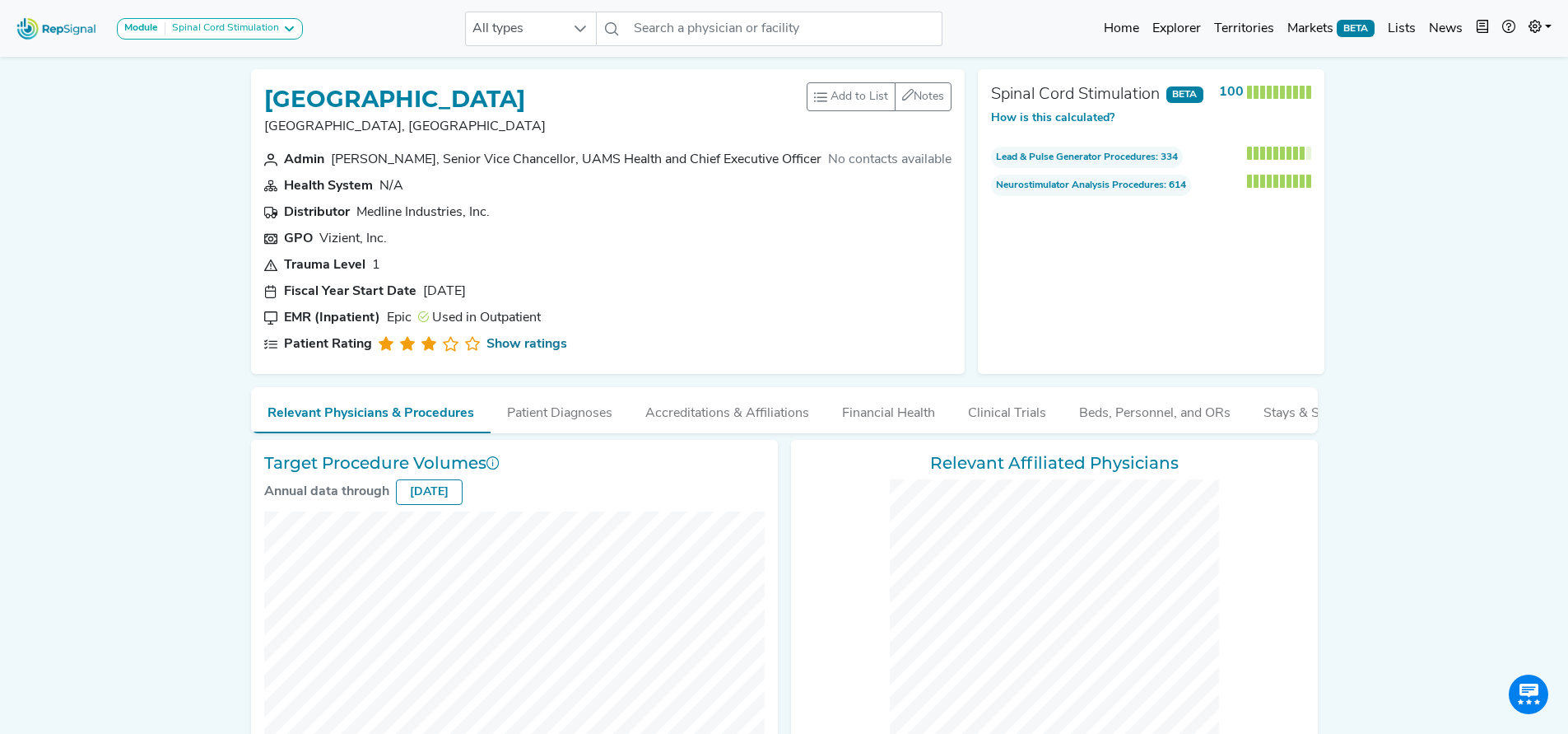
checkbox input "false"
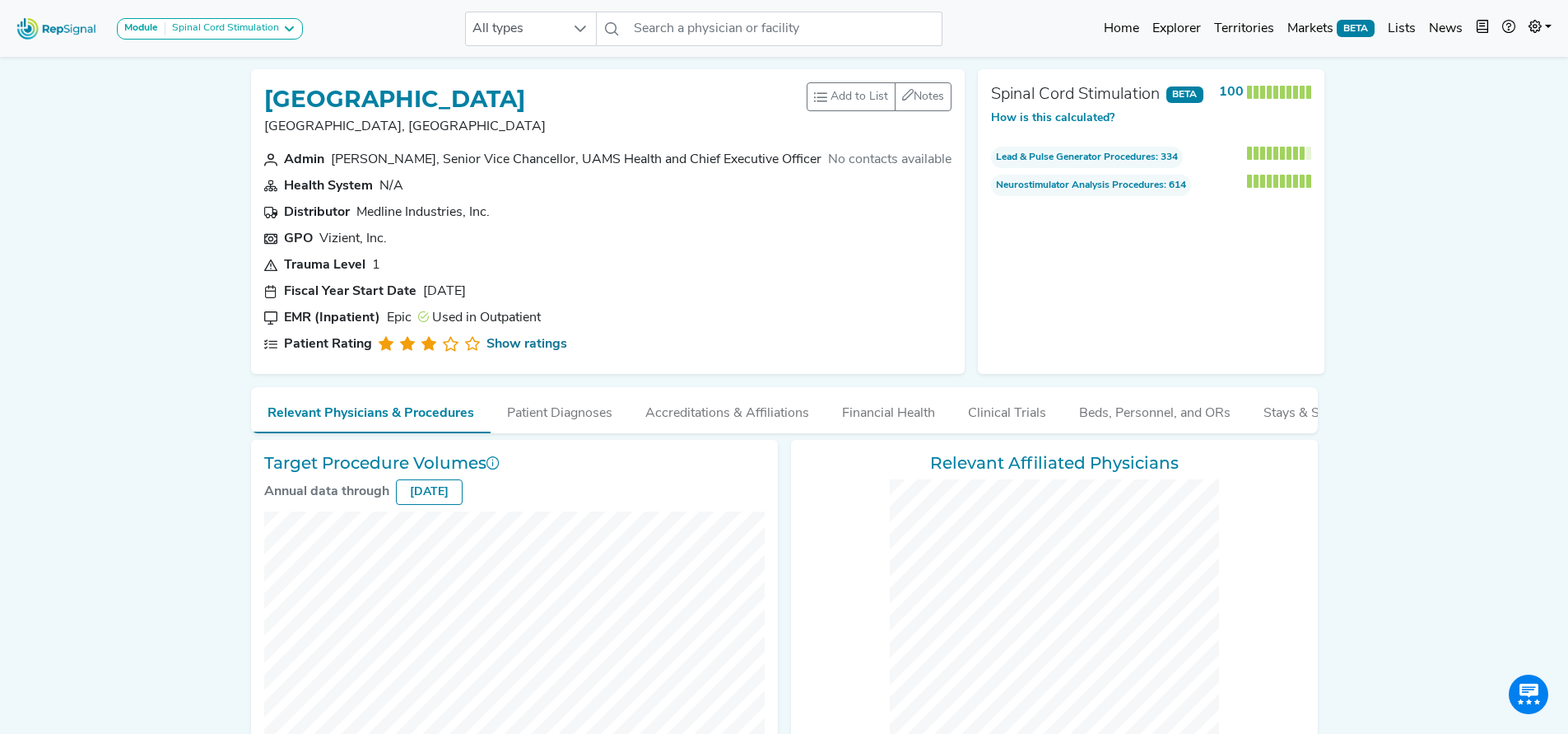
checkbox input "false"
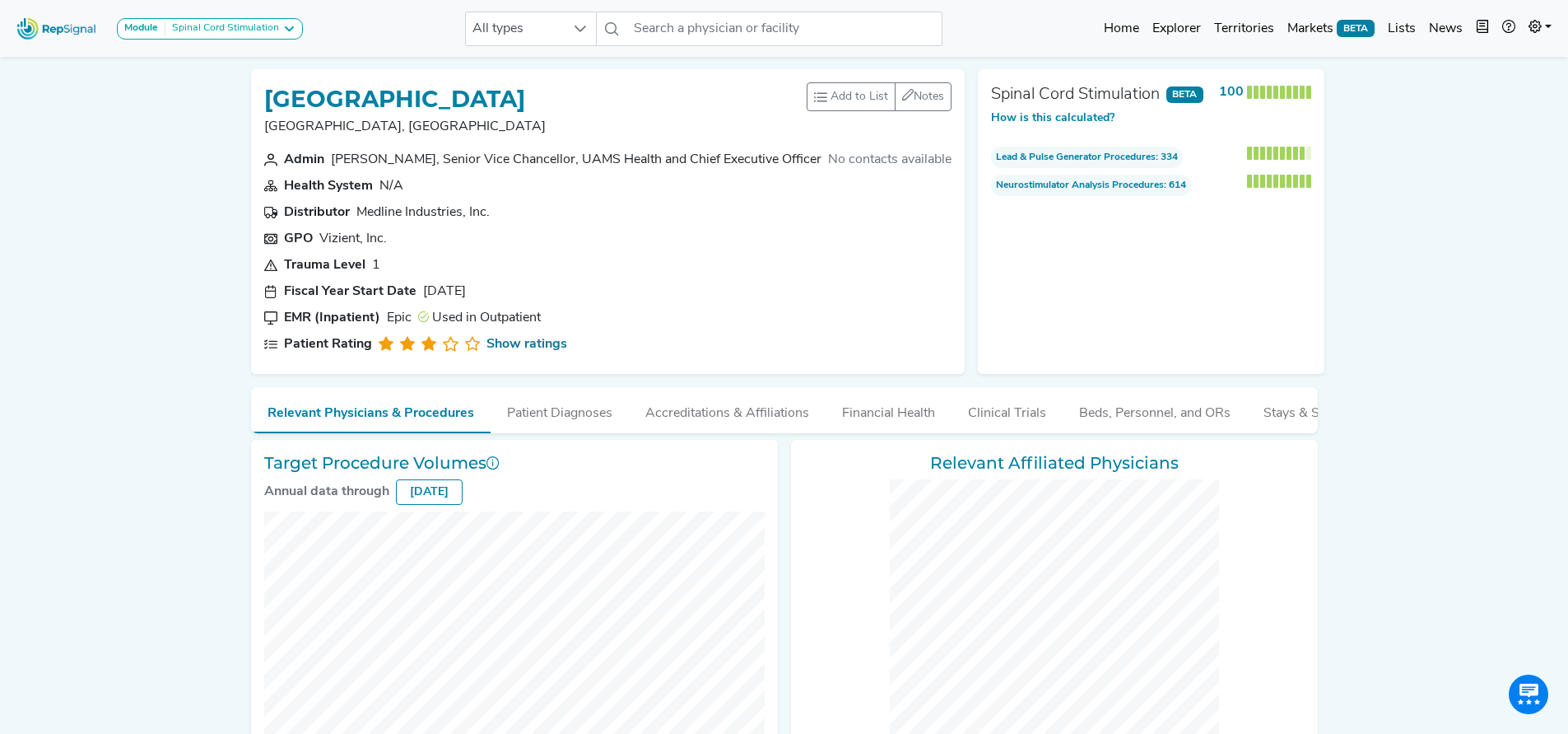
checkbox input "false"
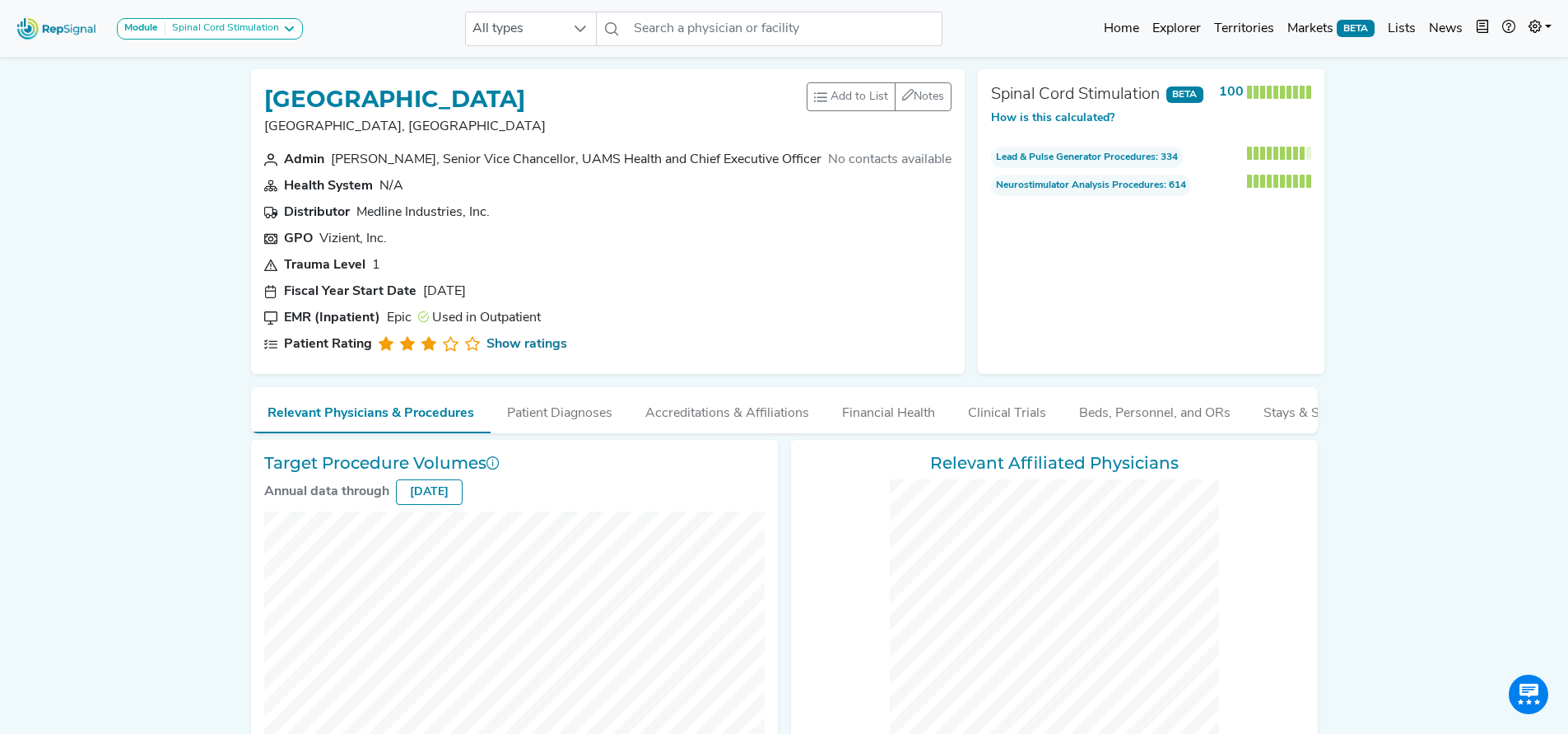
checkbox input "false"
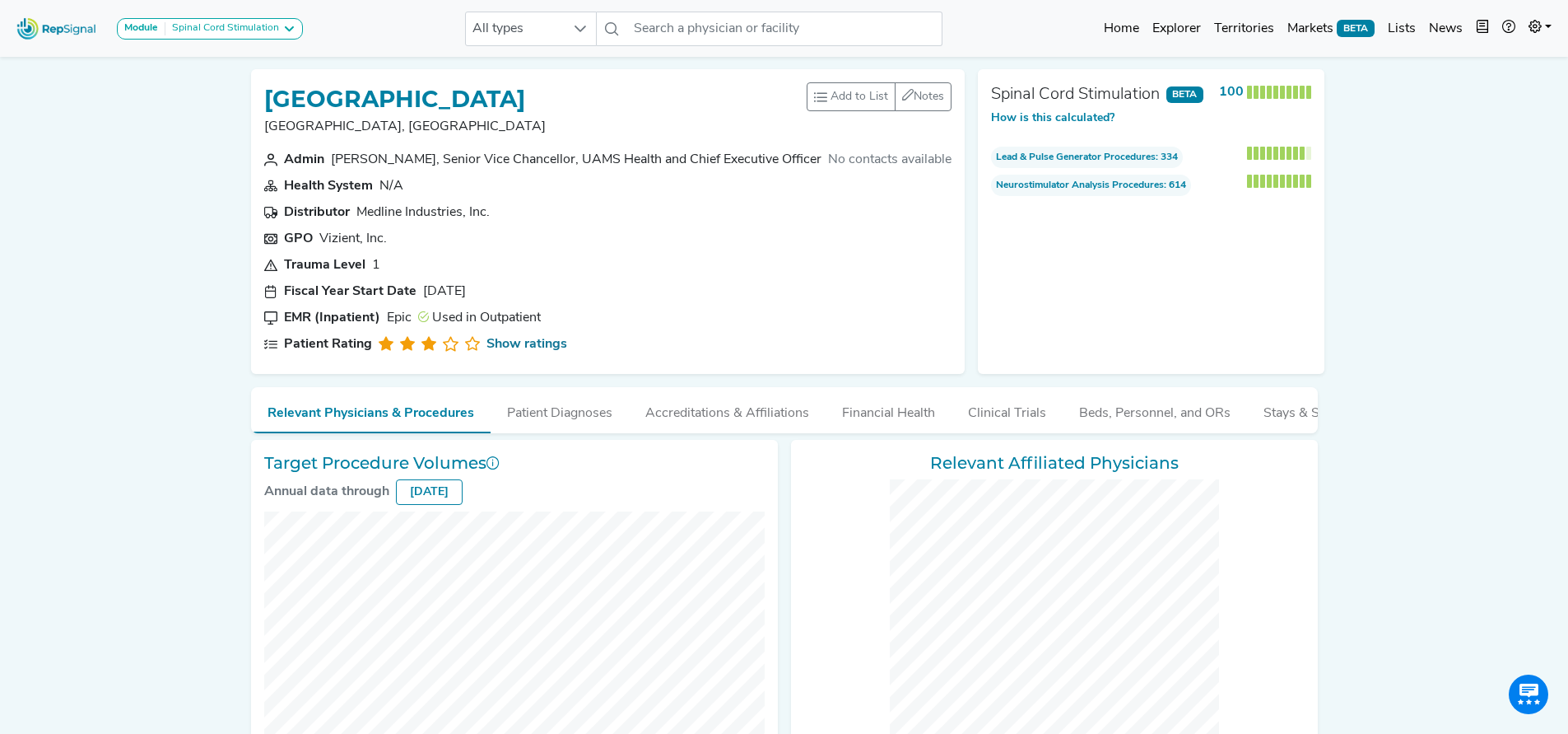
checkbox input "false"
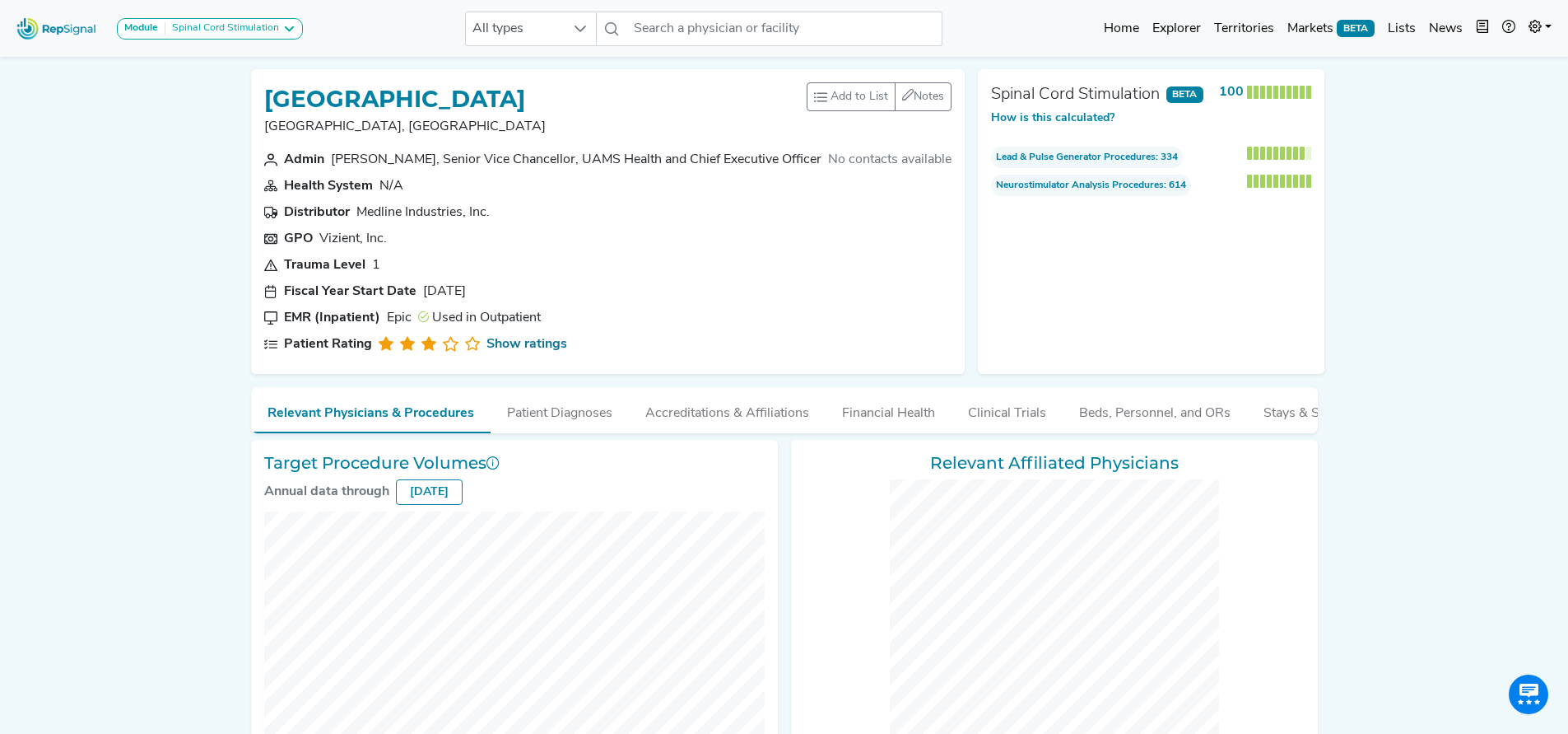
checkbox input "false"
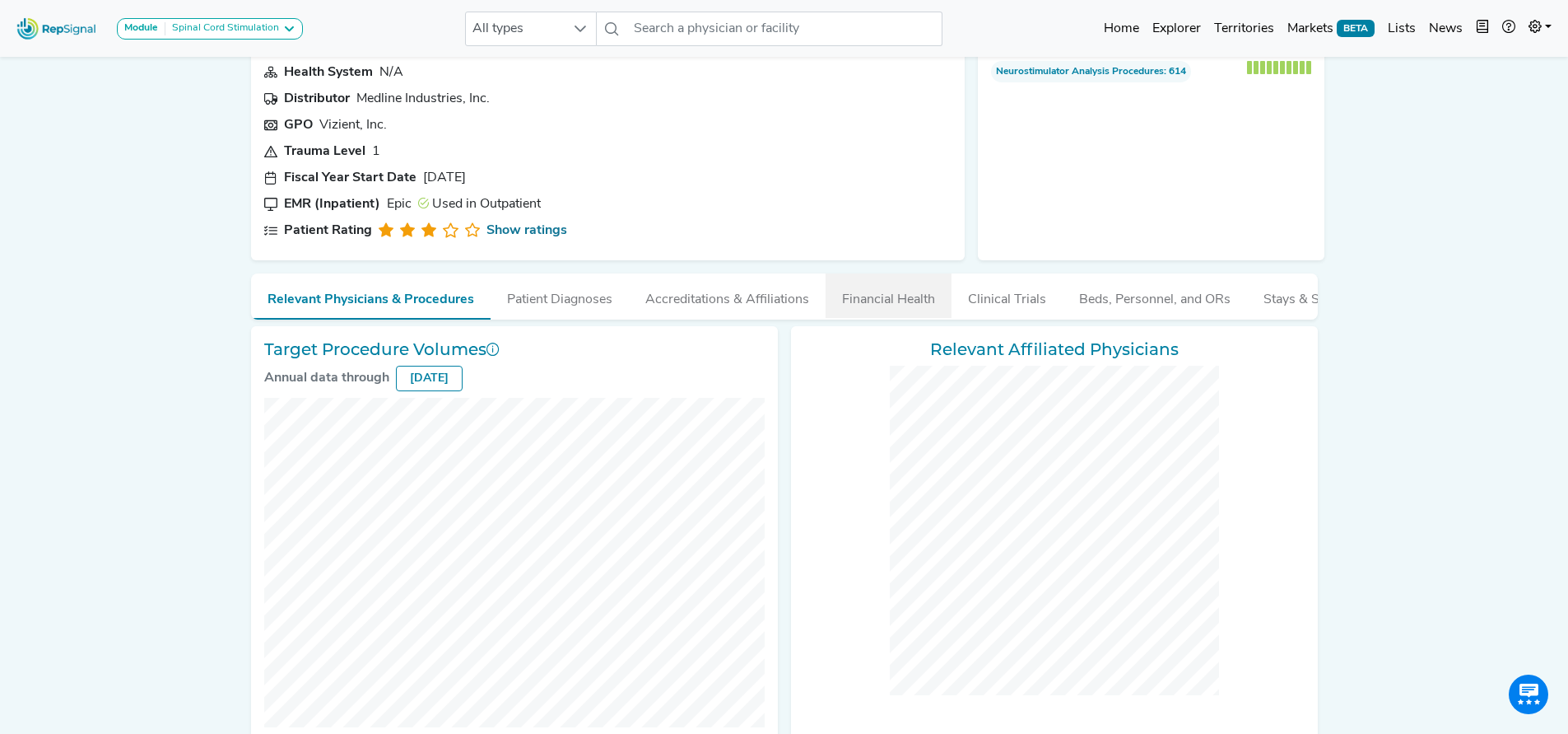
click at [913, 299] on button "Financial Health" at bounding box center [888, 295] width 126 height 44
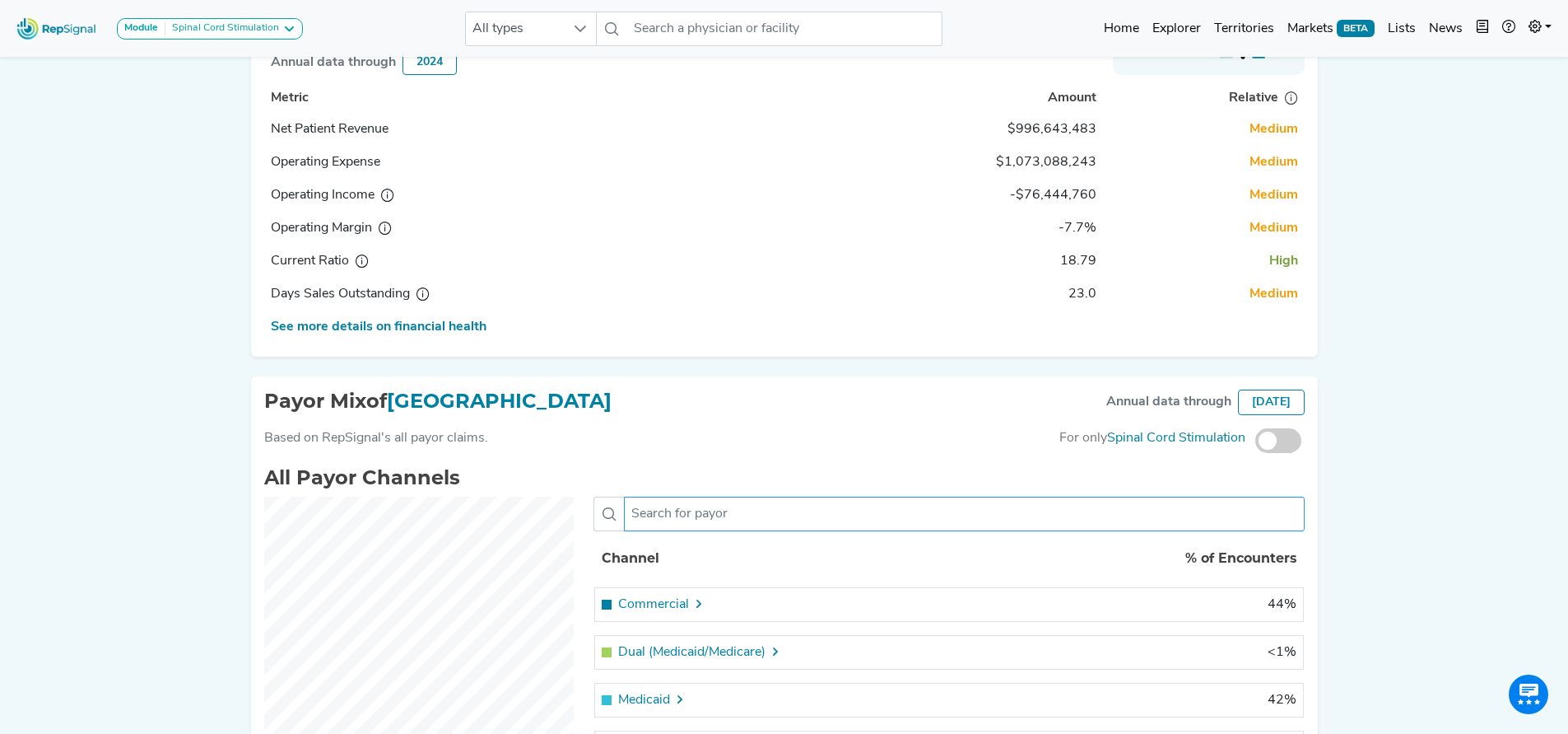
scroll to position [467, 0]
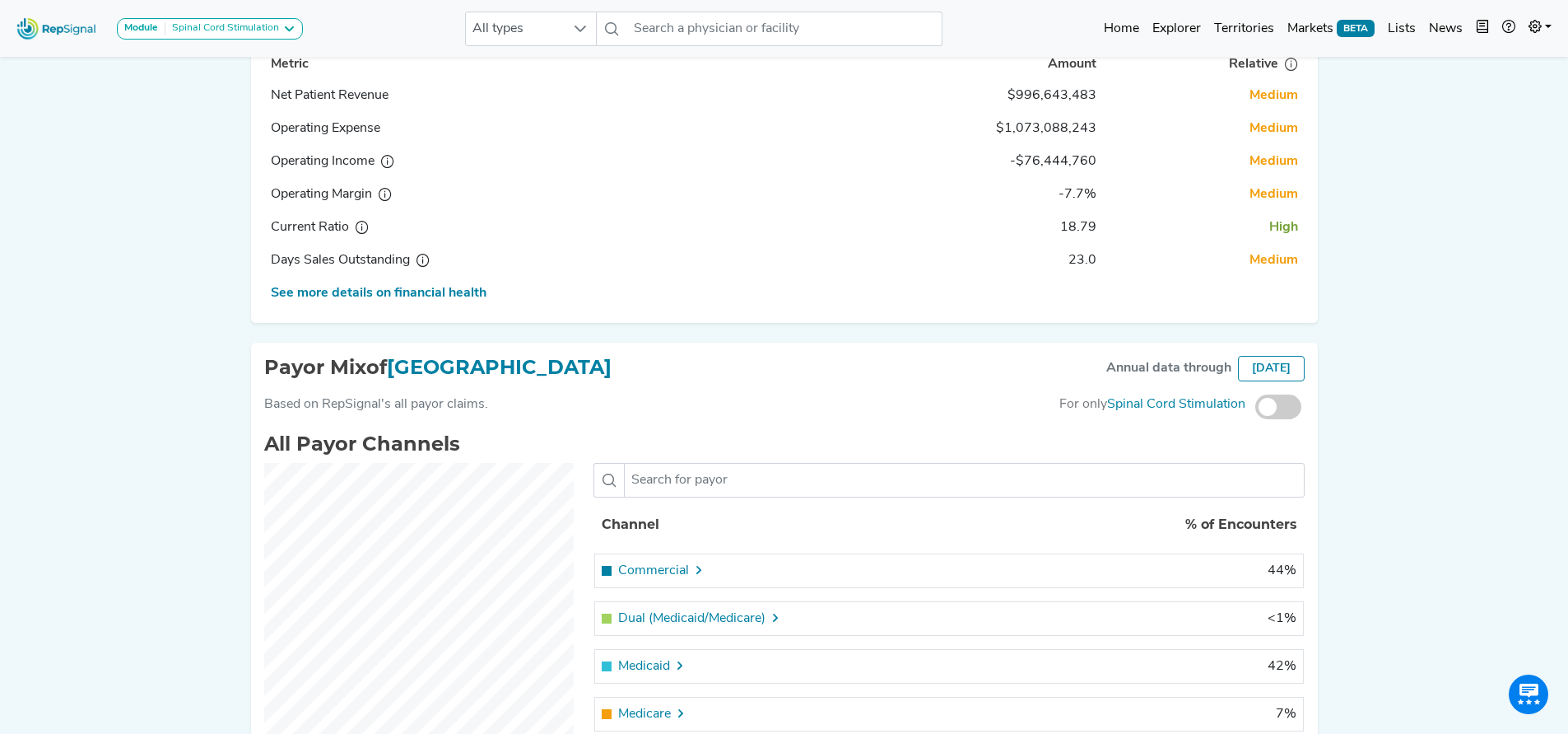
click at [697, 576] on icon at bounding box center [698, 570] width 13 height 13
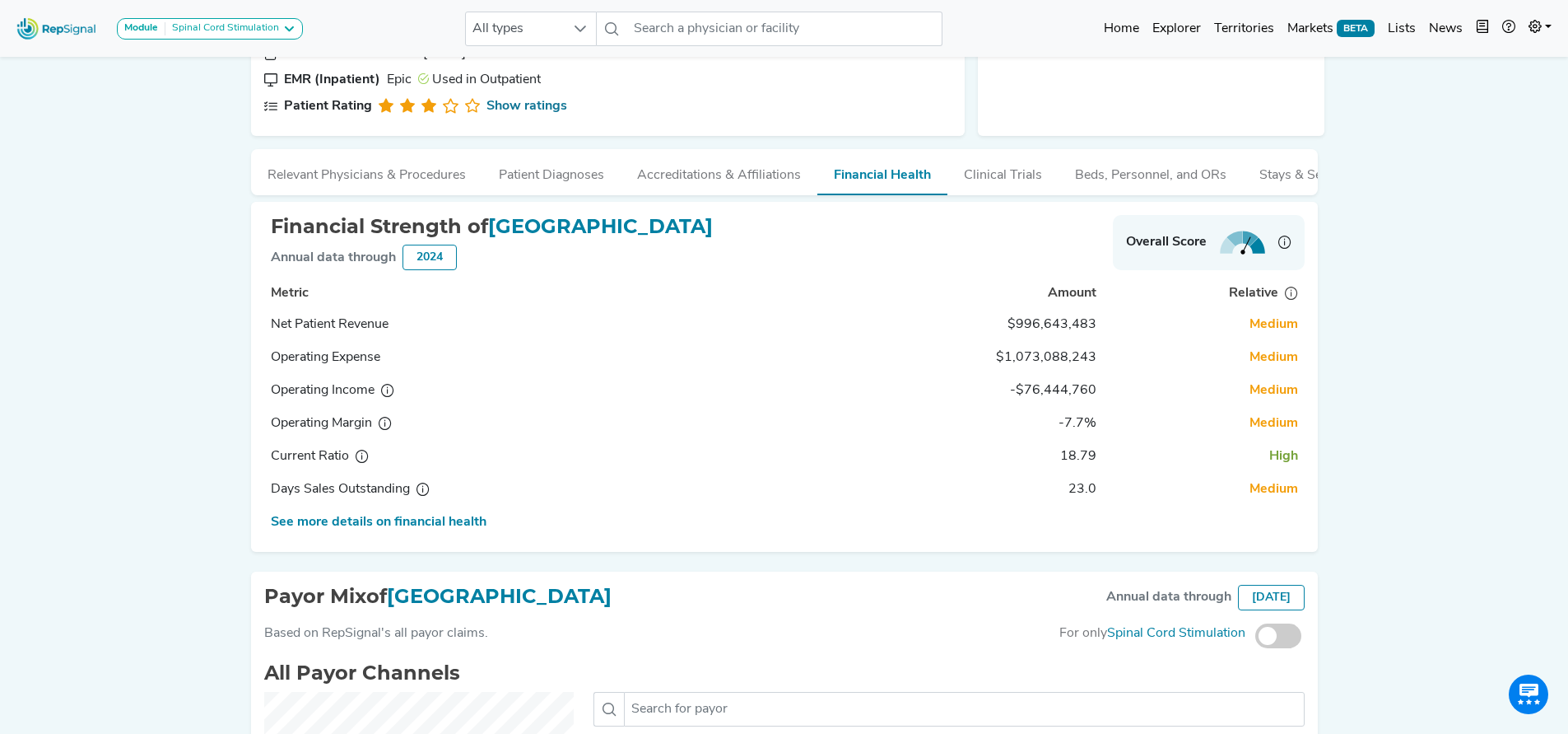
scroll to position [227, 0]
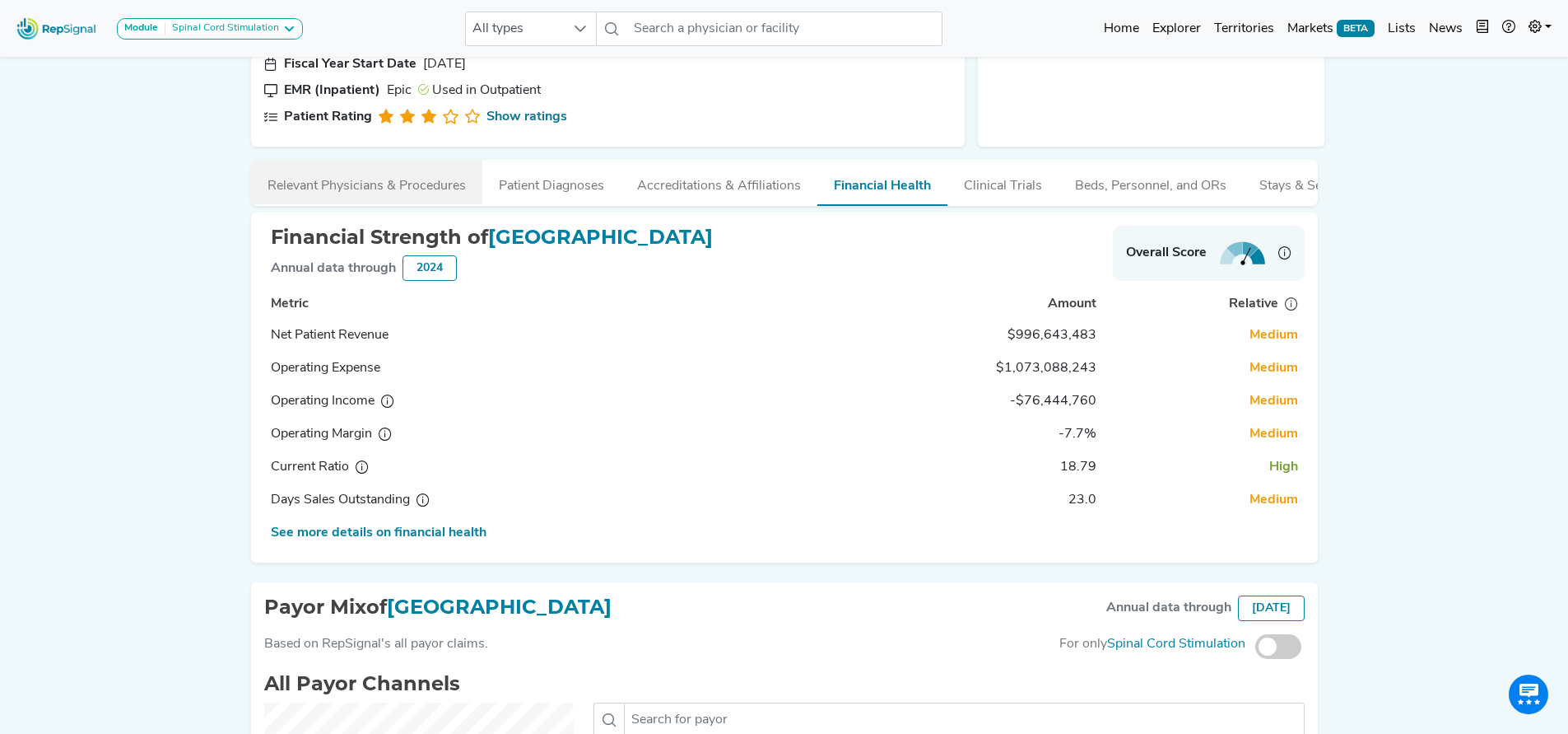
click at [355, 193] on button "Relevant Physicians & Procedures" at bounding box center [367, 181] width 232 height 44
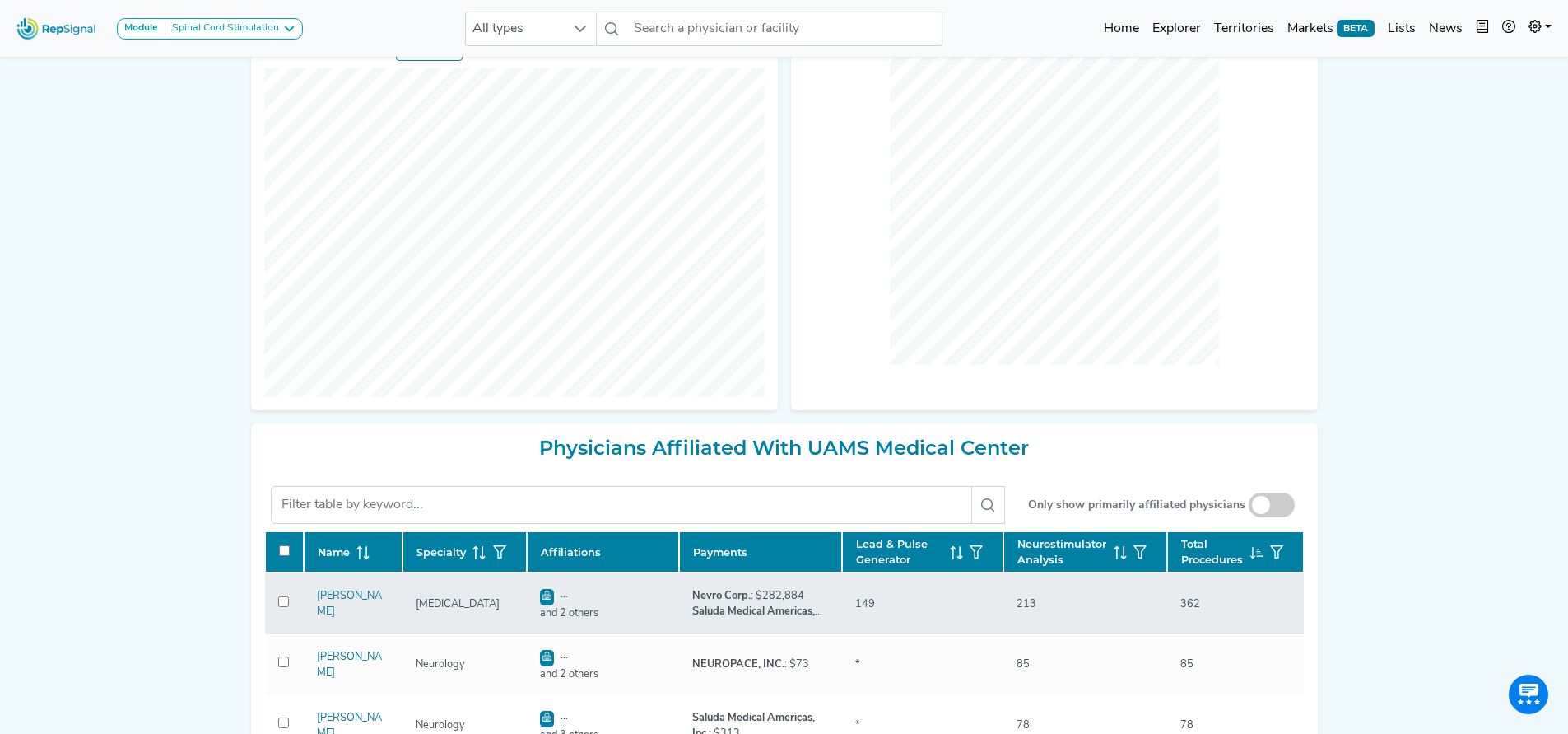
scroll to position [556, 0]
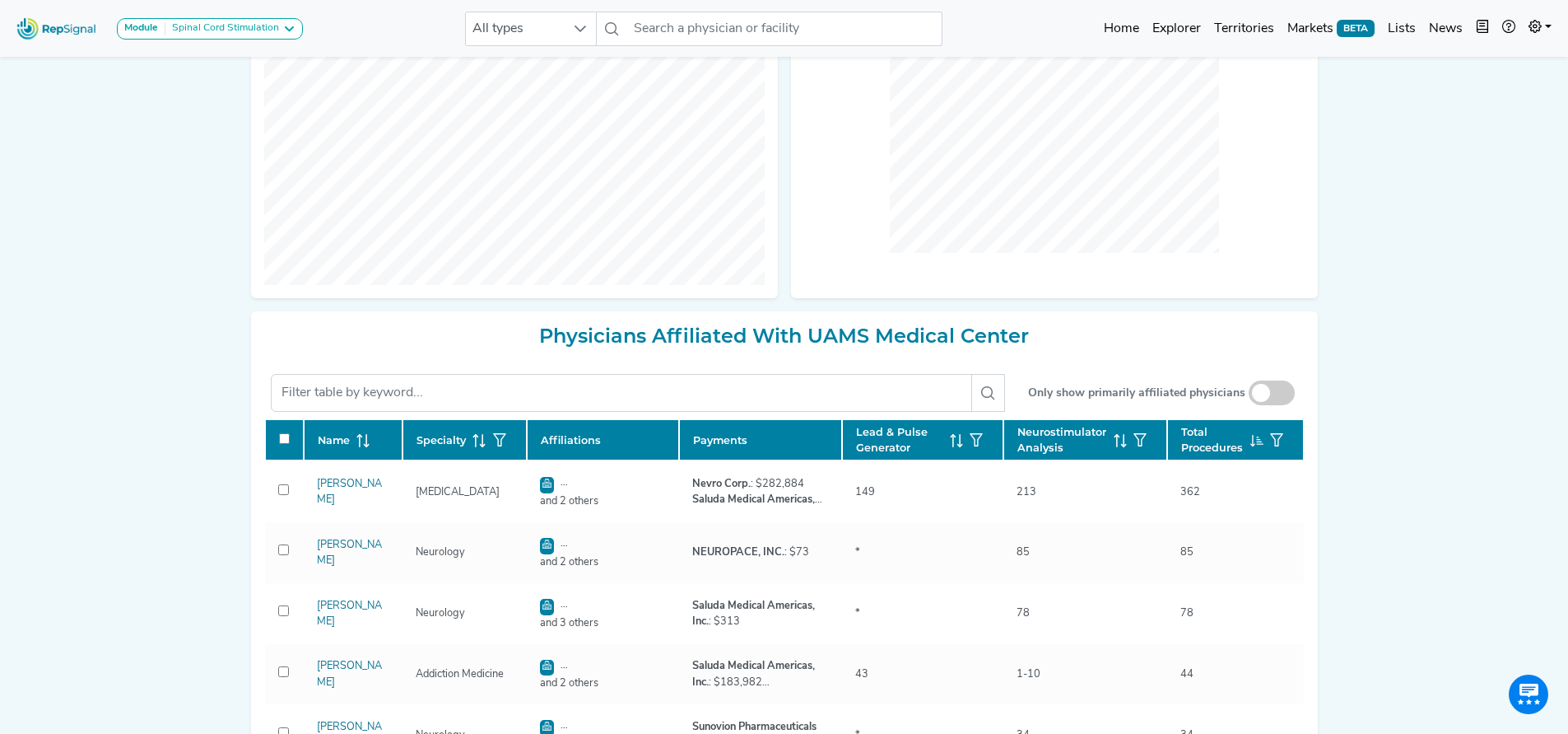
click at [325, 505] on link "[PERSON_NAME]" at bounding box center [349, 491] width 65 height 26
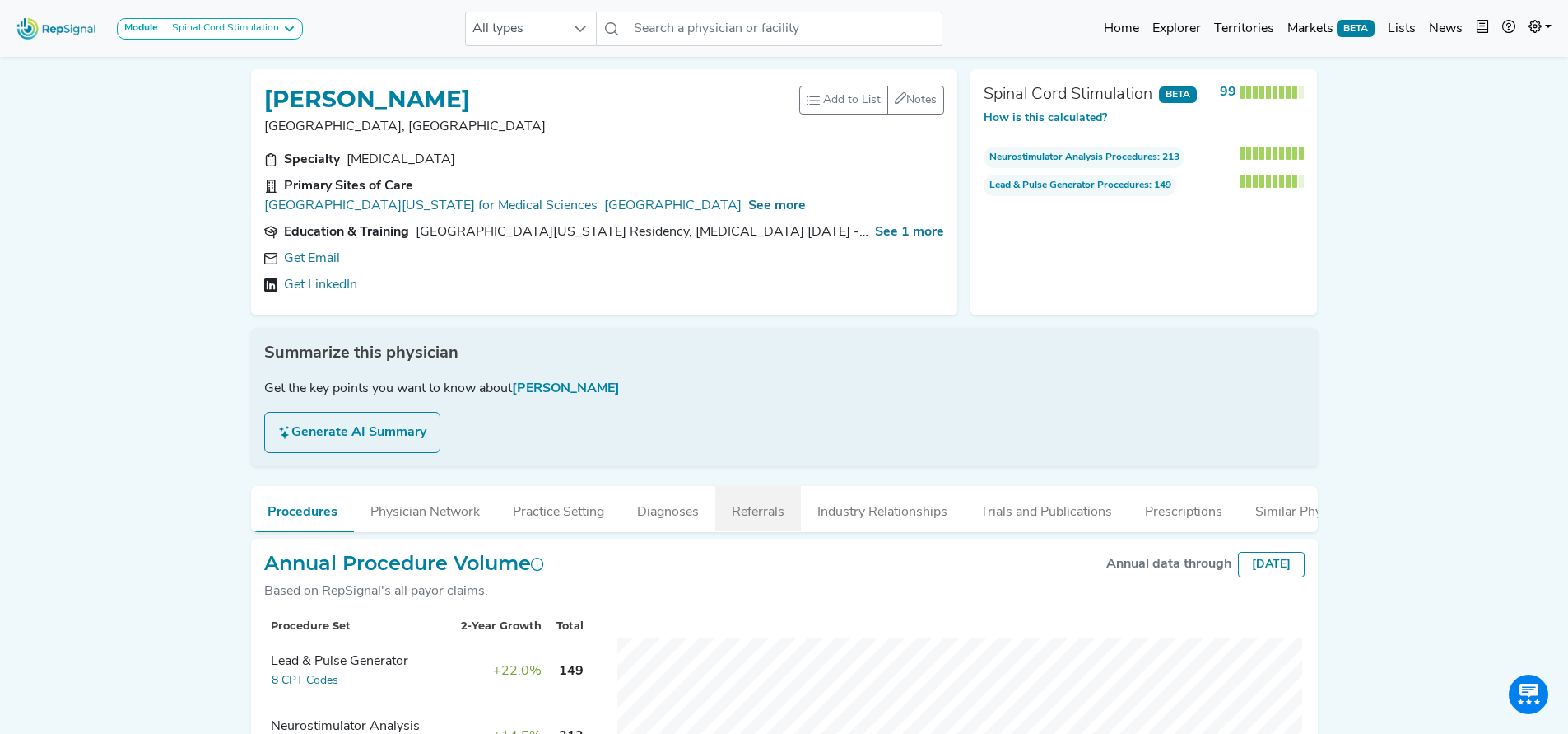
click at [754, 495] on button "Referrals" at bounding box center [758, 508] width 86 height 44
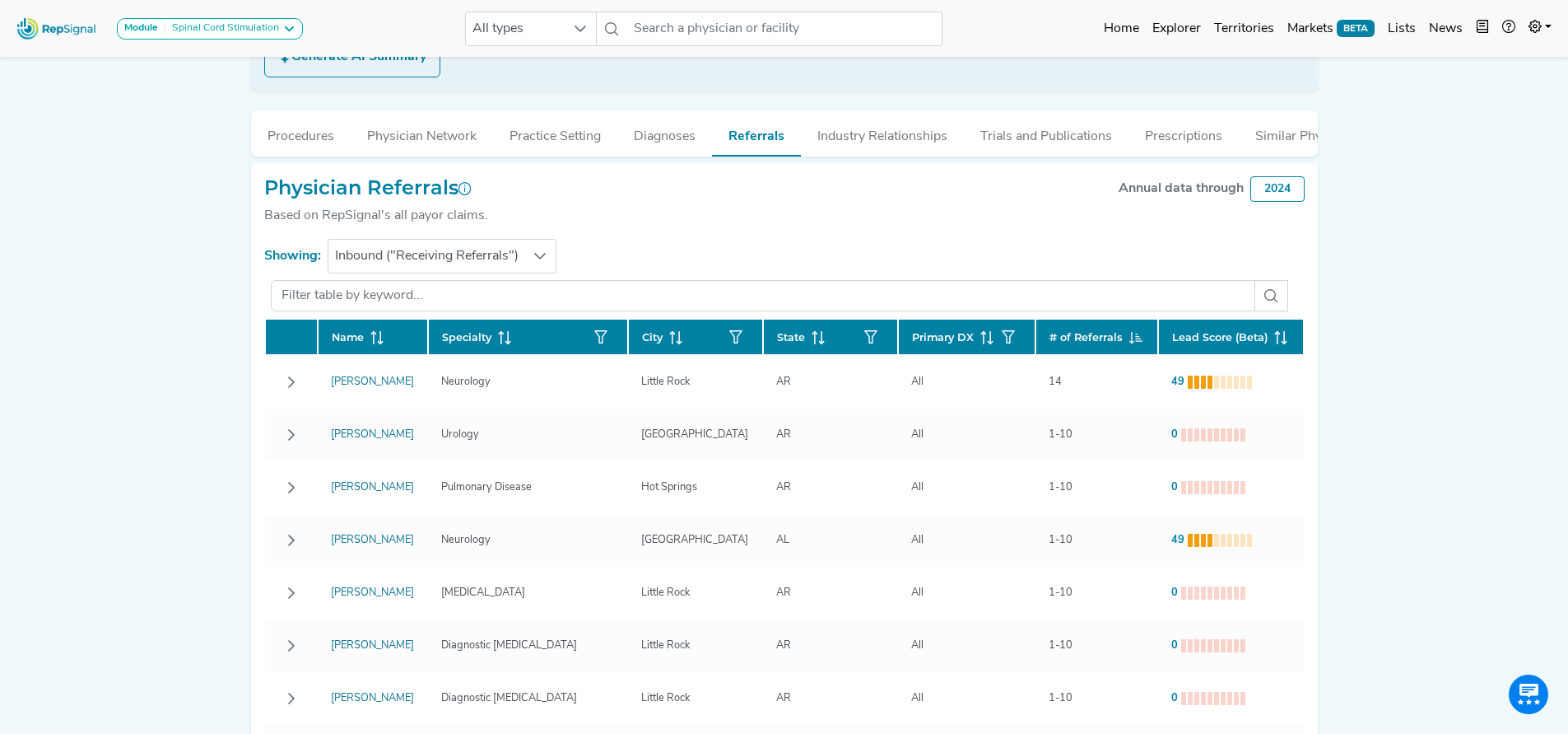
scroll to position [377, 0]
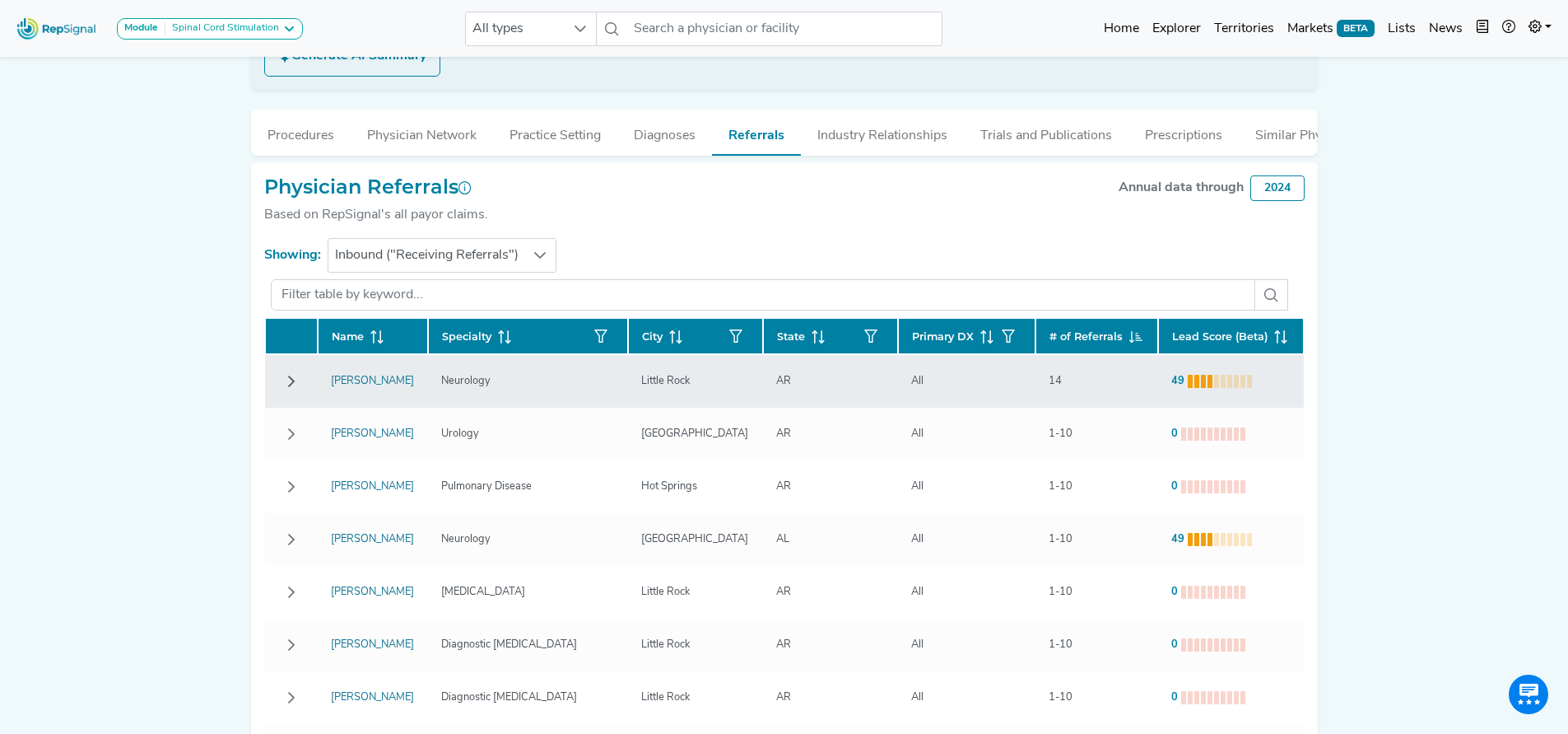
click at [289, 376] on icon "Row Collapsed" at bounding box center [291, 381] width 13 height 13
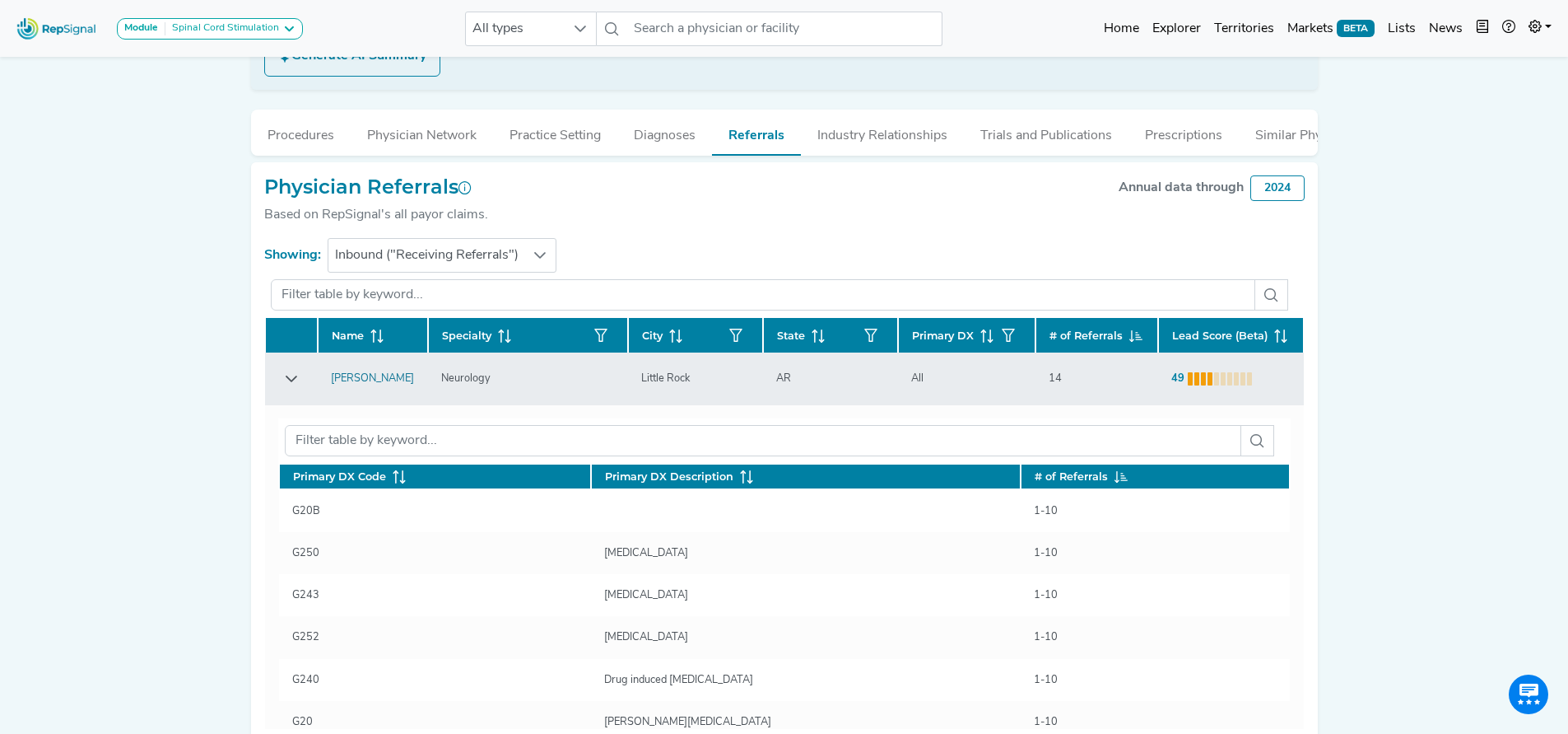
scroll to position [0, 0]
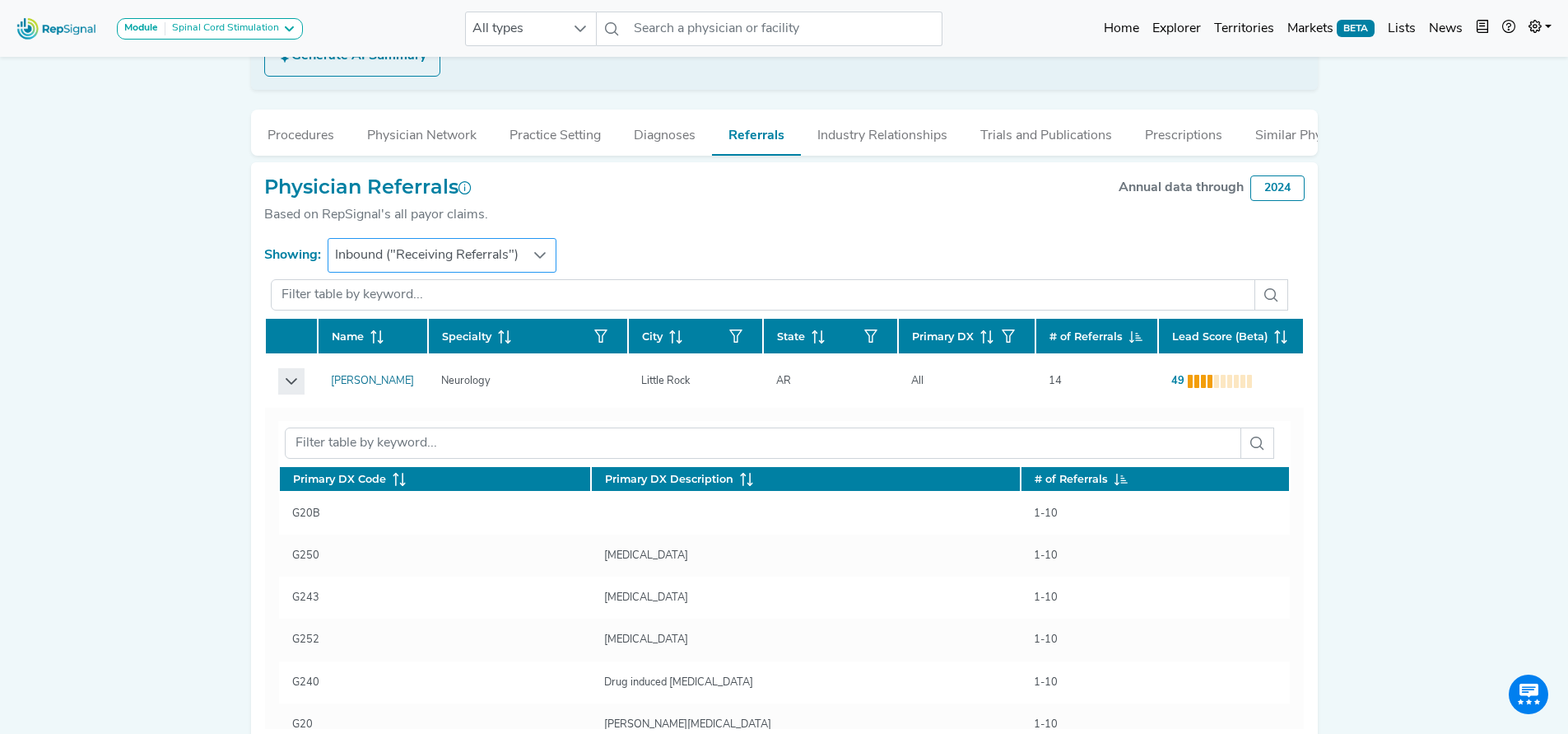
click at [412, 248] on span "Inbound ("Receiving Referrals")" at bounding box center [426, 255] width 197 height 33
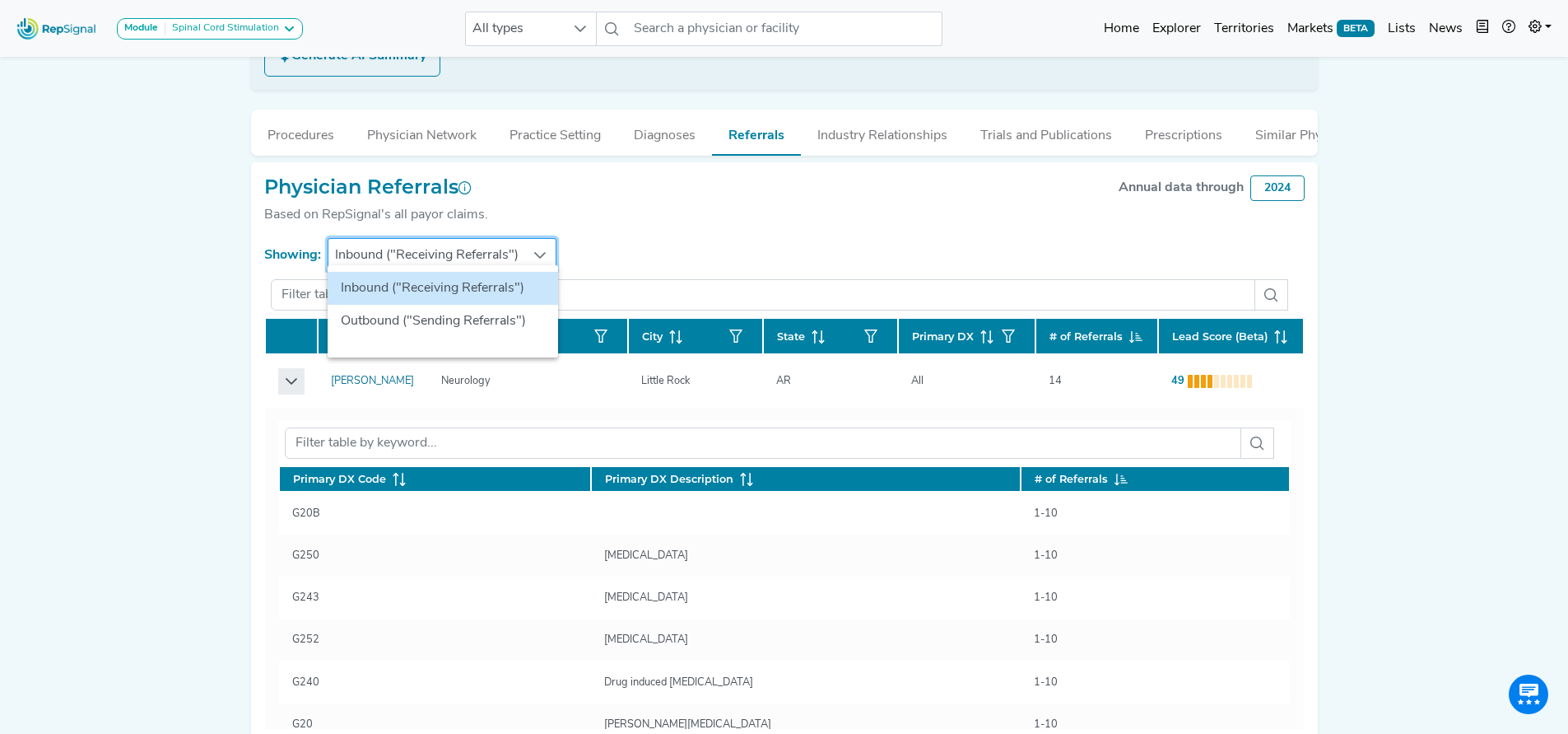
scroll to position [377, 13]
click at [412, 322] on li "Outbound ("Sending Referrals")" at bounding box center [443, 321] width 231 height 33
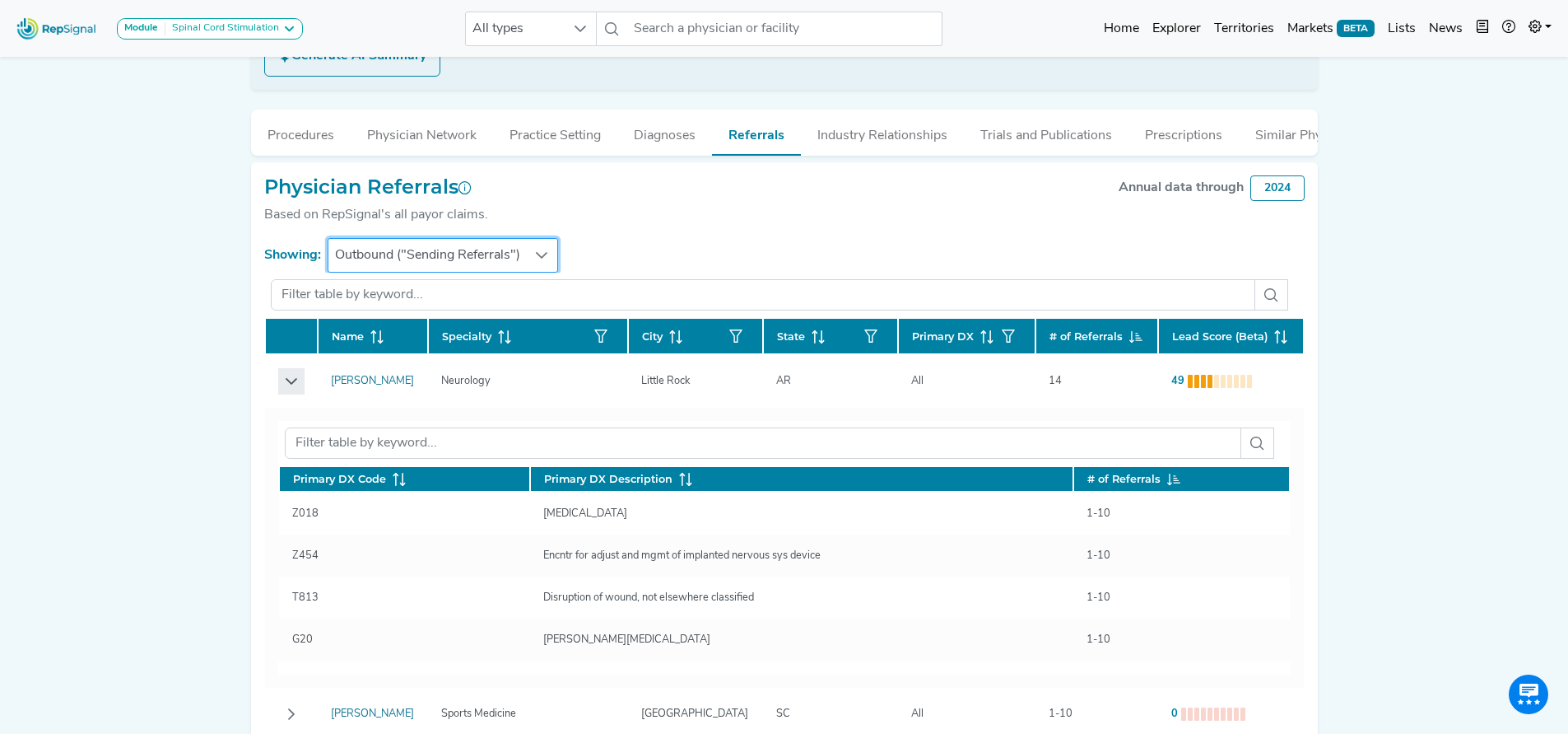
click at [285, 375] on icon "Row Expanded" at bounding box center [291, 381] width 13 height 13
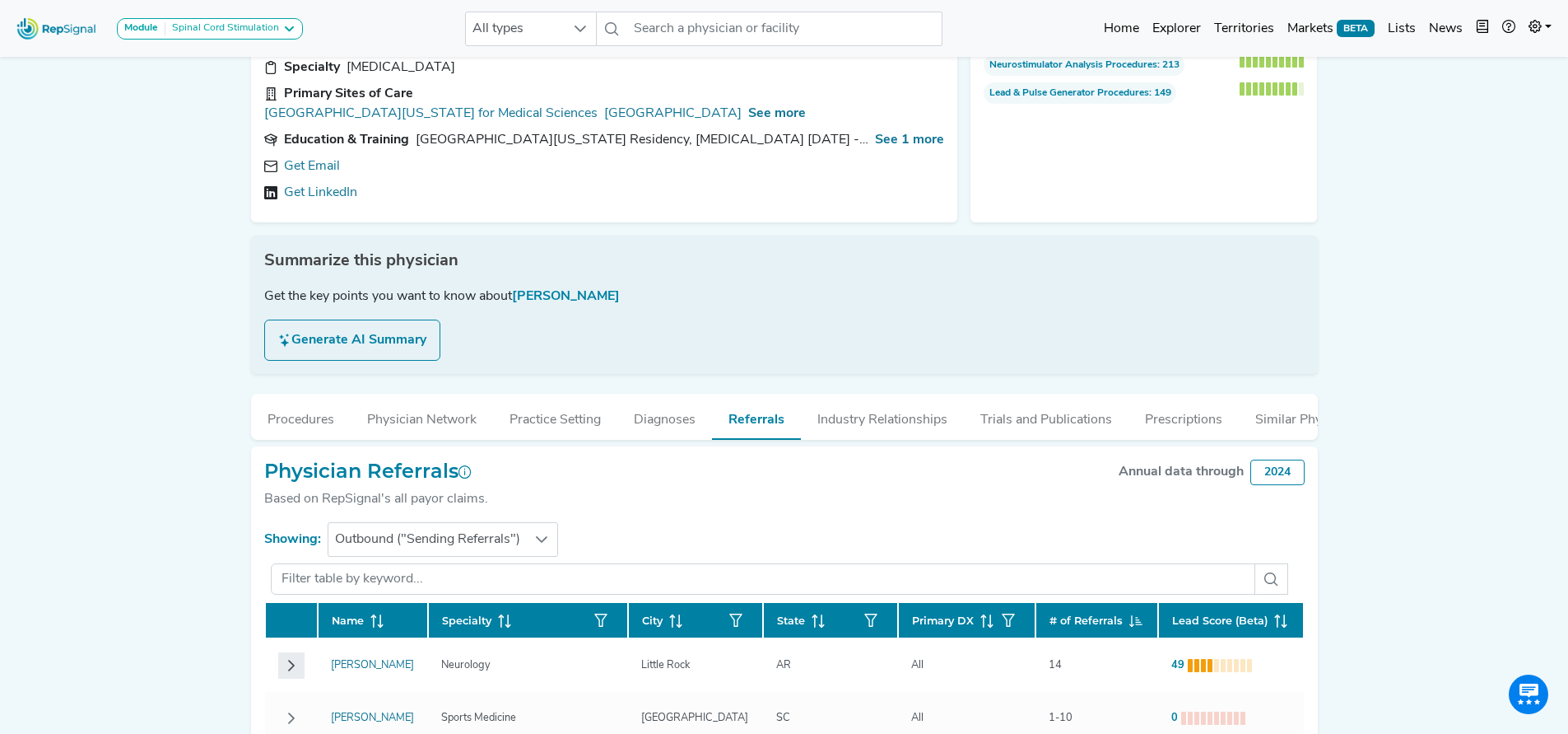
scroll to position [0, 13]
